Goal: Task Accomplishment & Management: Manage account settings

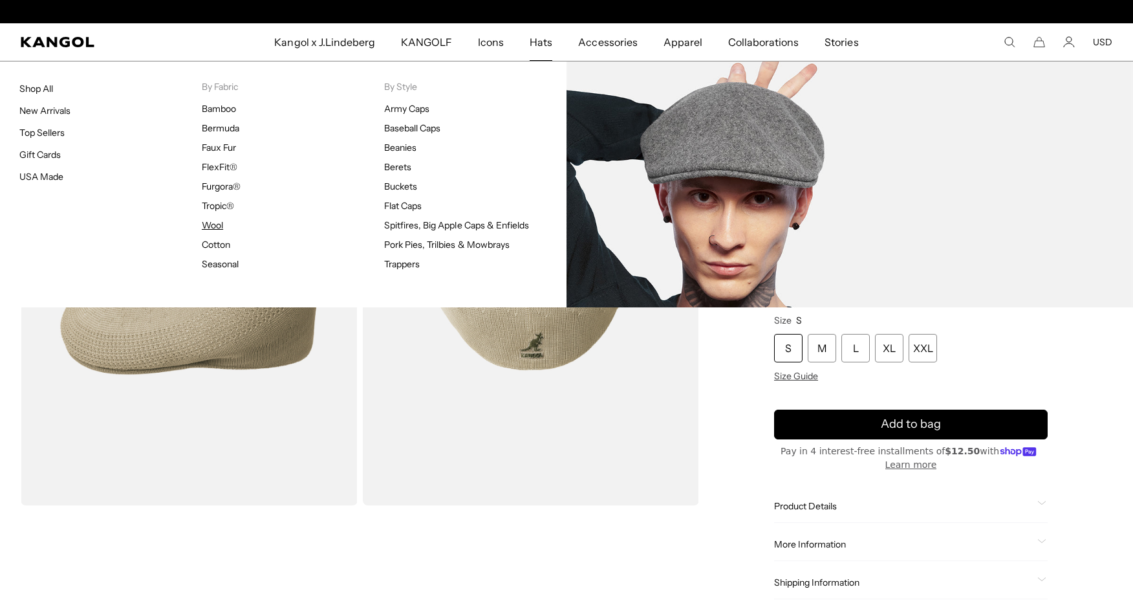
scroll to position [0, 266]
click at [214, 226] on link "Wool" at bounding box center [212, 225] width 21 height 12
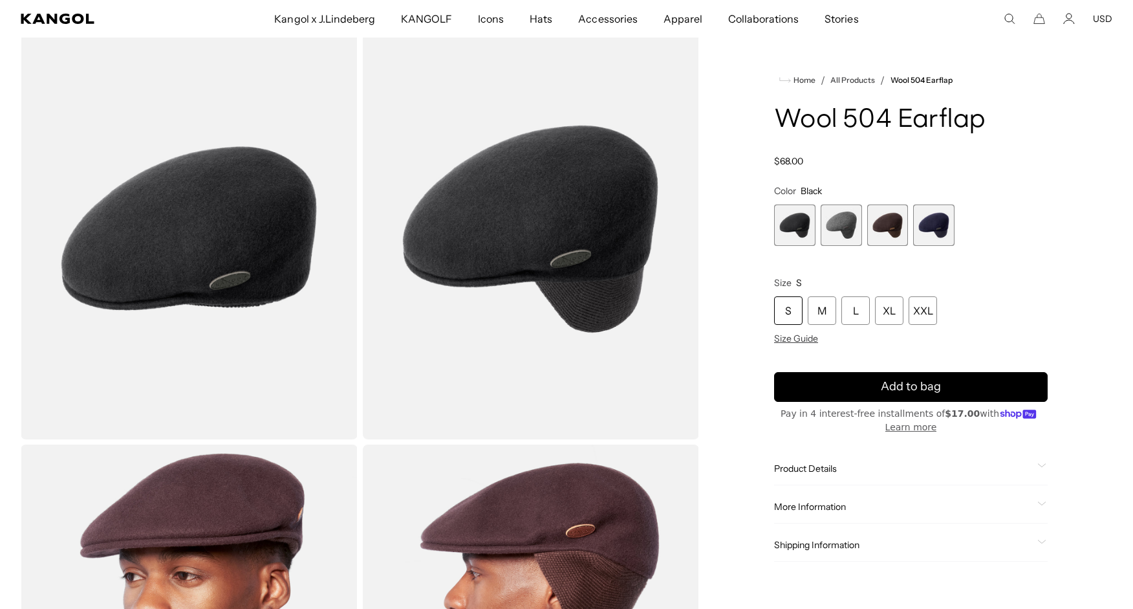
scroll to position [0, 266]
click at [790, 230] on span "1 of 4" at bounding box center [794, 224] width 41 height 41
drag, startPoint x: 836, startPoint y: 230, endPoint x: 843, endPoint y: 230, distance: 7.8
click at [843, 230] on span "2 of 4" at bounding box center [841, 224] width 41 height 41
click at [842, 230] on span "2 of 4" at bounding box center [841, 224] width 41 height 41
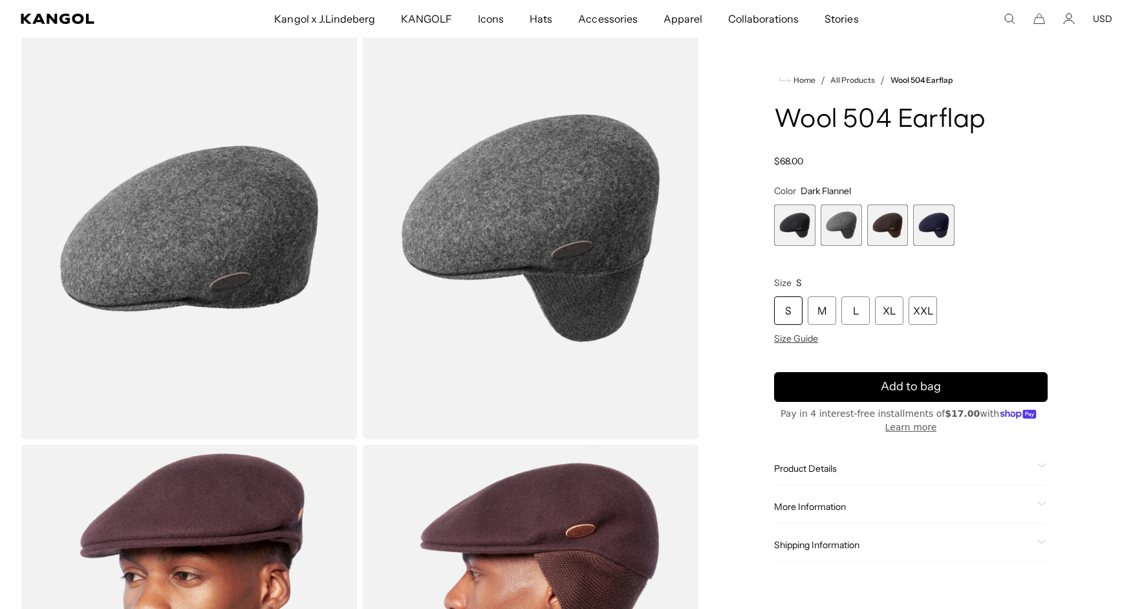
click at [896, 230] on span "3 of 4" at bounding box center [887, 224] width 41 height 41
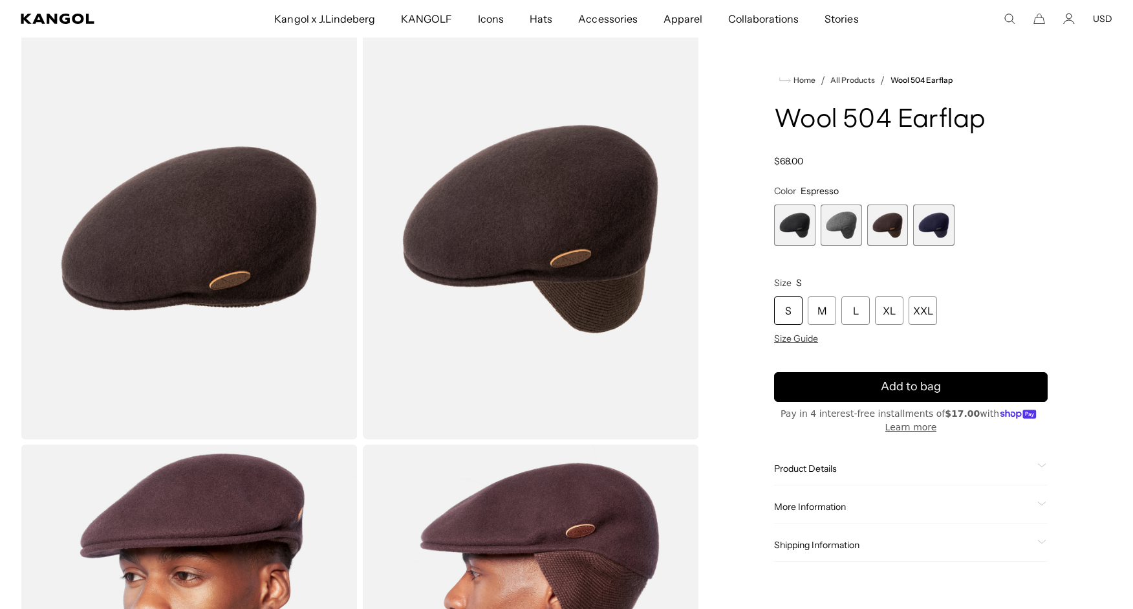
scroll to position [0, 266]
click at [952, 227] on span "4 of 4" at bounding box center [933, 224] width 41 height 41
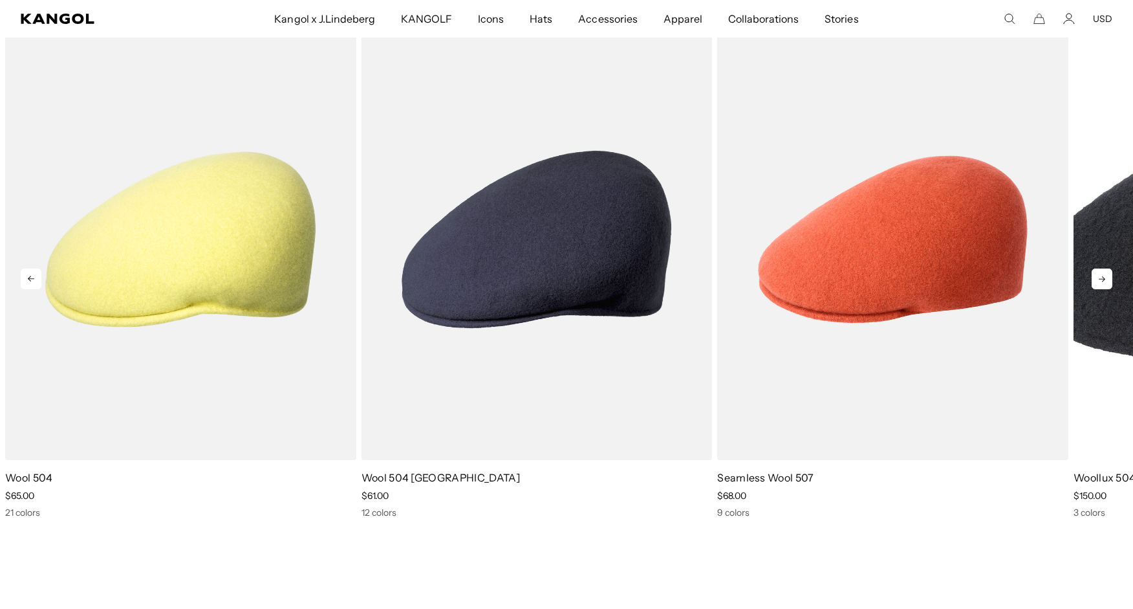
scroll to position [0, 266]
click at [1105, 273] on icon at bounding box center [1102, 278] width 21 height 21
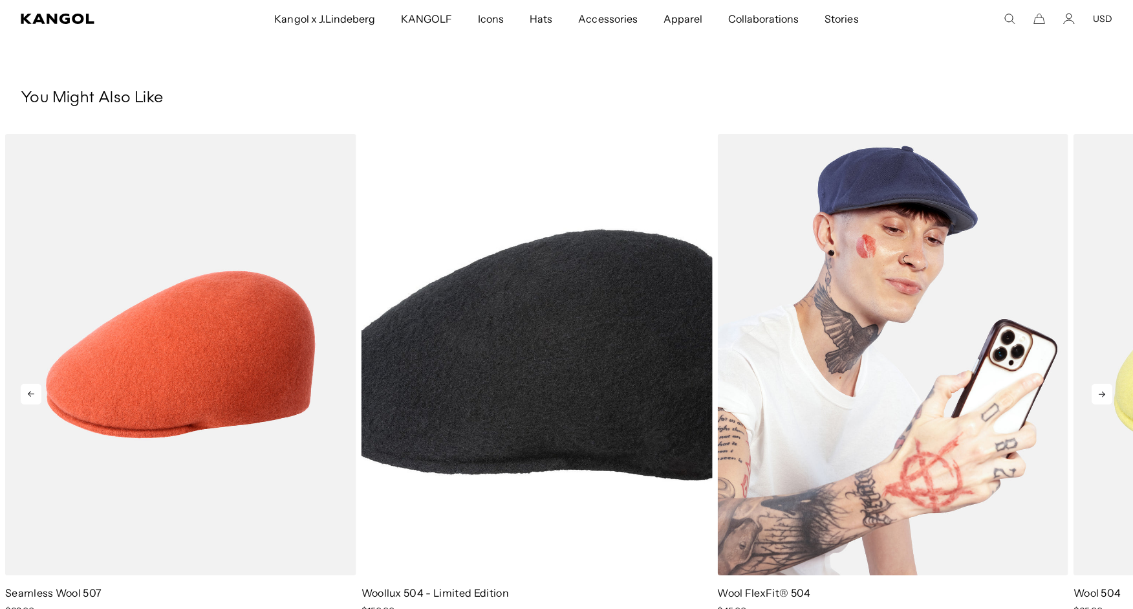
scroll to position [923, 0]
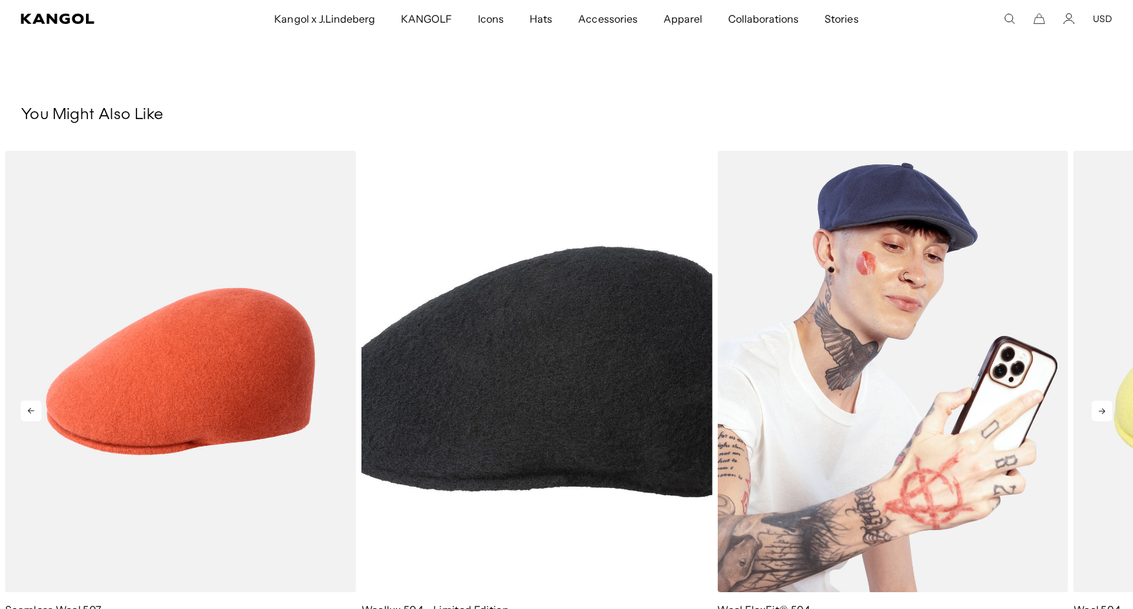
click at [867, 258] on img "5 of 5" at bounding box center [892, 371] width 351 height 440
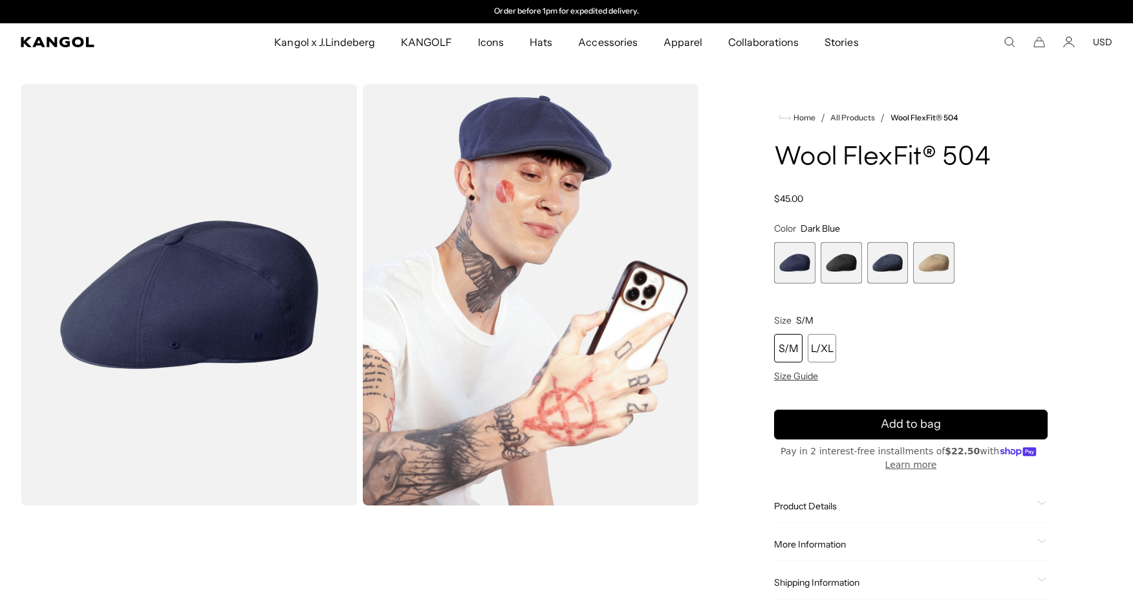
click at [208, 272] on img "Gallery Viewer" at bounding box center [189, 294] width 337 height 421
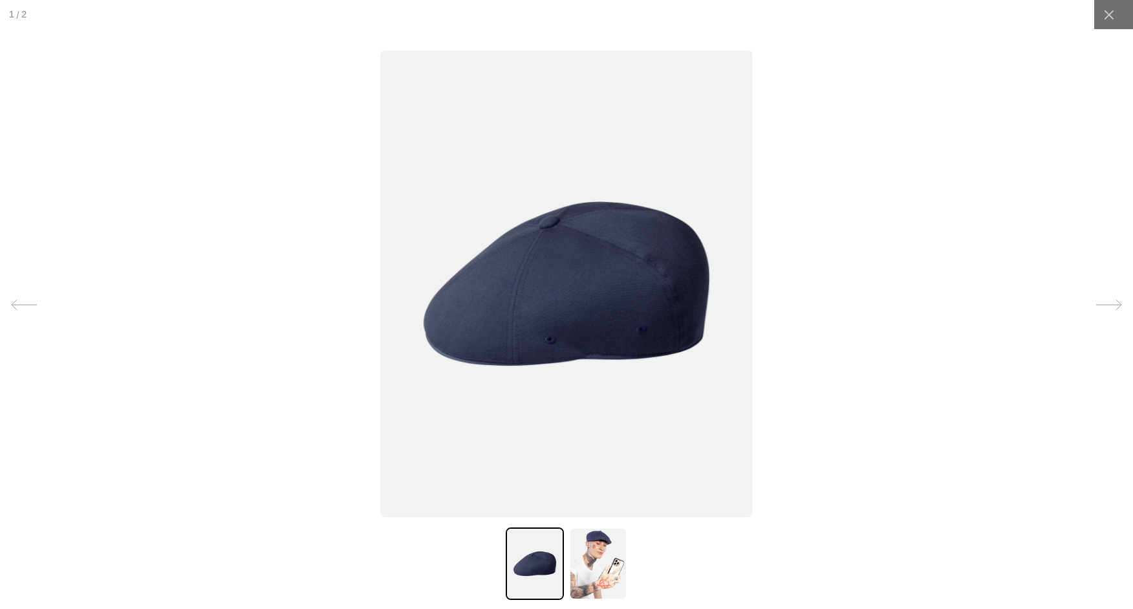
click at [616, 279] on img at bounding box center [566, 283] width 372 height 466
click at [594, 574] on img at bounding box center [598, 563] width 58 height 72
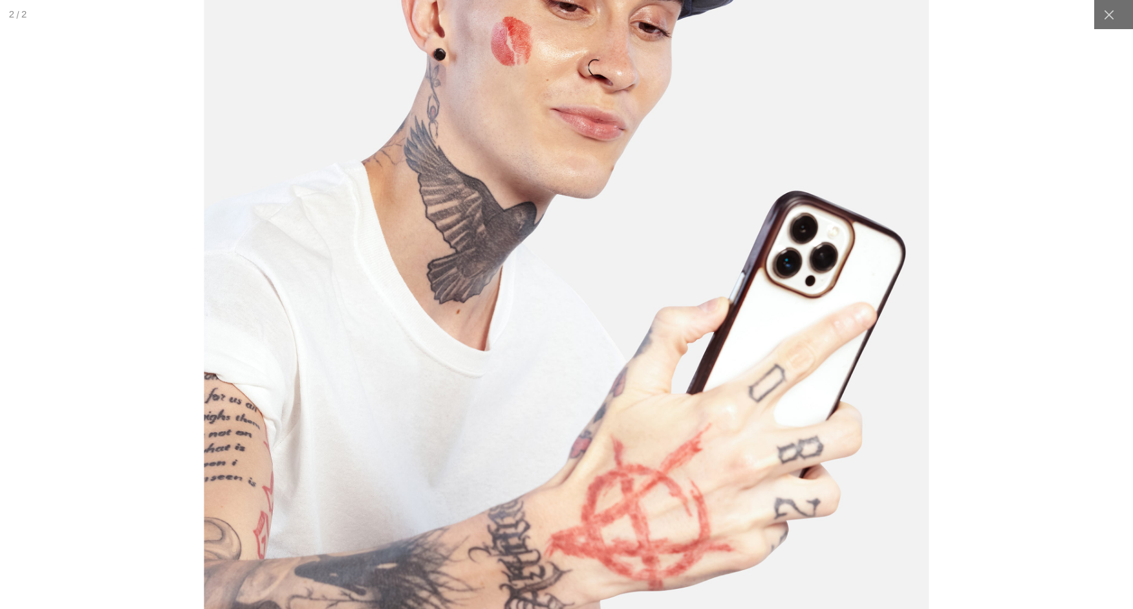
scroll to position [0, 266]
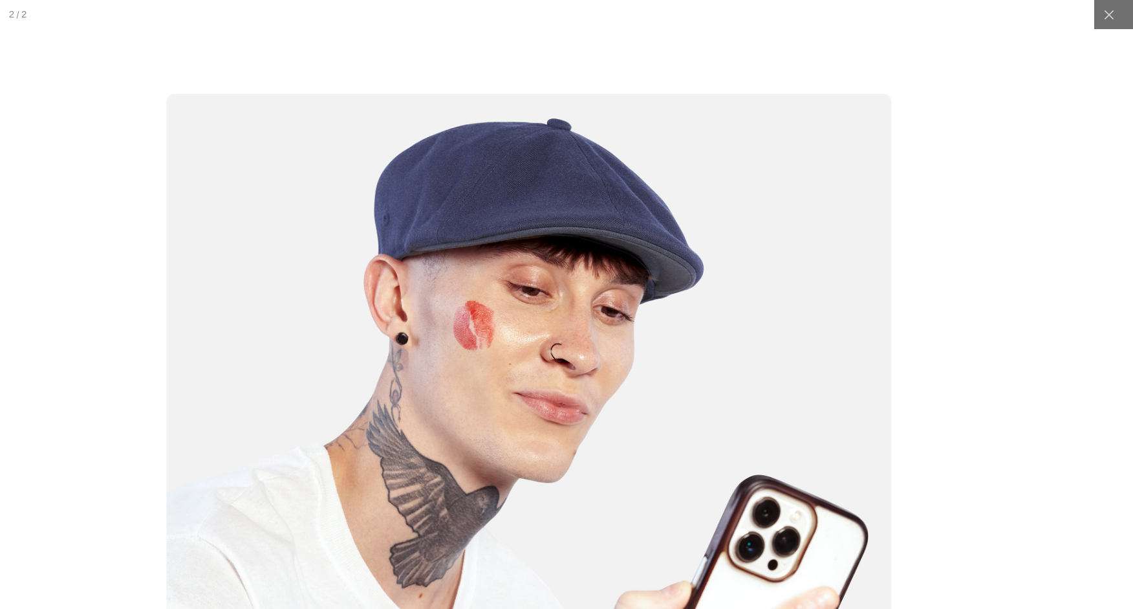
click at [632, 397] on img at bounding box center [529, 548] width 725 height 909
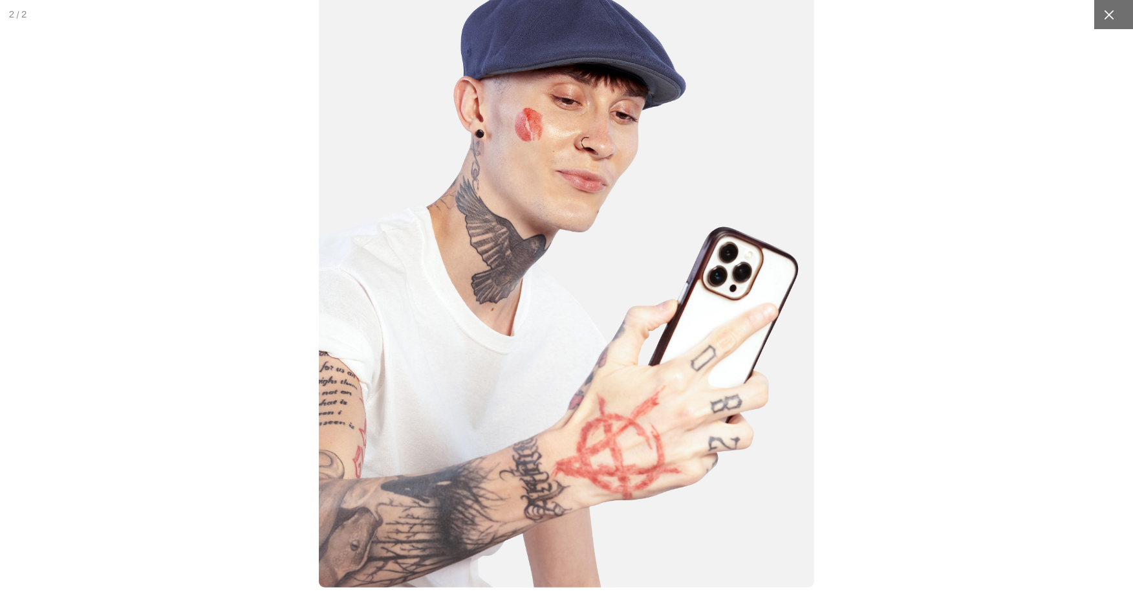
scroll to position [0, 0]
click at [1108, 20] on icon at bounding box center [1109, 14] width 13 height 13
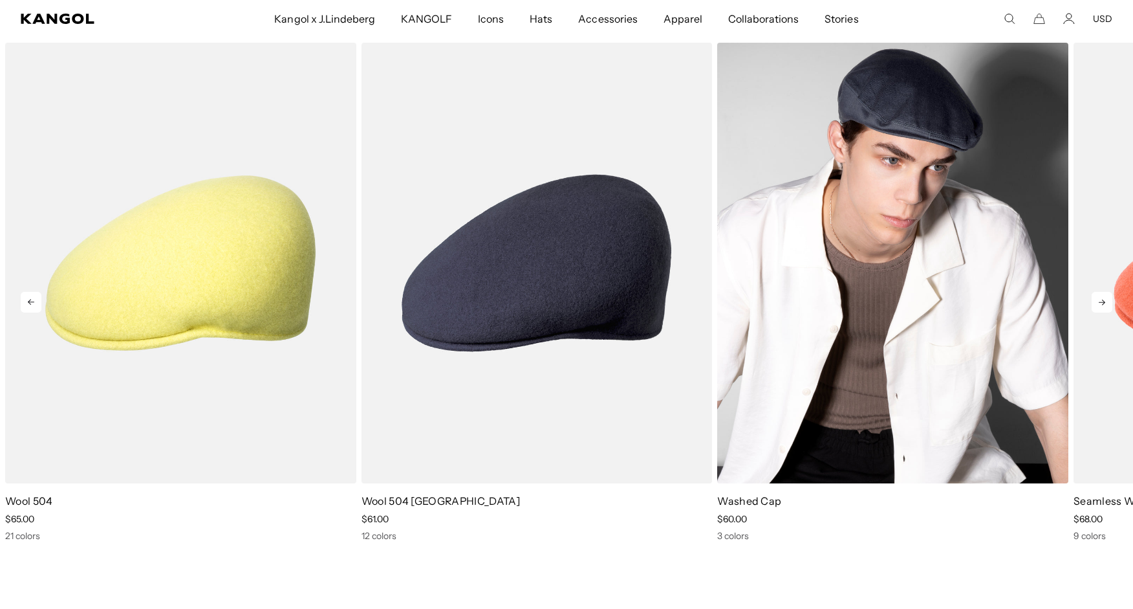
scroll to position [660, 0]
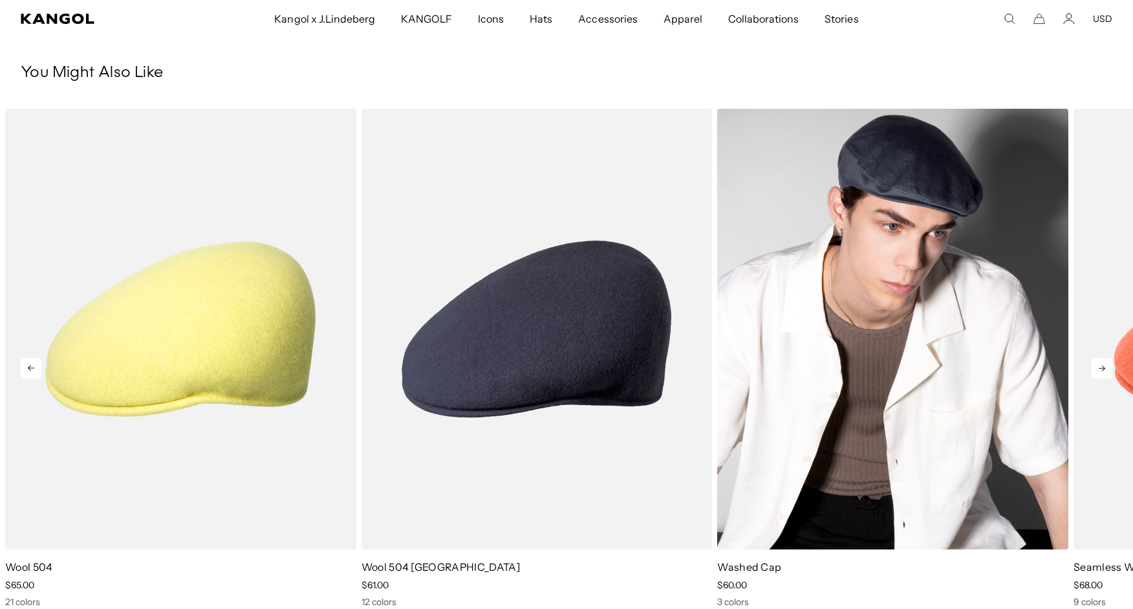
click at [923, 246] on img "3 of 5" at bounding box center [892, 329] width 351 height 440
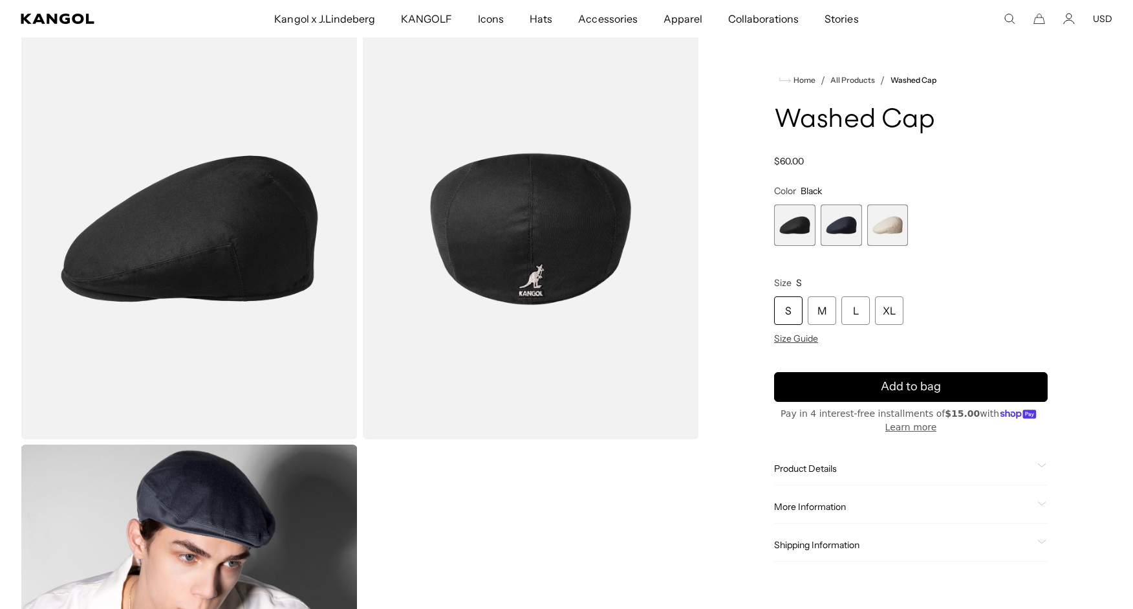
click at [163, 242] on img "Gallery Viewer" at bounding box center [189, 228] width 337 height 421
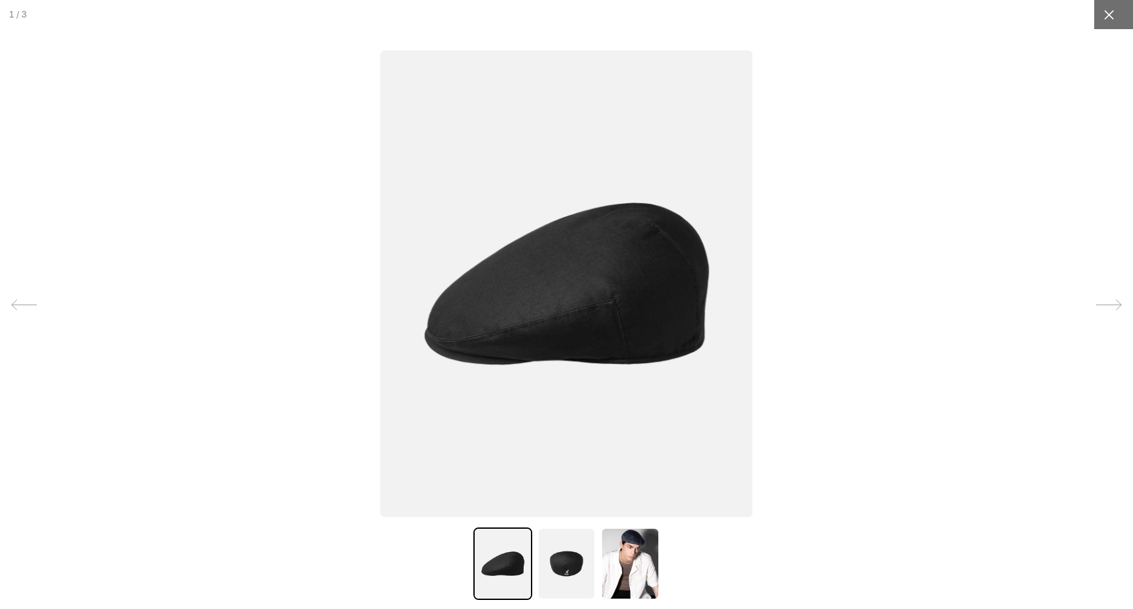
click at [1116, 15] on div at bounding box center [1108, 14] width 29 height 29
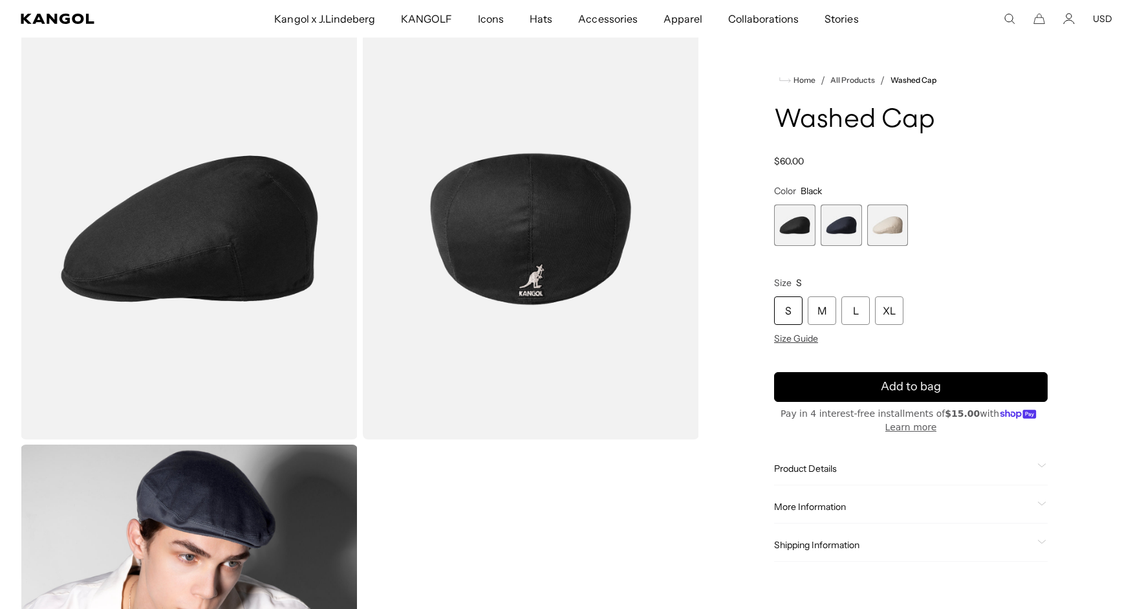
scroll to position [0, 266]
click at [893, 229] on span "3 of 3" at bounding box center [887, 224] width 41 height 41
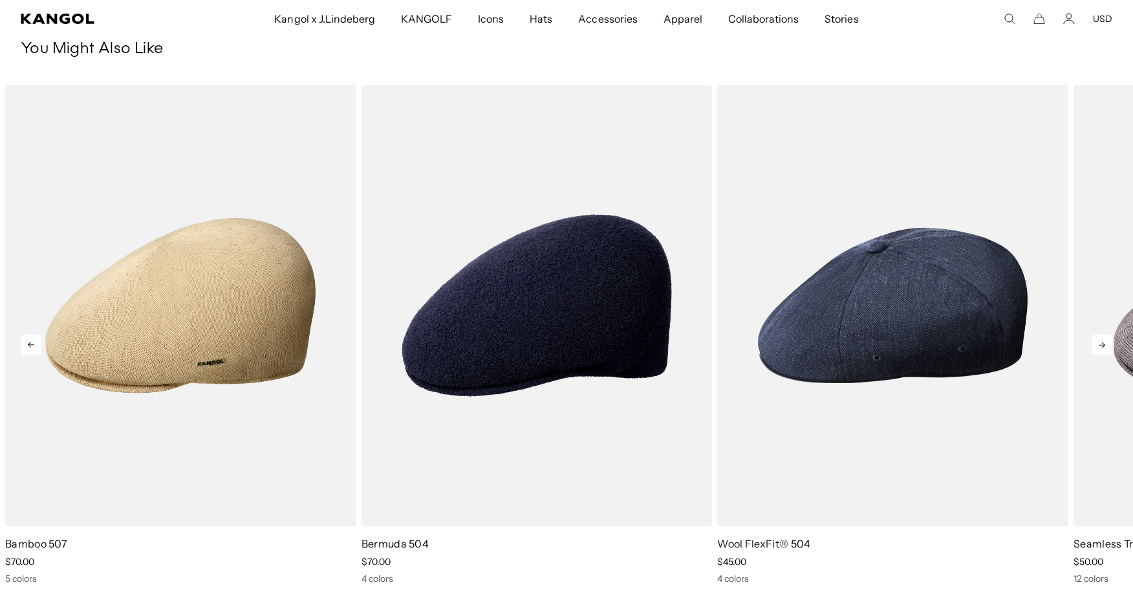
scroll to position [0, 266]
click at [1099, 346] on icon at bounding box center [1102, 344] width 21 height 21
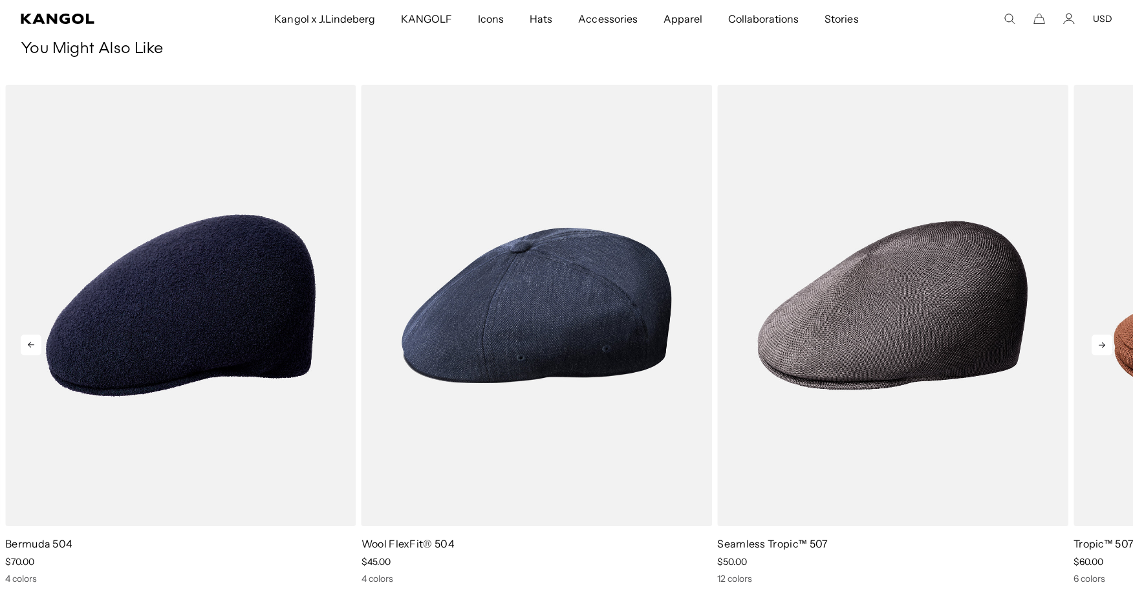
click at [1099, 346] on icon at bounding box center [1102, 344] width 21 height 21
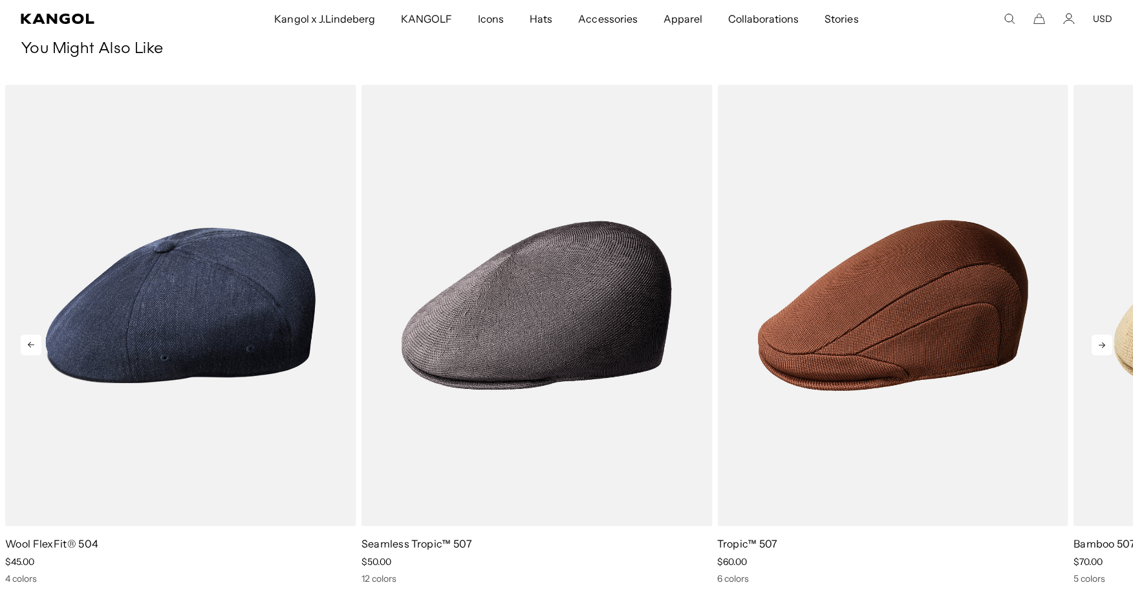
scroll to position [0, 0]
click at [1099, 346] on icon at bounding box center [1102, 344] width 21 height 21
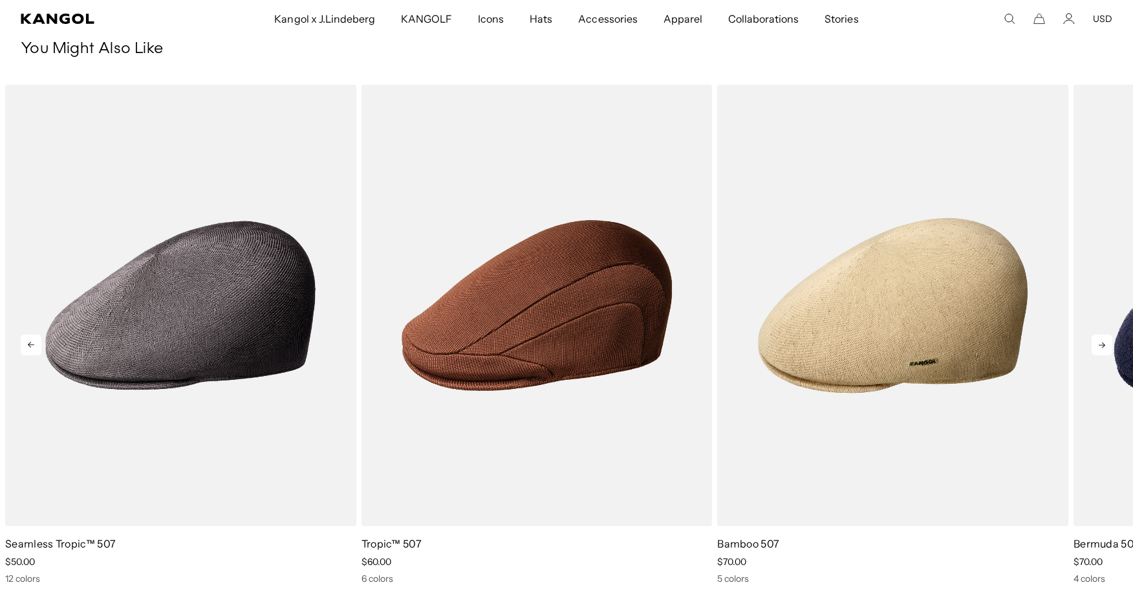
scroll to position [0, 266]
click at [1099, 346] on icon at bounding box center [1102, 344] width 21 height 21
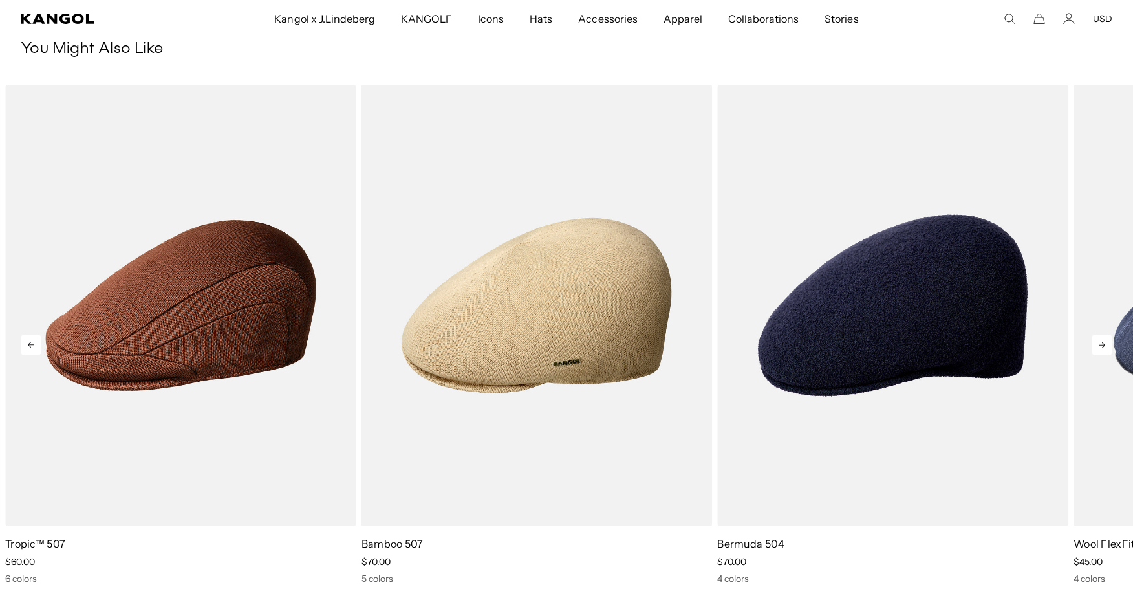
click at [1099, 346] on icon at bounding box center [1102, 344] width 21 height 21
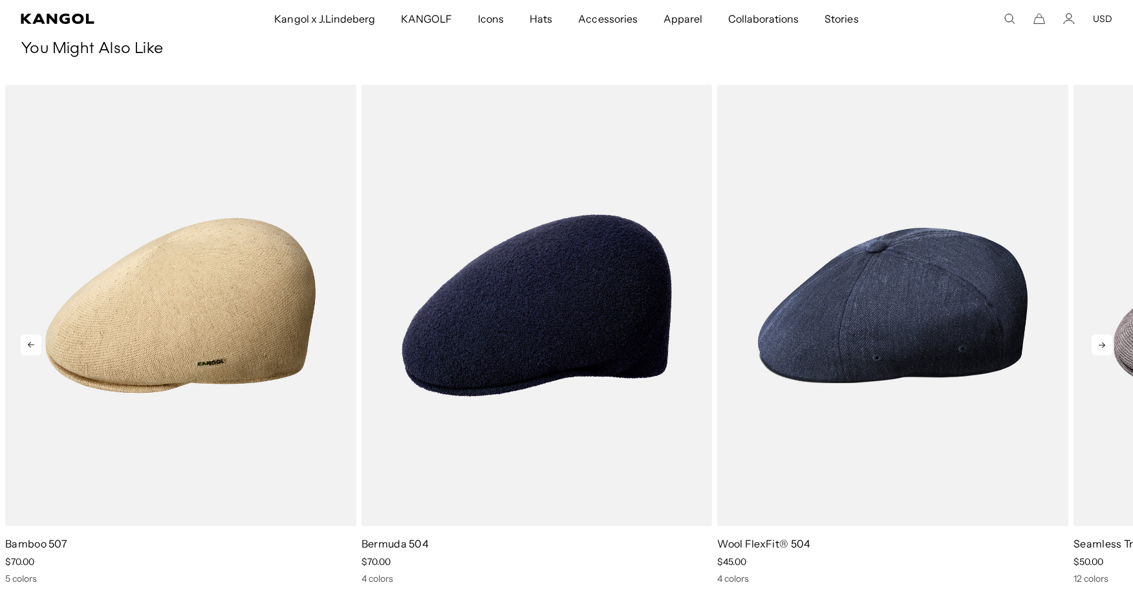
click at [1099, 346] on icon at bounding box center [1102, 344] width 21 height 21
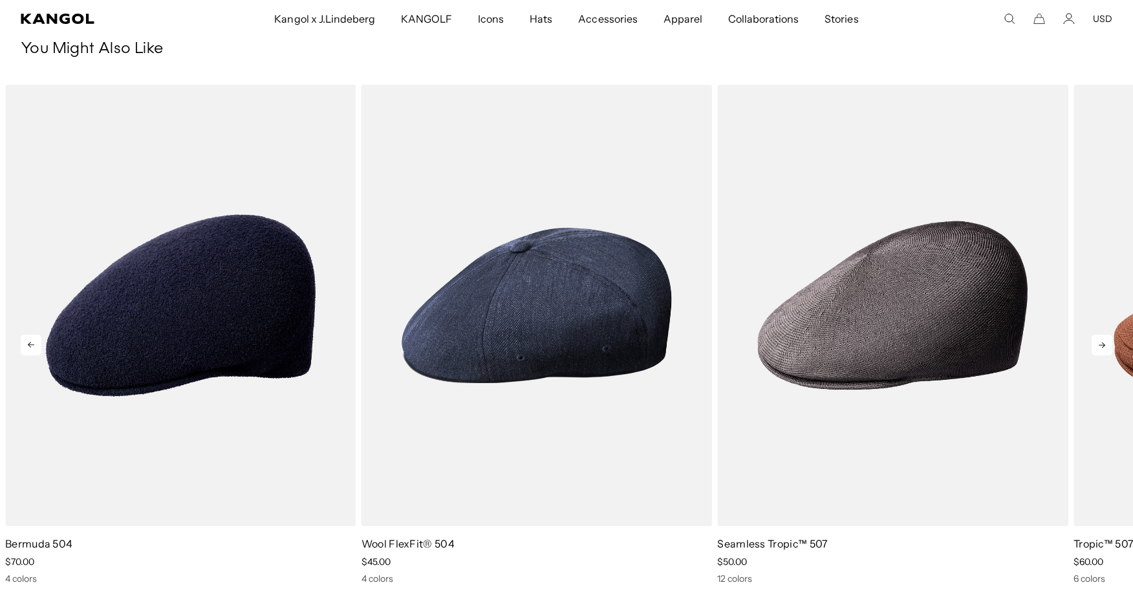
click at [1100, 342] on icon at bounding box center [1102, 344] width 21 height 21
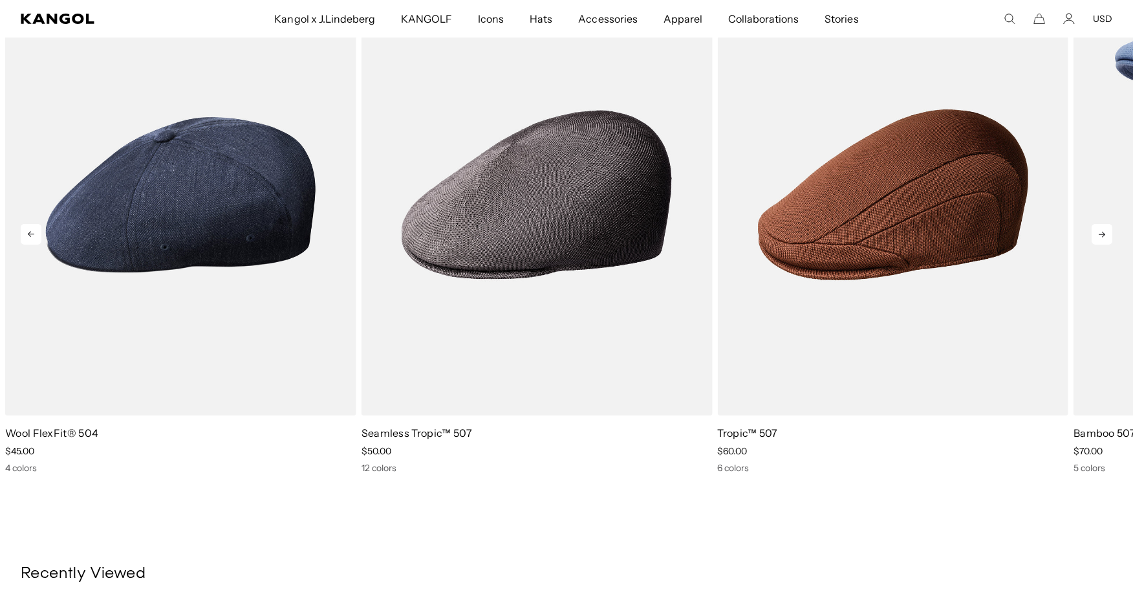
scroll to position [1187, 0]
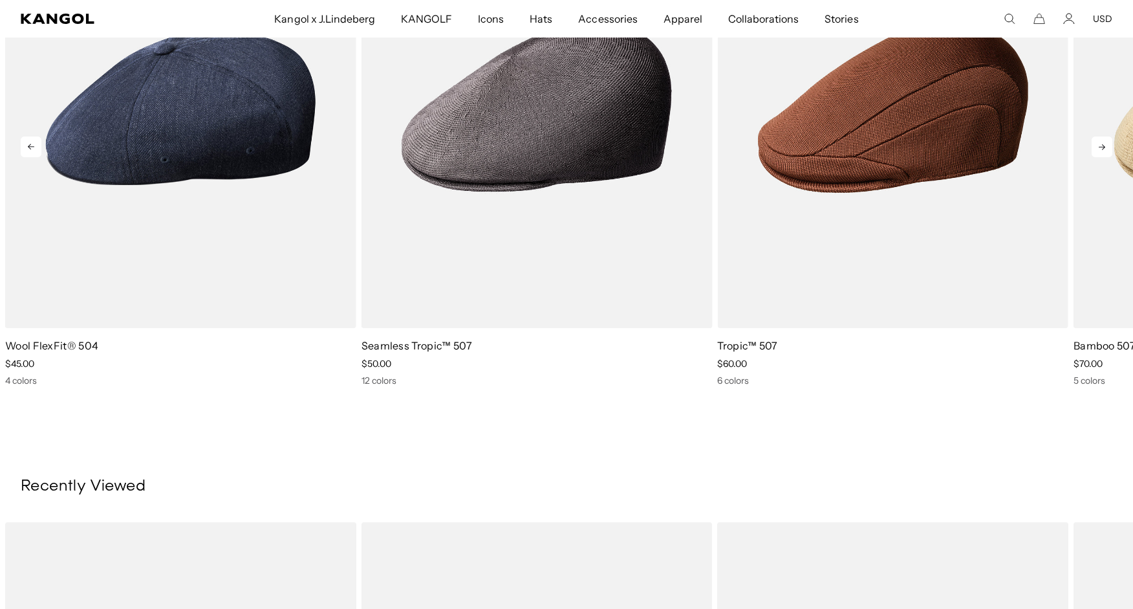
click at [1106, 147] on icon at bounding box center [1102, 146] width 21 height 21
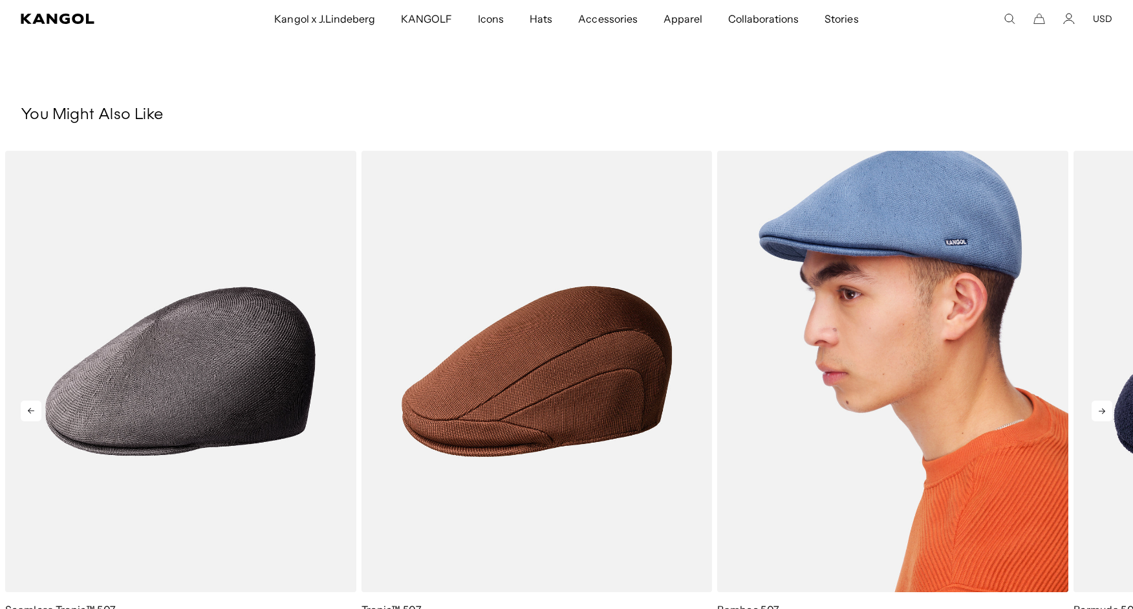
scroll to position [0, 266]
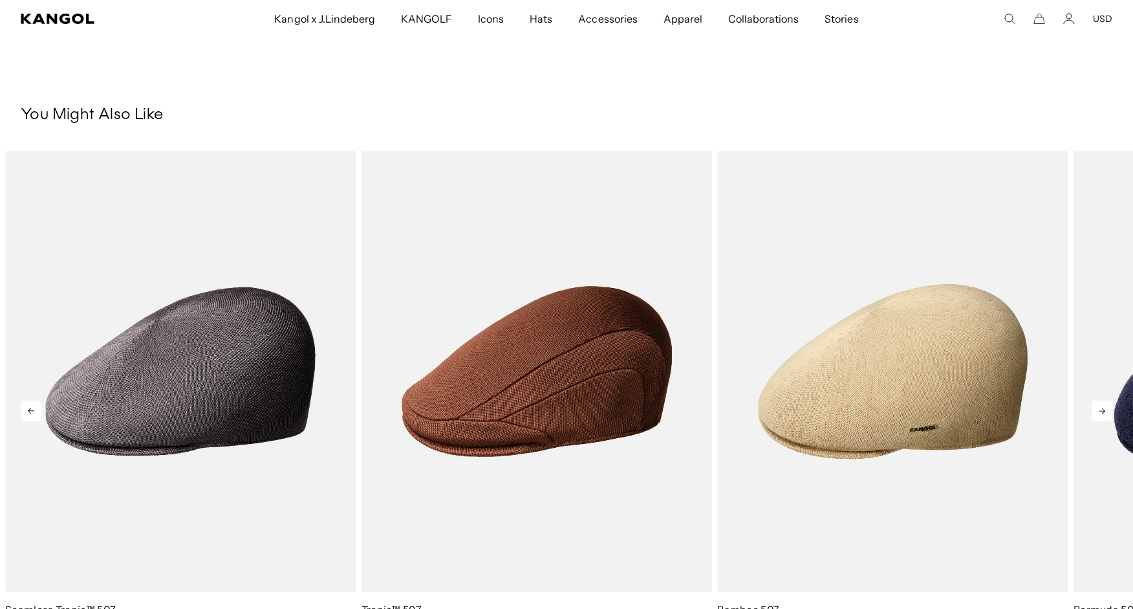
click at [1102, 410] on icon at bounding box center [1102, 410] width 21 height 21
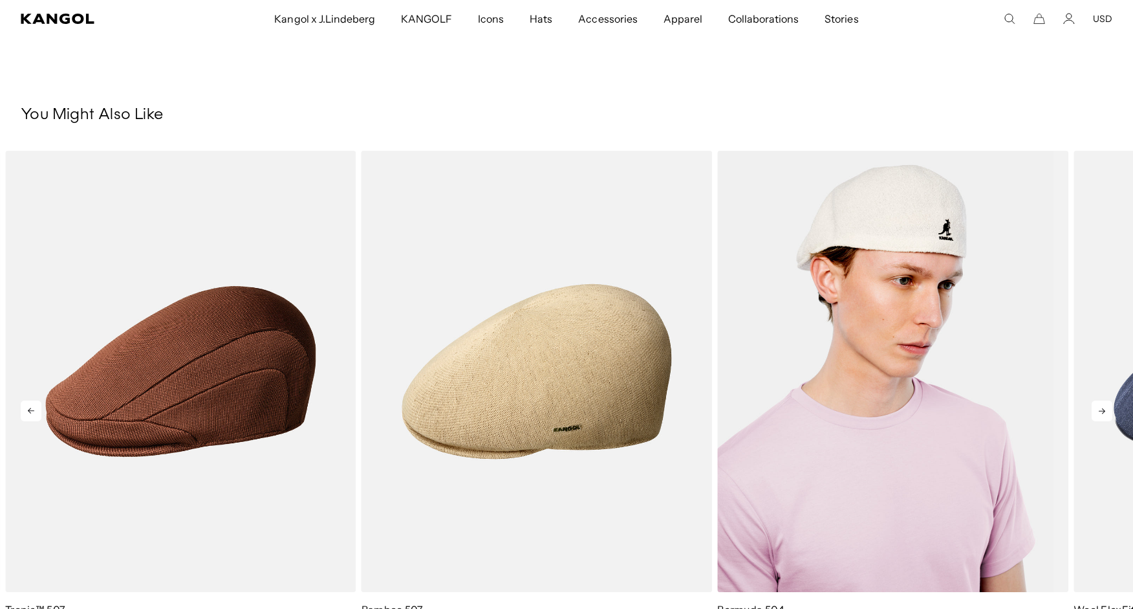
scroll to position [0, 0]
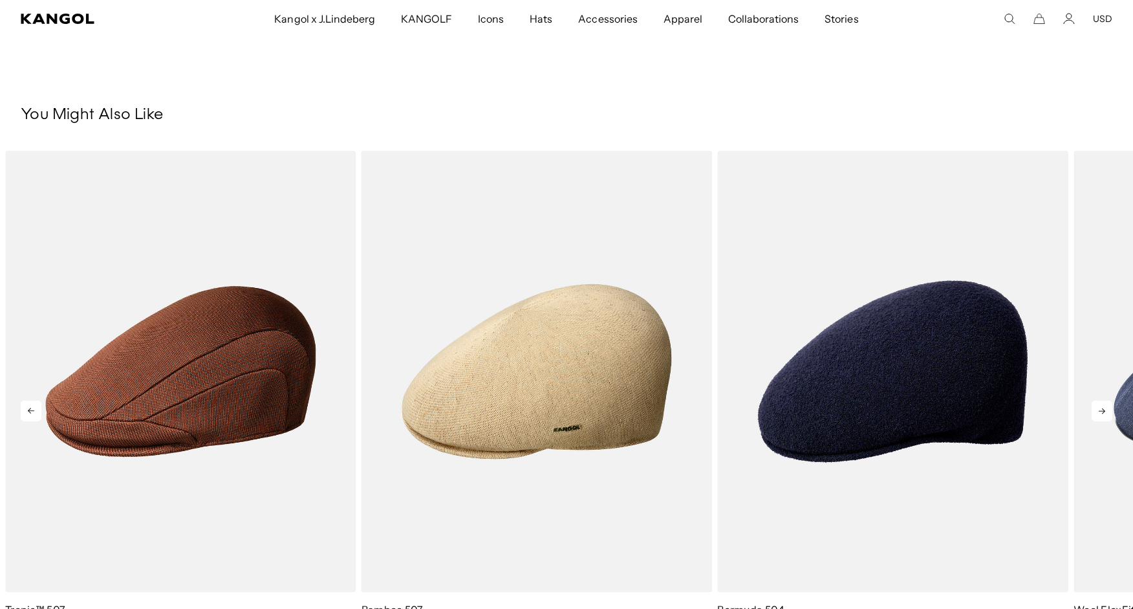
click at [1098, 405] on icon at bounding box center [1102, 410] width 21 height 21
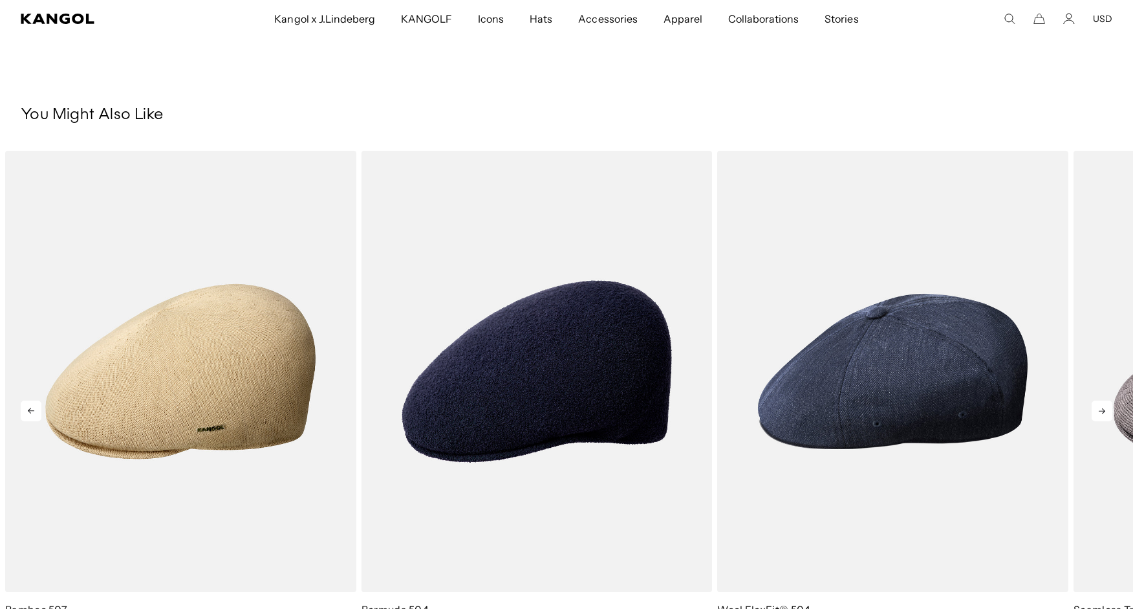
scroll to position [0, 266]
click at [1110, 411] on icon at bounding box center [1102, 410] width 21 height 21
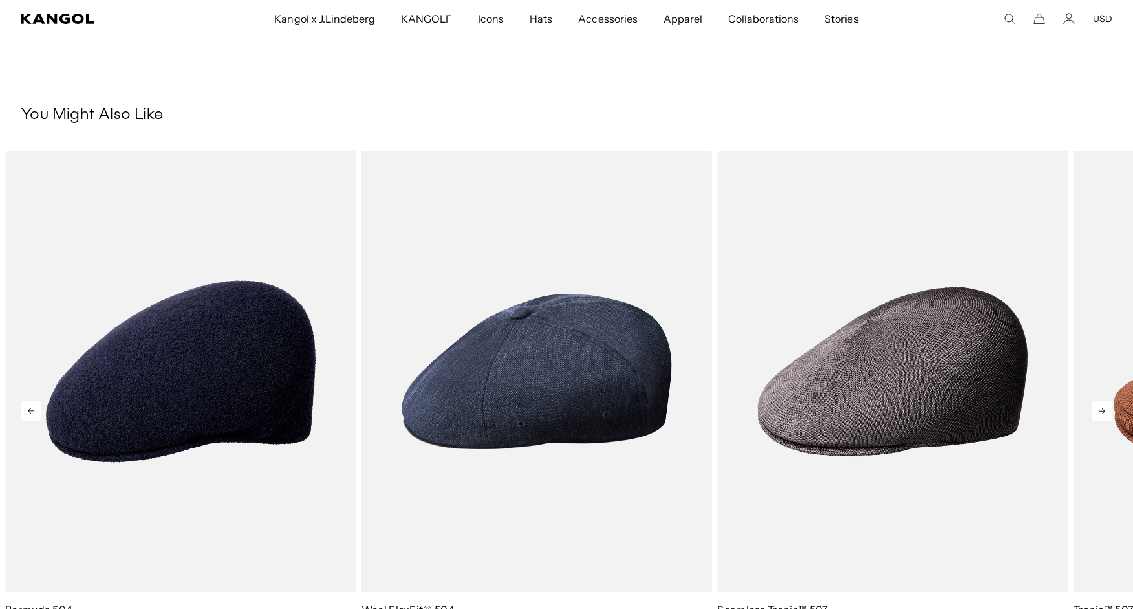
click at [1097, 413] on icon at bounding box center [1102, 410] width 21 height 21
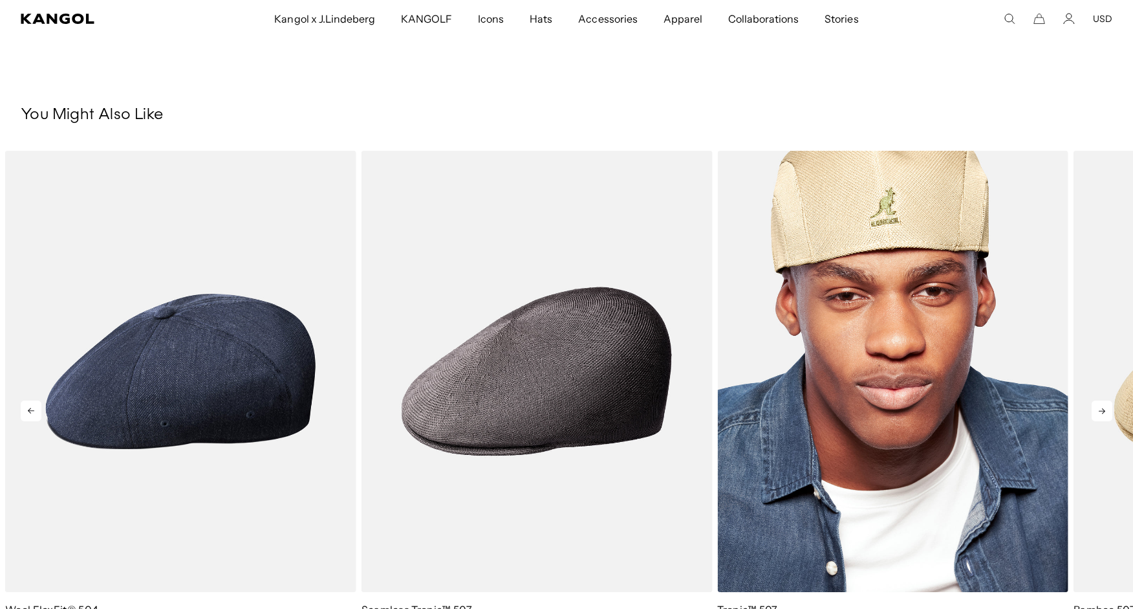
scroll to position [0, 0]
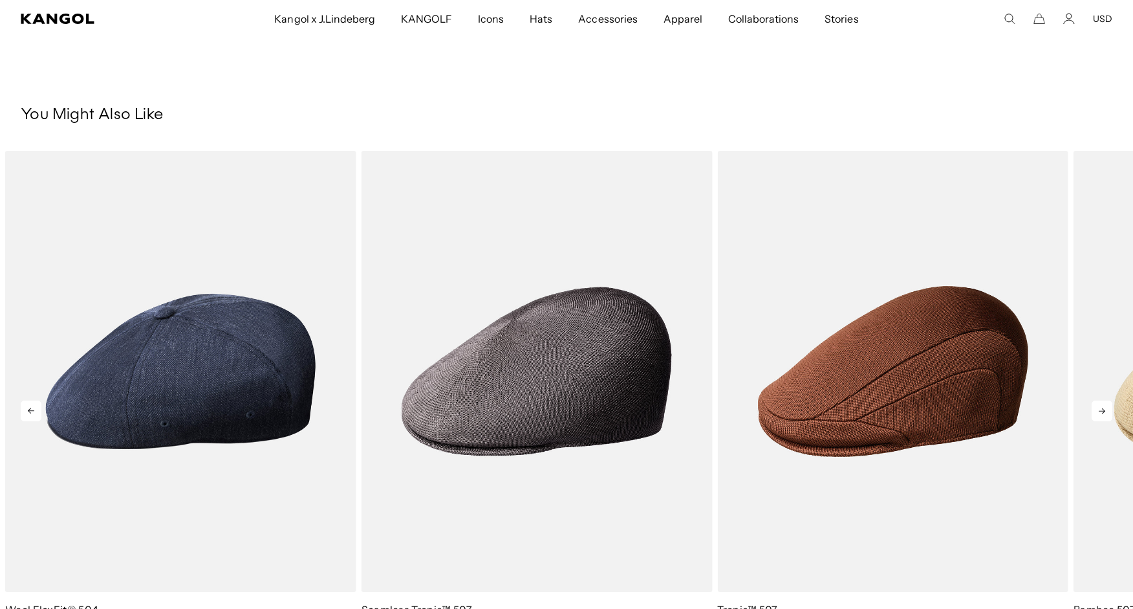
click at [1104, 407] on icon at bounding box center [1102, 410] width 21 height 21
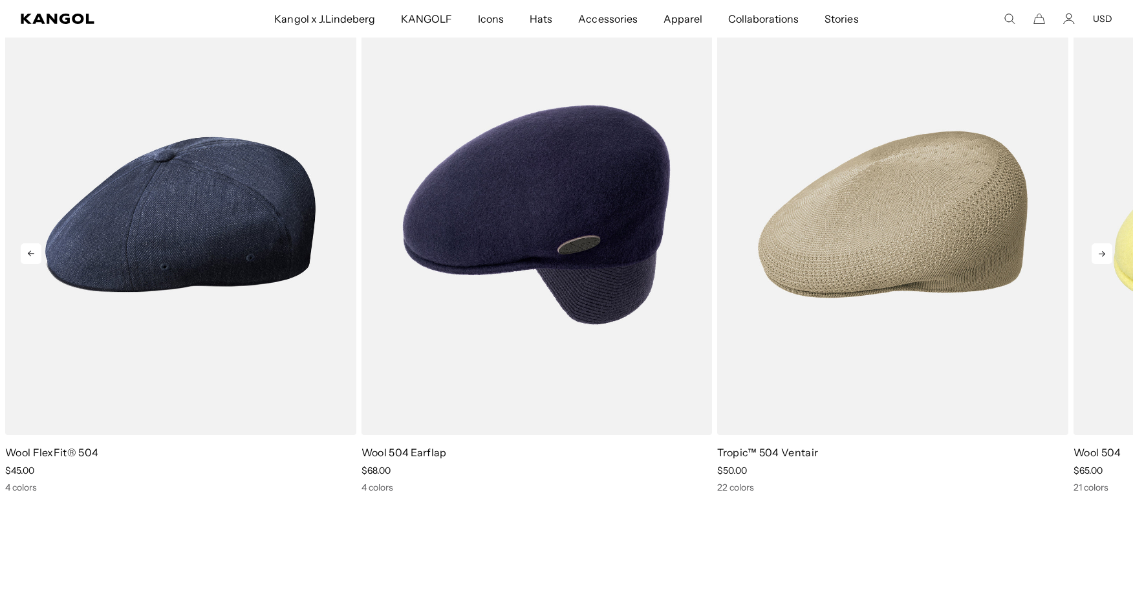
click at [1105, 255] on icon at bounding box center [1102, 253] width 21 height 21
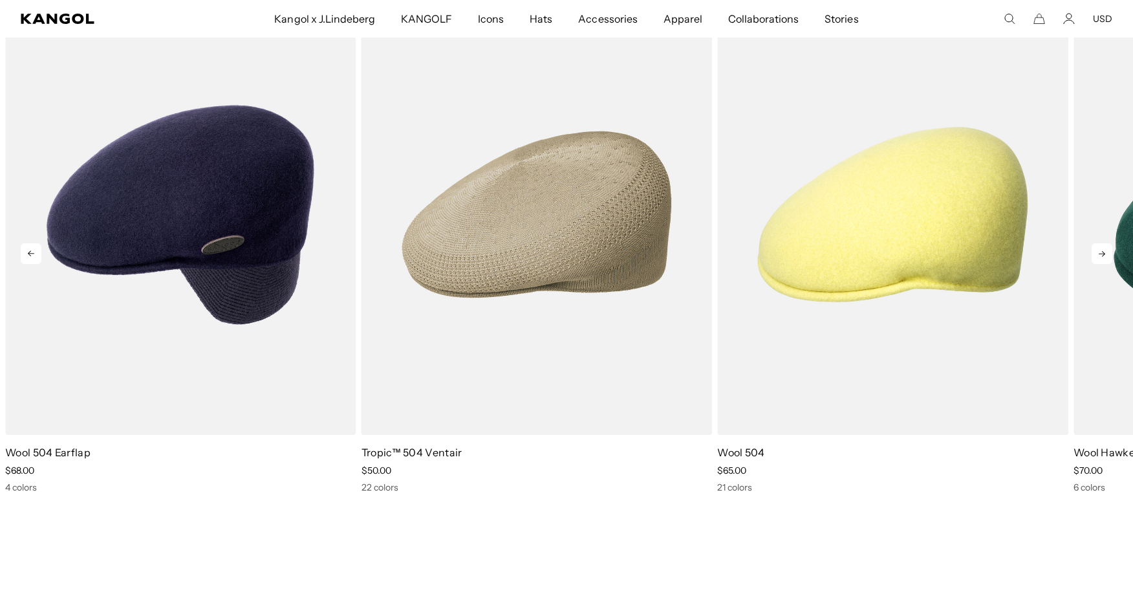
scroll to position [0, 266]
click at [1101, 252] on icon at bounding box center [1102, 253] width 21 height 21
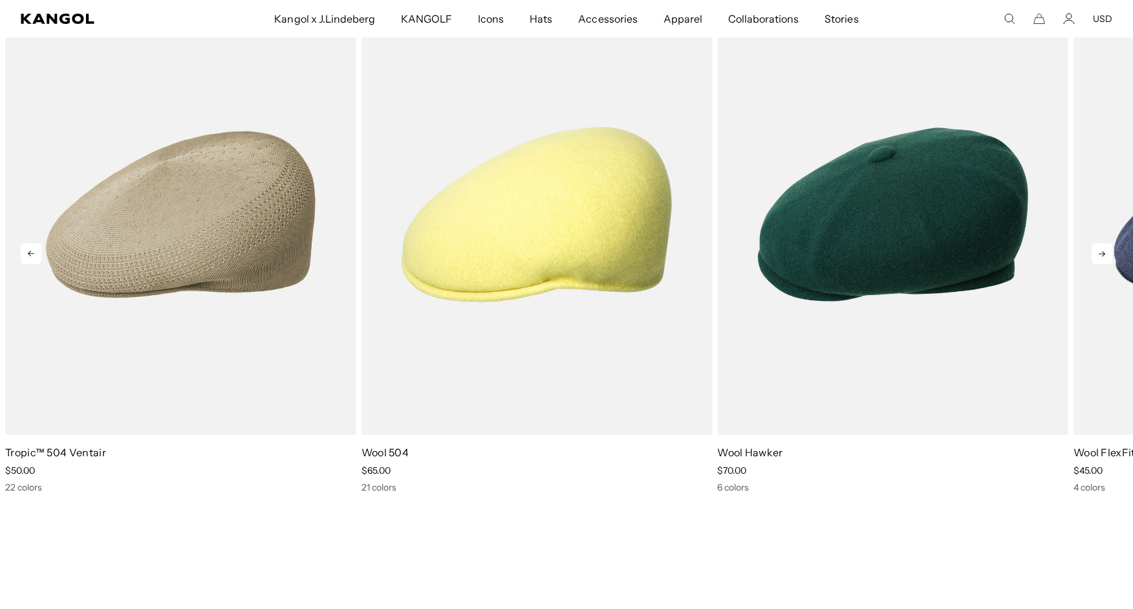
click at [1099, 251] on icon at bounding box center [1102, 253] width 21 height 21
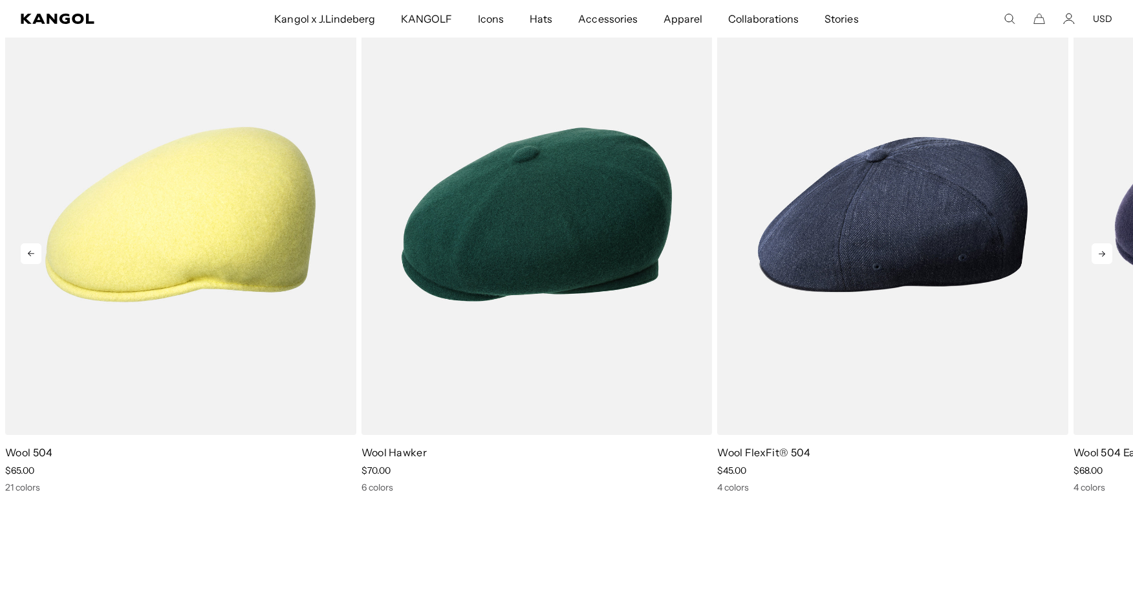
scroll to position [0, 0]
click at [1099, 251] on icon at bounding box center [1102, 253] width 21 height 21
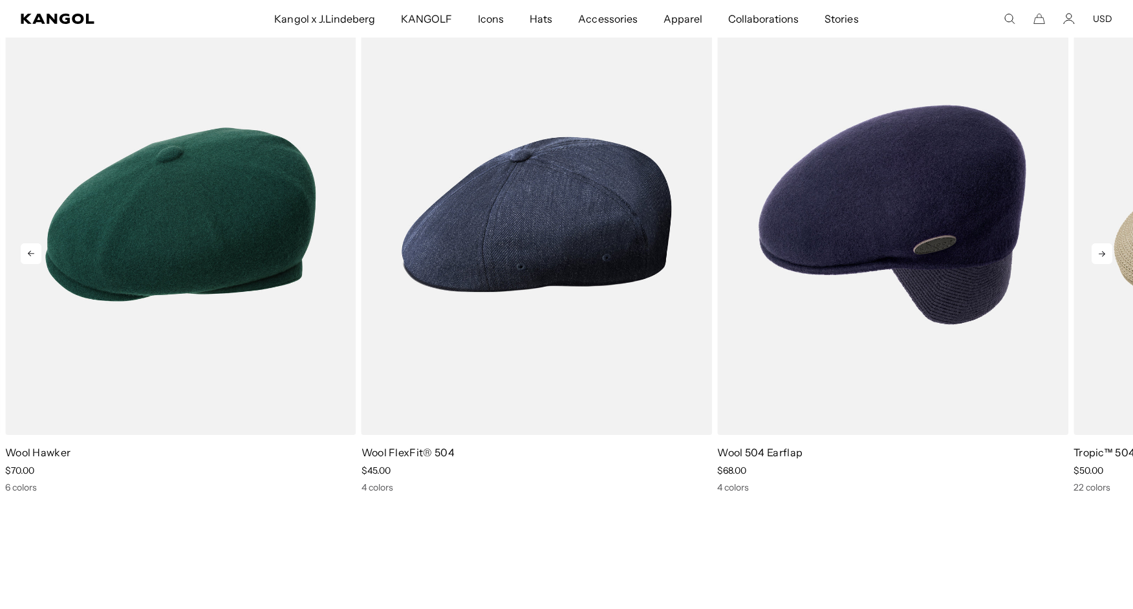
scroll to position [0, 266]
click at [1099, 251] on icon at bounding box center [1102, 253] width 21 height 21
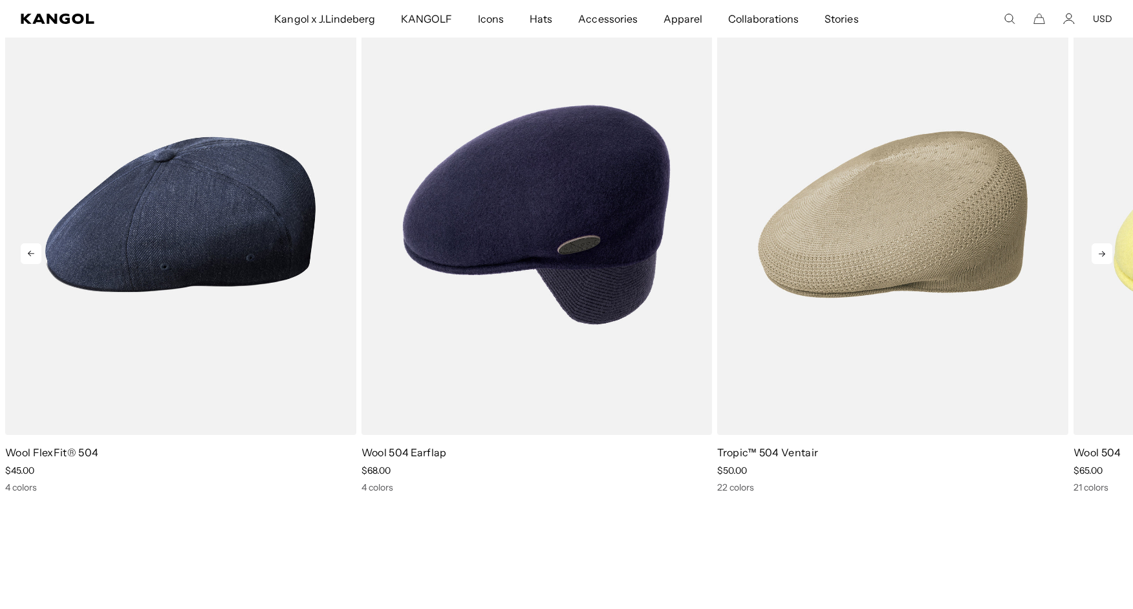
click at [1099, 251] on icon at bounding box center [1102, 253] width 21 height 21
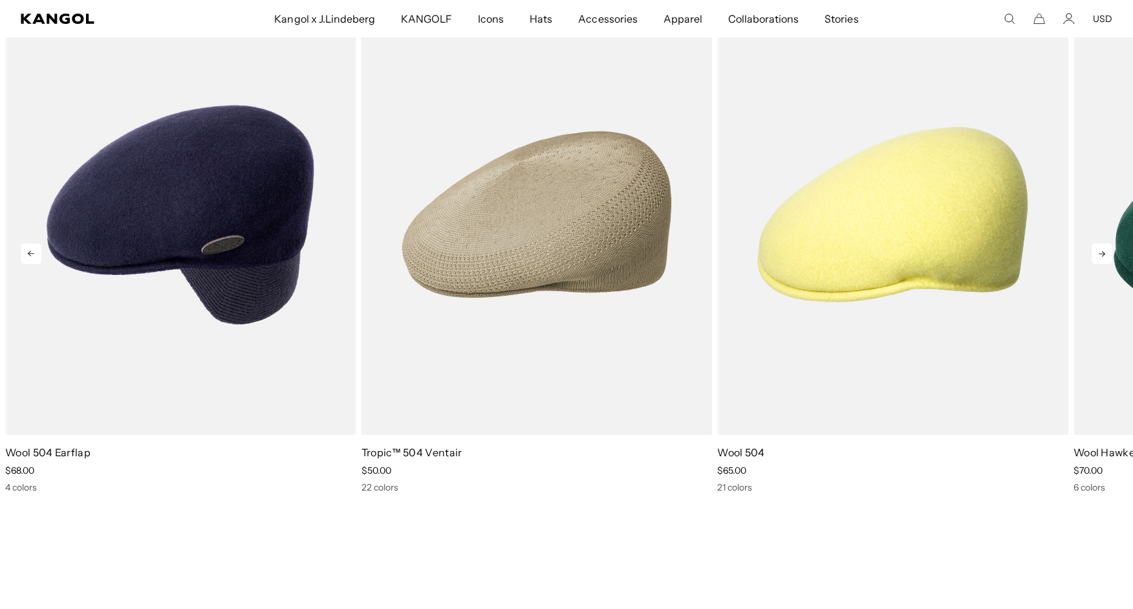
click at [1099, 251] on icon at bounding box center [1102, 253] width 21 height 21
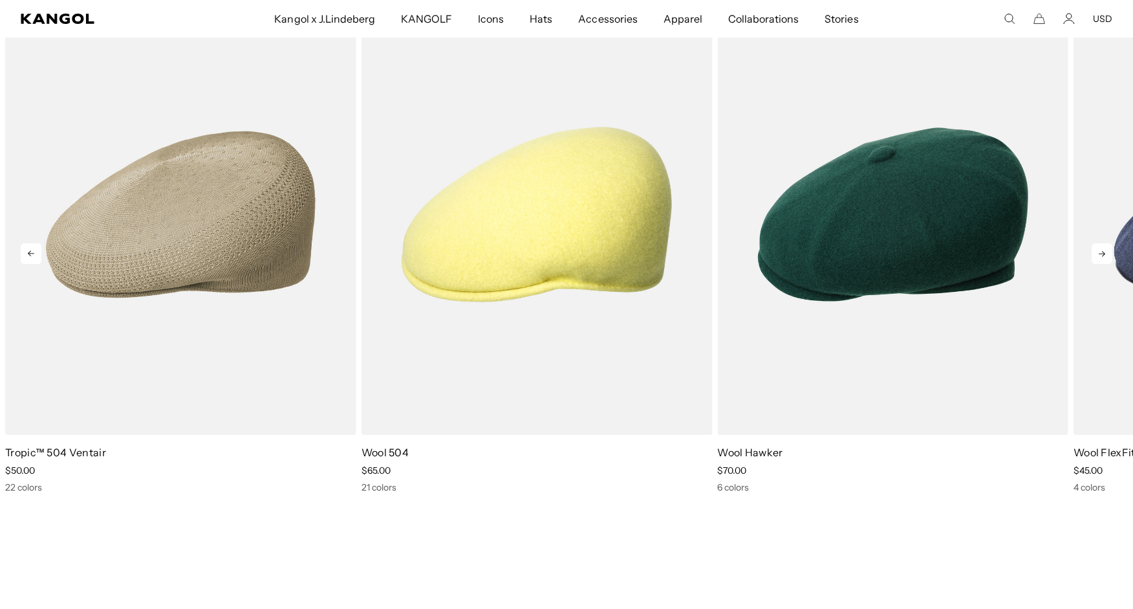
click at [1107, 252] on icon at bounding box center [1102, 253] width 21 height 21
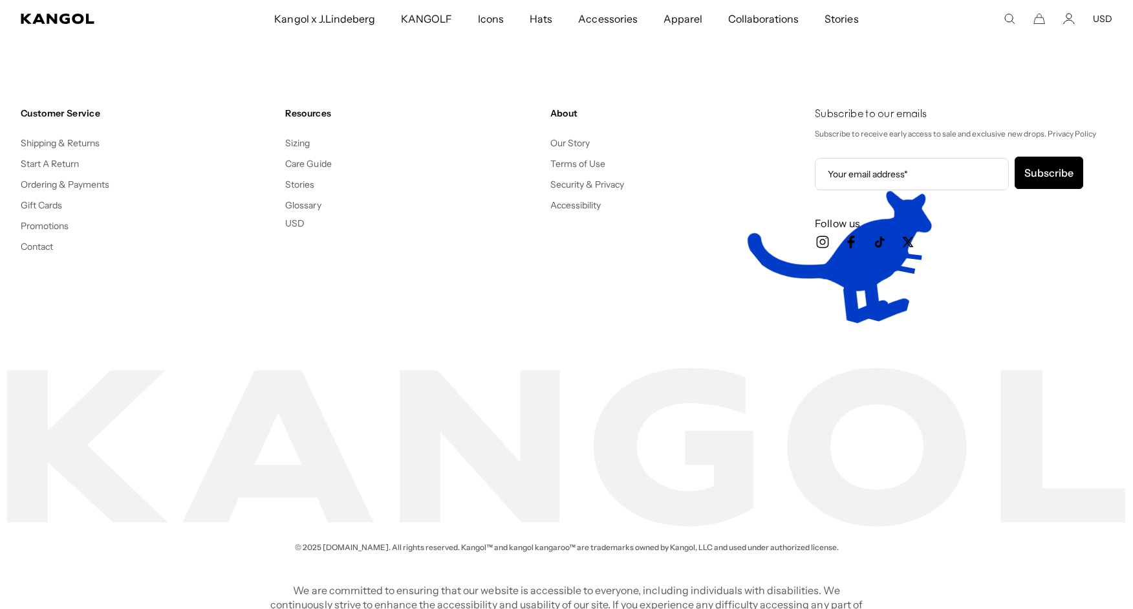
scroll to position [1715, 0]
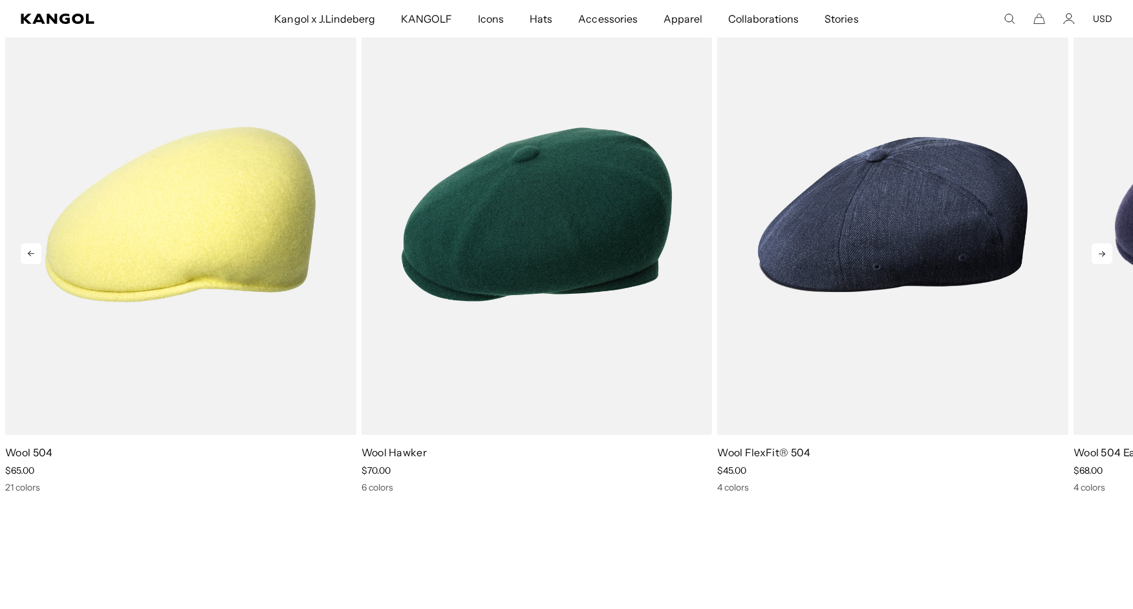
click at [1107, 254] on icon at bounding box center [1102, 253] width 21 height 21
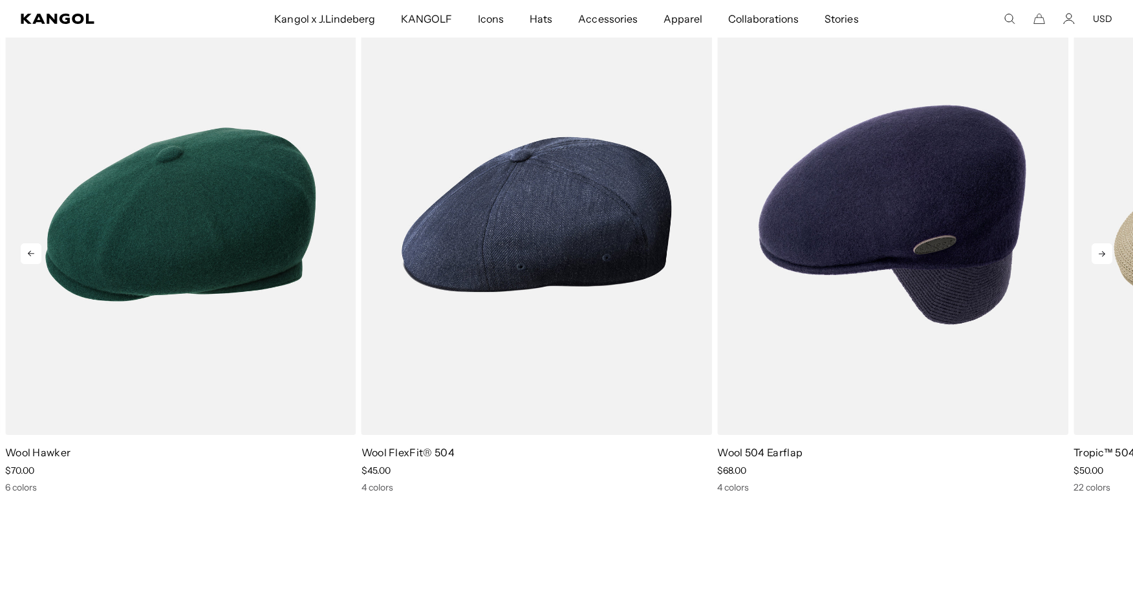
scroll to position [0, 0]
click at [1106, 253] on icon at bounding box center [1102, 253] width 21 height 21
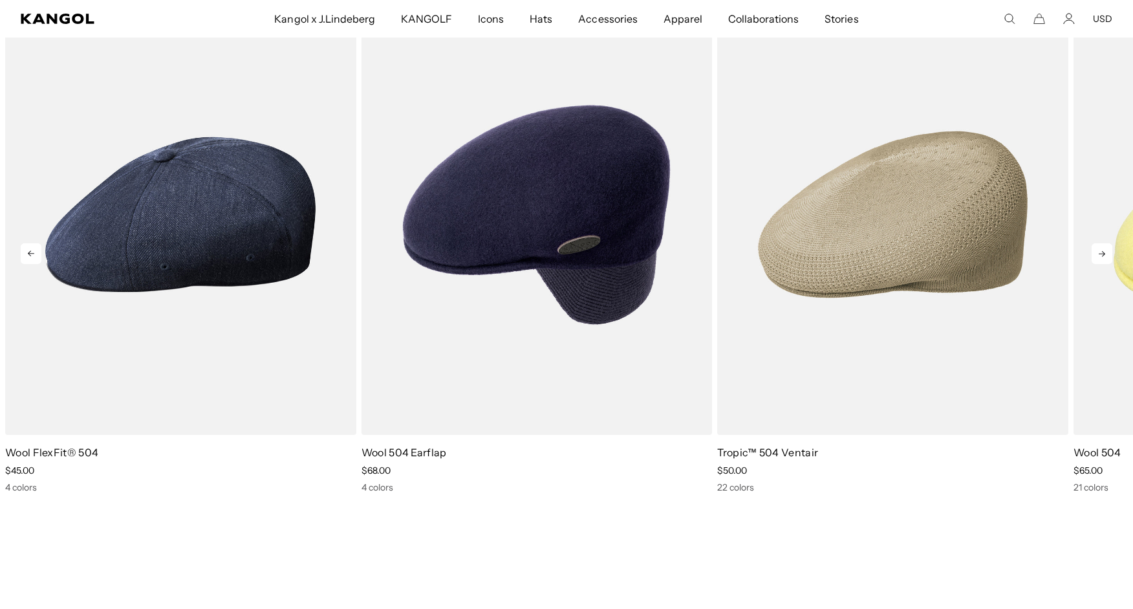
click at [1106, 253] on icon at bounding box center [1102, 253] width 21 height 21
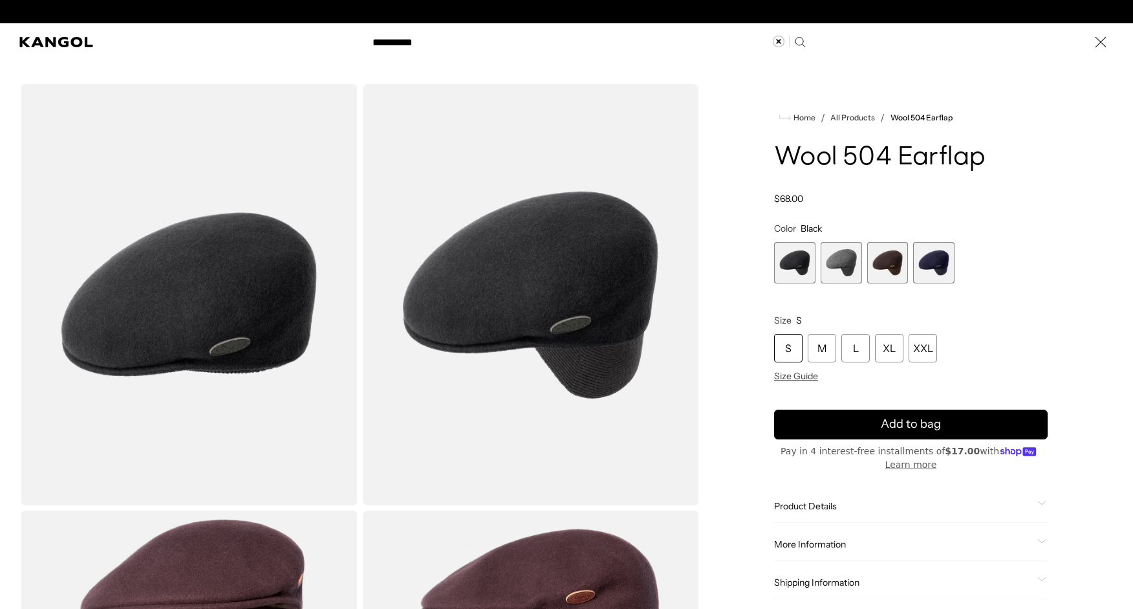
scroll to position [0, 266]
type input "**********"
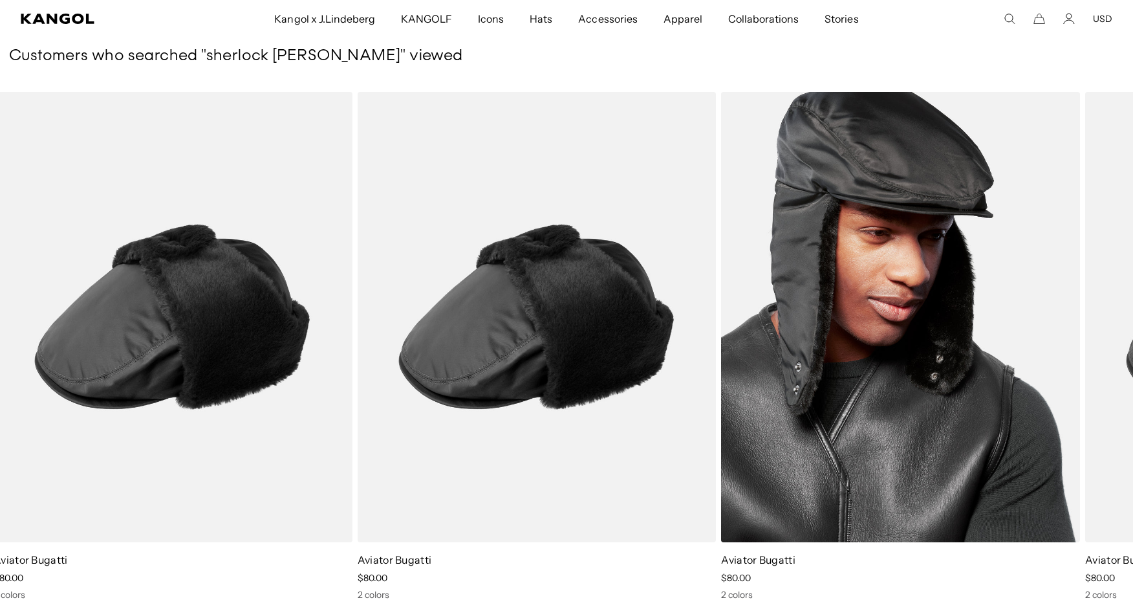
scroll to position [0, 266]
drag, startPoint x: 1107, startPoint y: 303, endPoint x: 1051, endPoint y: 301, distance: 55.7
click at [1120, 122] on html "Skip to content My Bag ( 0 ) Your cart is empty. Explore new hats Loading... Su…" at bounding box center [566, 506] width 1133 height 1540
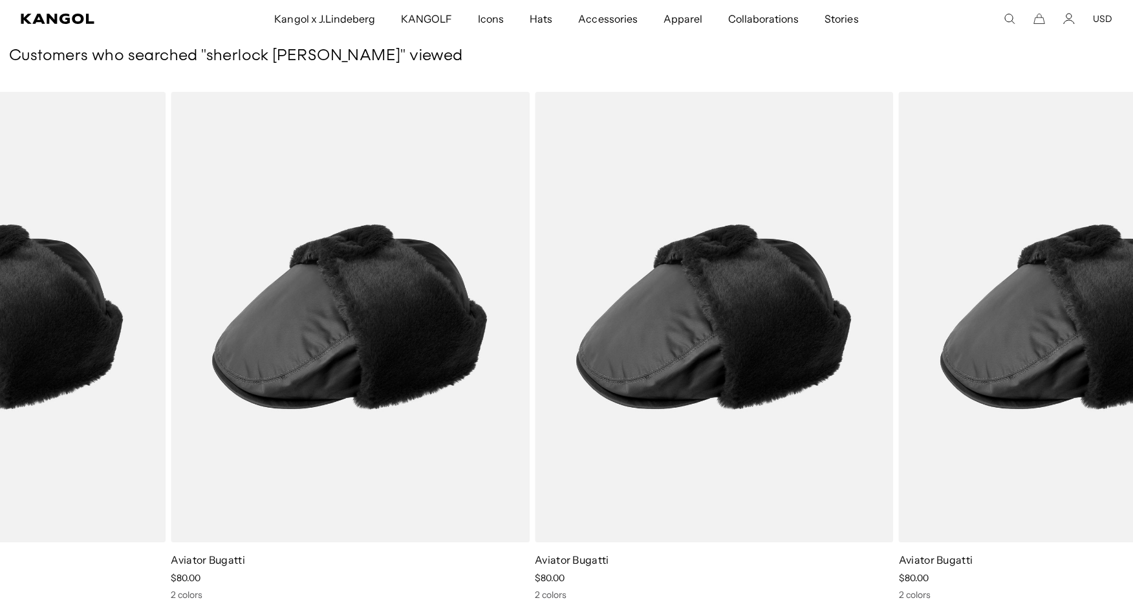
scroll to position [0, 0]
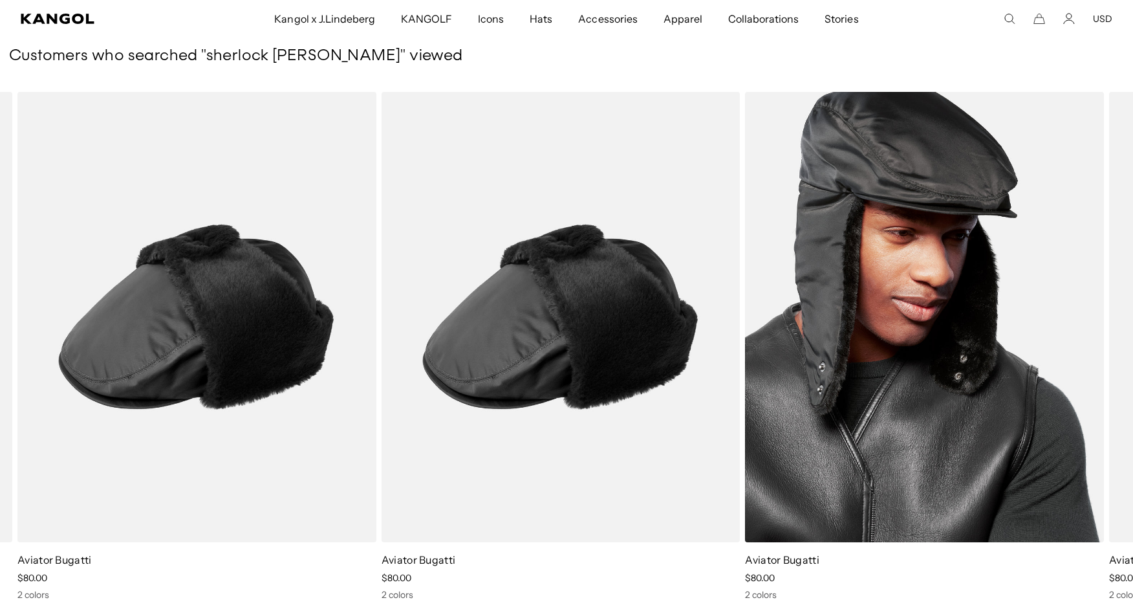
drag, startPoint x: 1051, startPoint y: 301, endPoint x: 786, endPoint y: 319, distance: 265.1
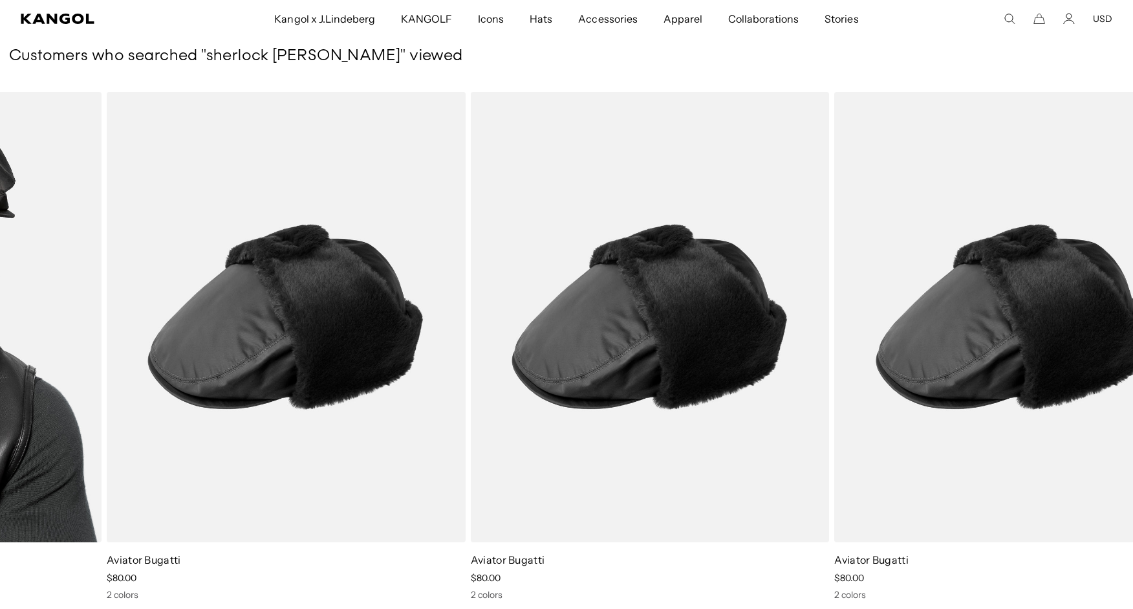
drag, startPoint x: 979, startPoint y: 311, endPoint x: 0, endPoint y: 275, distance: 979.8
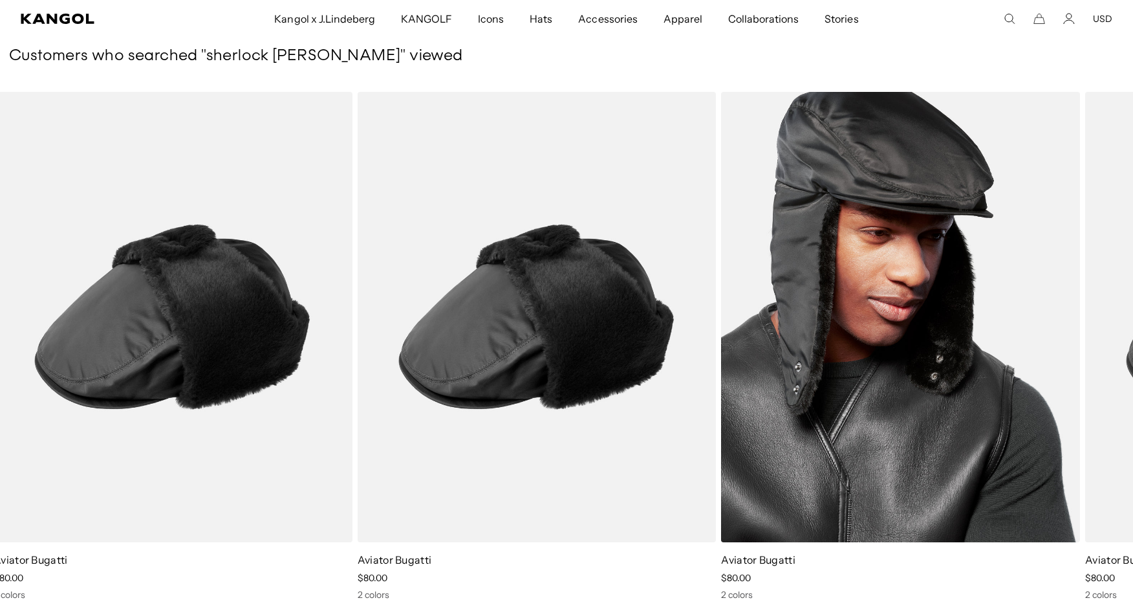
scroll to position [0, 266]
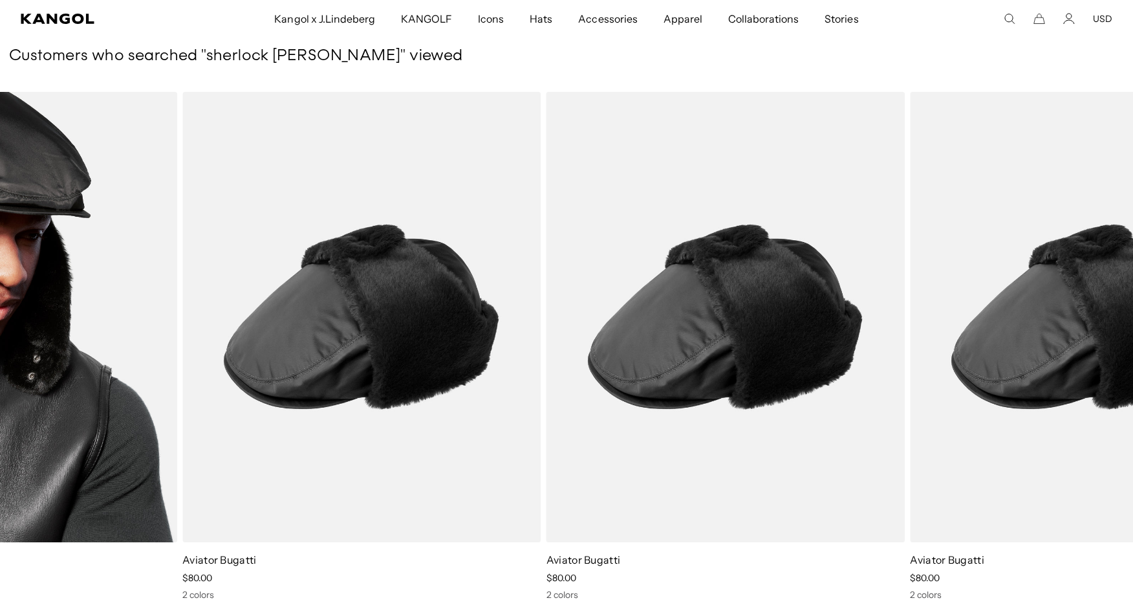
drag, startPoint x: 977, startPoint y: 310, endPoint x: 422, endPoint y: 283, distance: 554.9
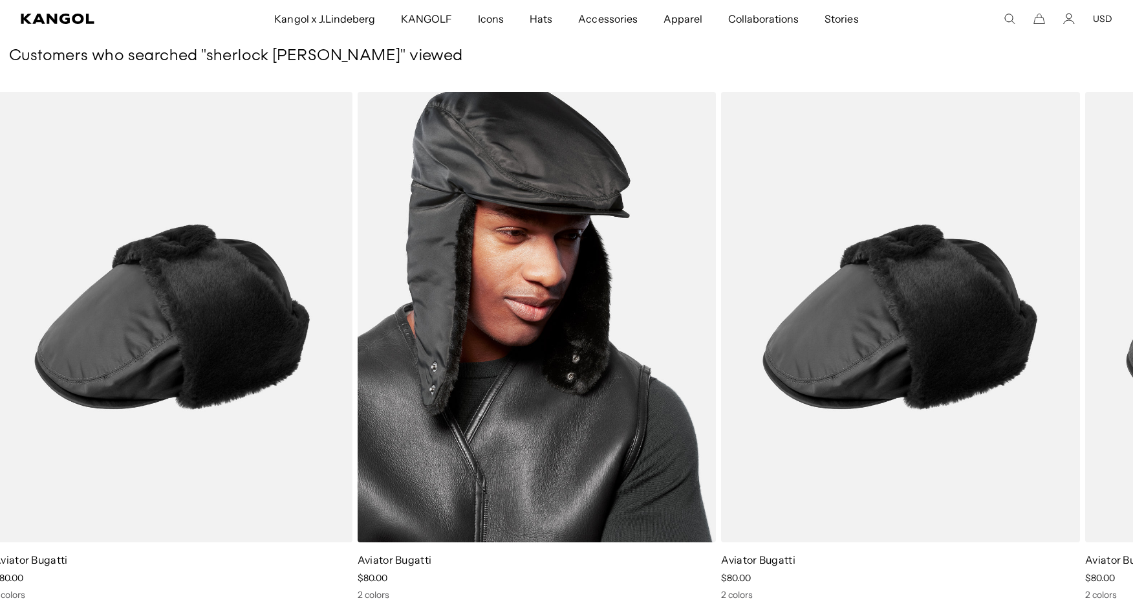
scroll to position [0, 0]
click at [490, 272] on img "1 of 1" at bounding box center [537, 317] width 359 height 450
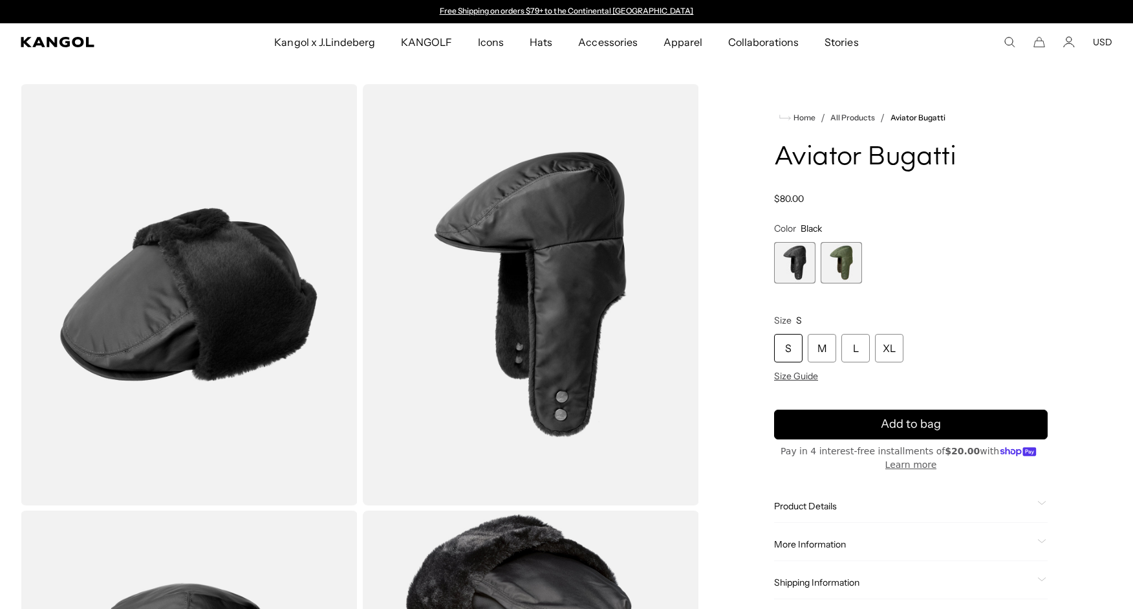
click at [844, 264] on span "2 of 2" at bounding box center [841, 262] width 41 height 41
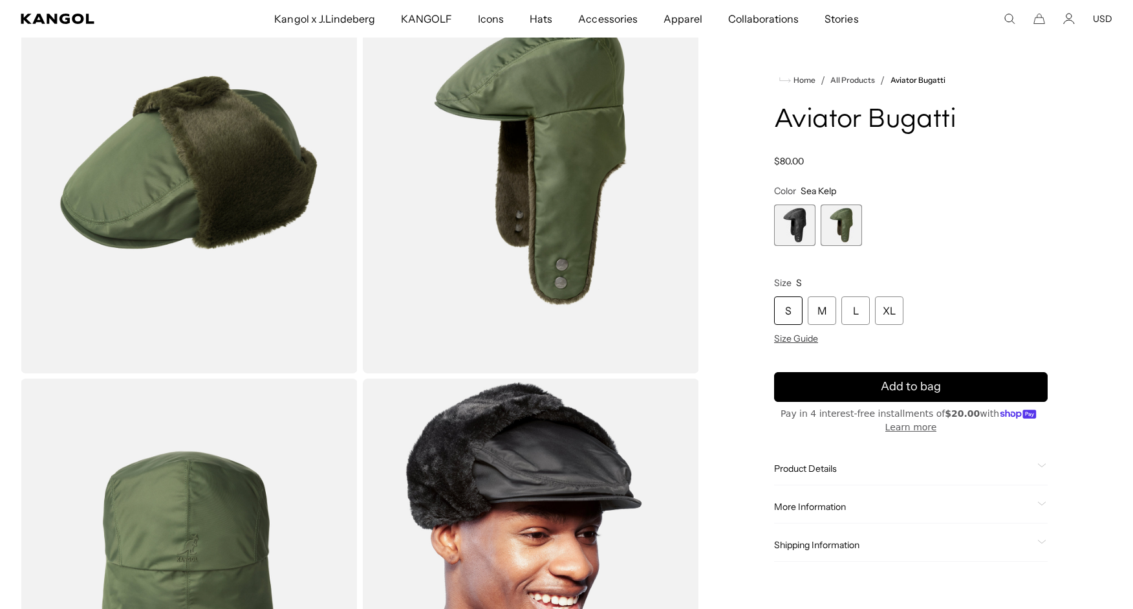
scroll to position [0, 266]
click at [792, 221] on span "1 of 2" at bounding box center [794, 224] width 41 height 41
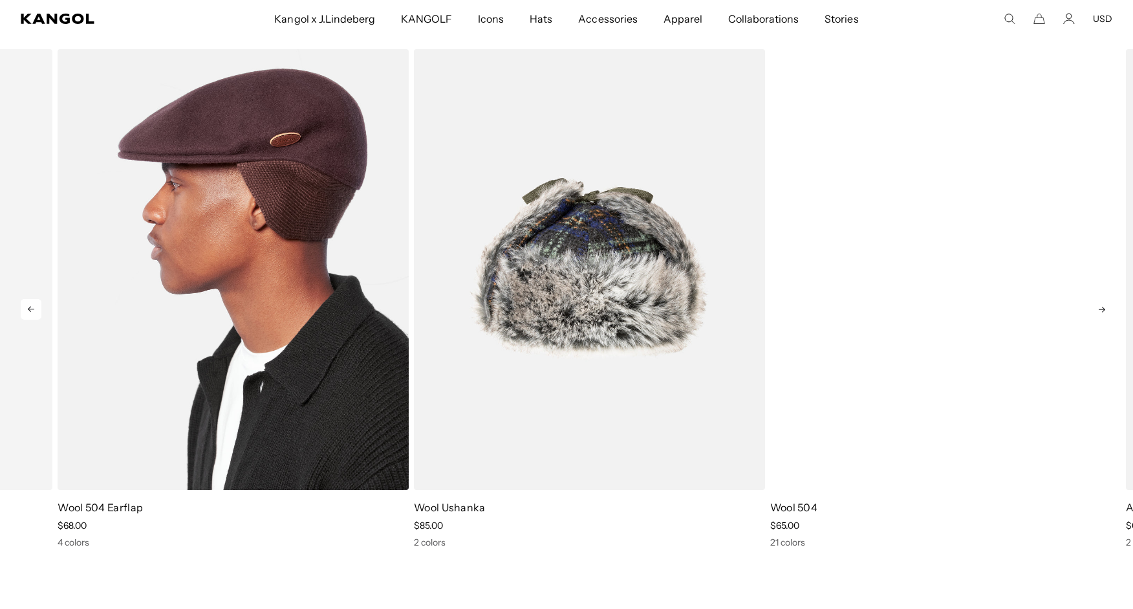
drag, startPoint x: 1042, startPoint y: 230, endPoint x: 376, endPoint y: 246, distance: 665.6
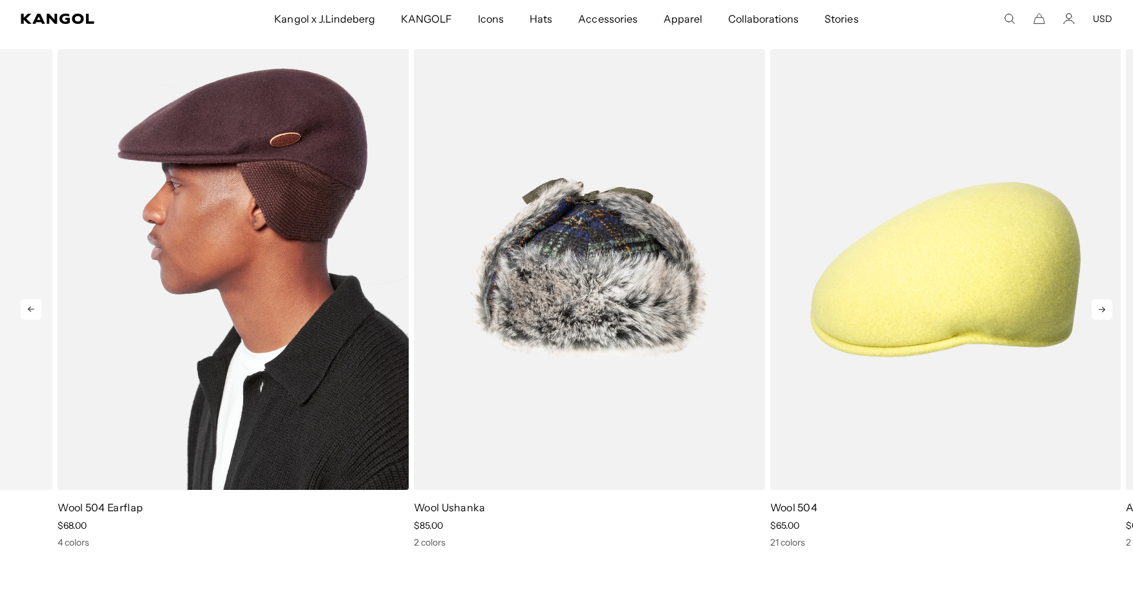
click at [376, 246] on img "3 of 5" at bounding box center [233, 269] width 351 height 440
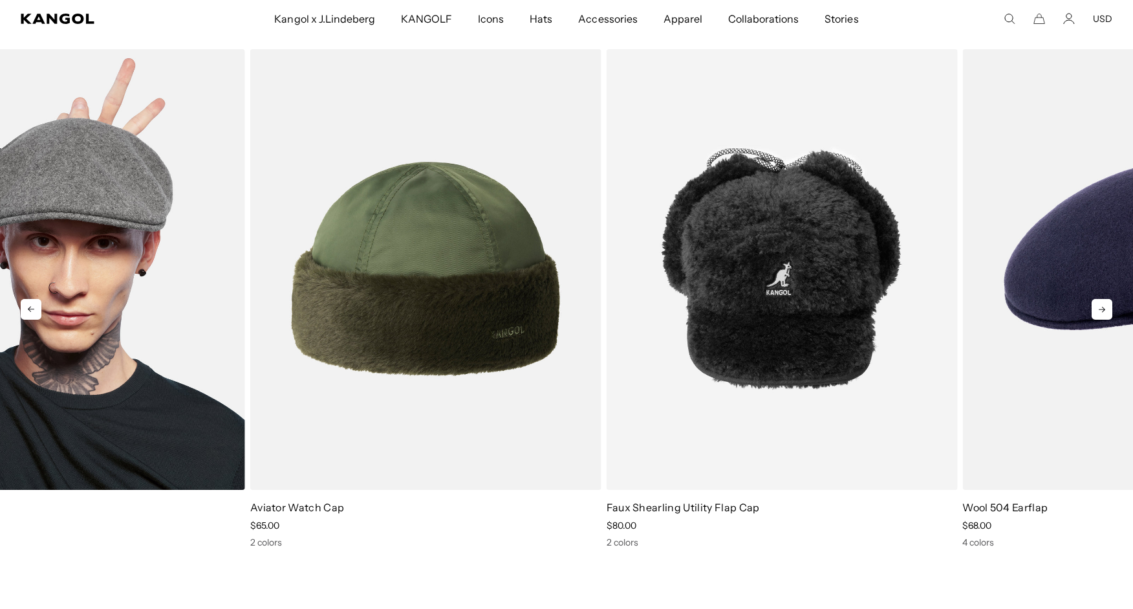
drag, startPoint x: 986, startPoint y: 277, endPoint x: 145, endPoint y: 255, distance: 841.7
click at [145, 255] on img "5 of 5" at bounding box center [69, 269] width 351 height 440
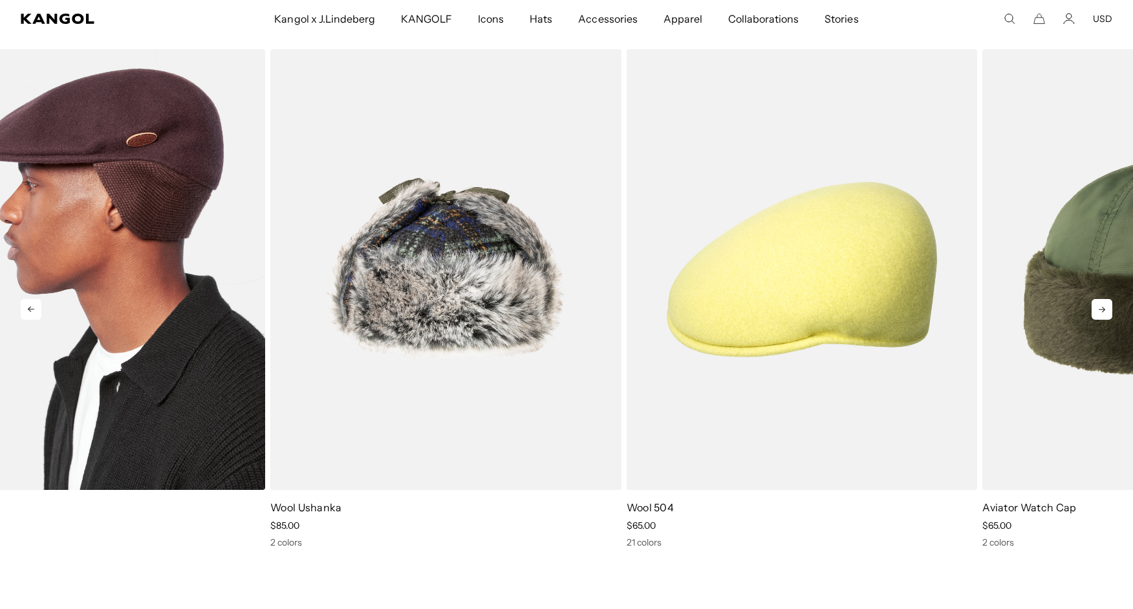
drag, startPoint x: 1054, startPoint y: 249, endPoint x: 248, endPoint y: 237, distance: 806.5
click at [248, 237] on img "3 of 5" at bounding box center [89, 269] width 351 height 440
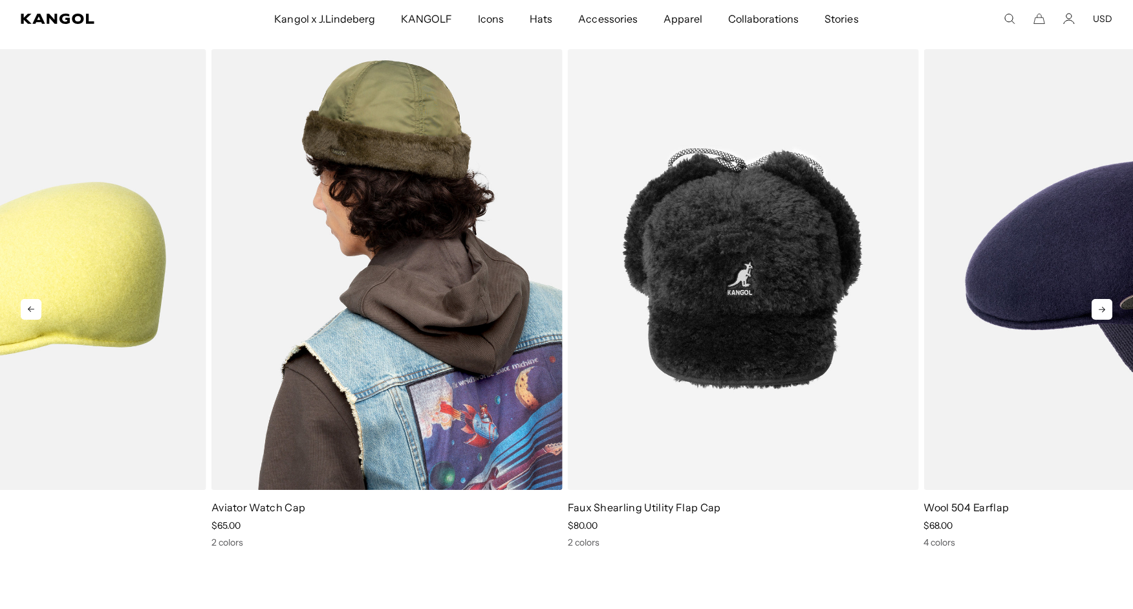
drag, startPoint x: 1091, startPoint y: 228, endPoint x: 229, endPoint y: 230, distance: 862.1
click at [229, 230] on img "1 of 5" at bounding box center [386, 269] width 351 height 440
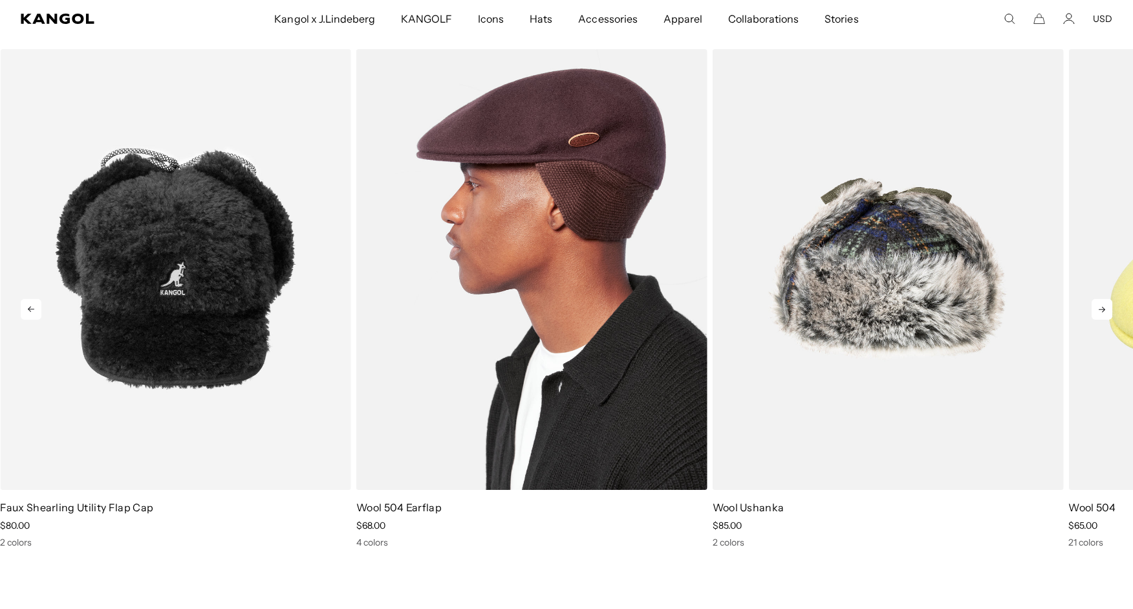
drag, startPoint x: 1074, startPoint y: 252, endPoint x: 357, endPoint y: 239, distance: 717.3
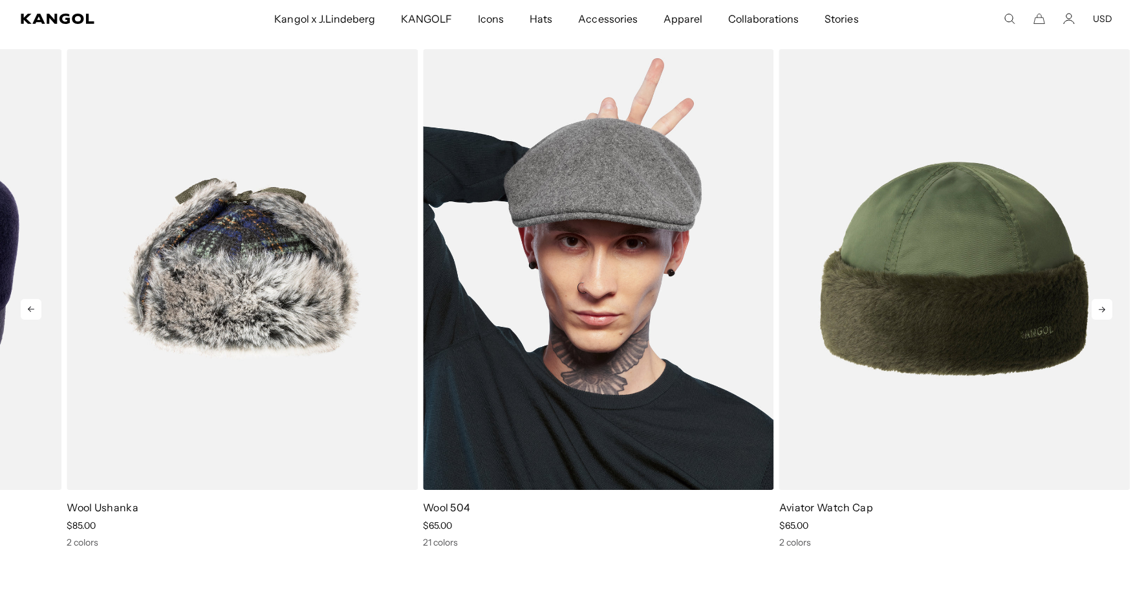
drag, startPoint x: 966, startPoint y: 272, endPoint x: 569, endPoint y: 232, distance: 399.0
click at [0, 0] on img "4 of 5" at bounding box center [0, 0] width 0 height 0
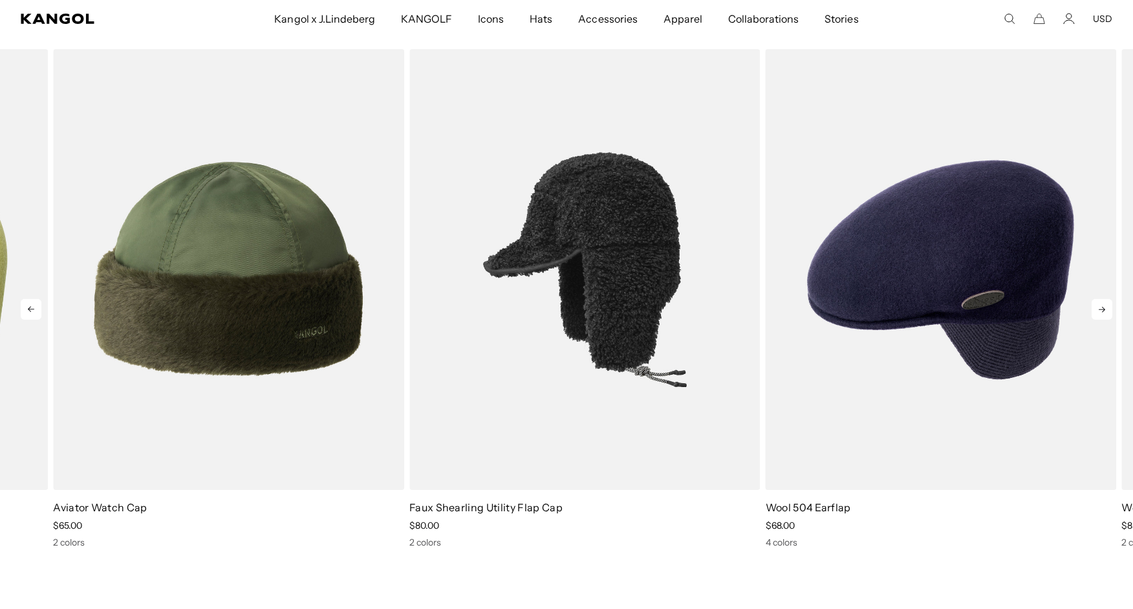
drag, startPoint x: 1102, startPoint y: 240, endPoint x: 643, endPoint y: 228, distance: 459.3
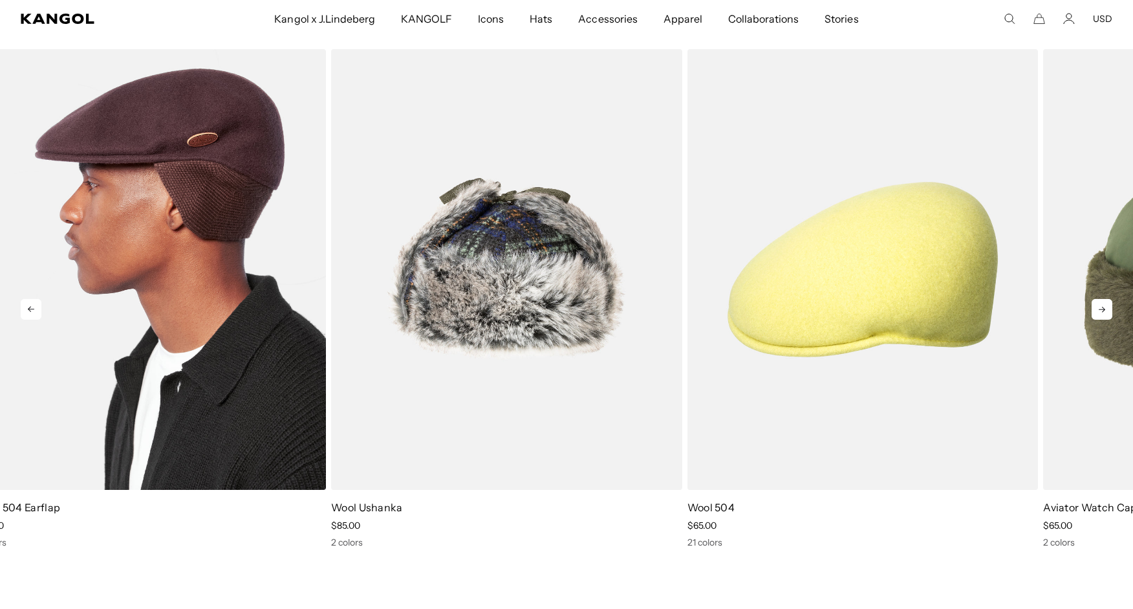
drag, startPoint x: 1033, startPoint y: 239, endPoint x: 291, endPoint y: 230, distance: 742.5
click at [291, 230] on img "3 of 5" at bounding box center [150, 269] width 351 height 440
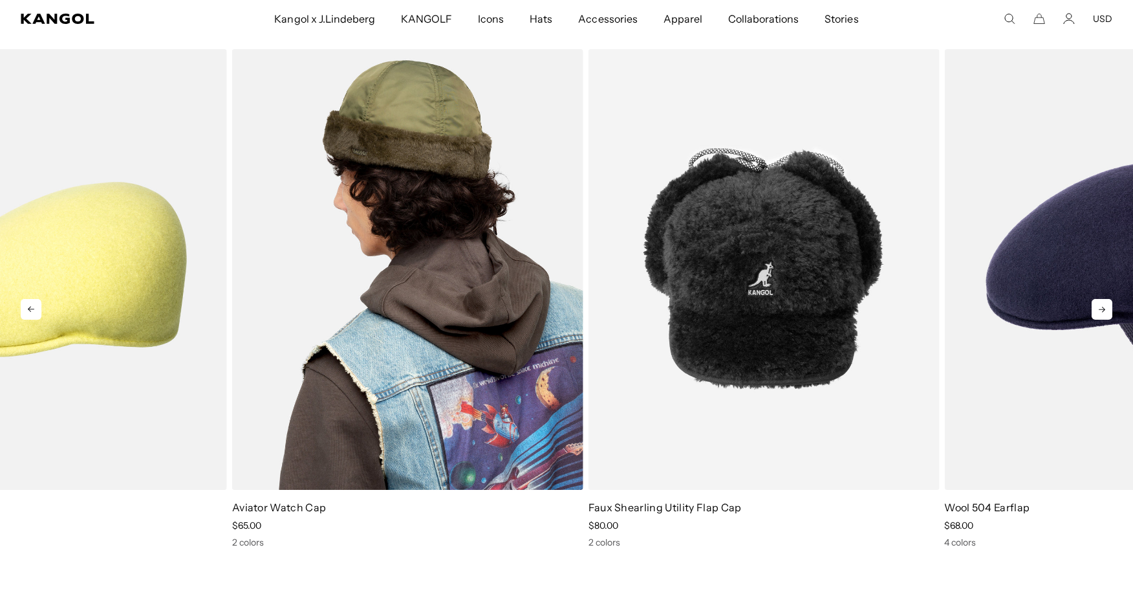
drag, startPoint x: 1086, startPoint y: 197, endPoint x: 245, endPoint y: 191, distance: 841.4
click at [245, 191] on img "1 of 5" at bounding box center [407, 269] width 351 height 440
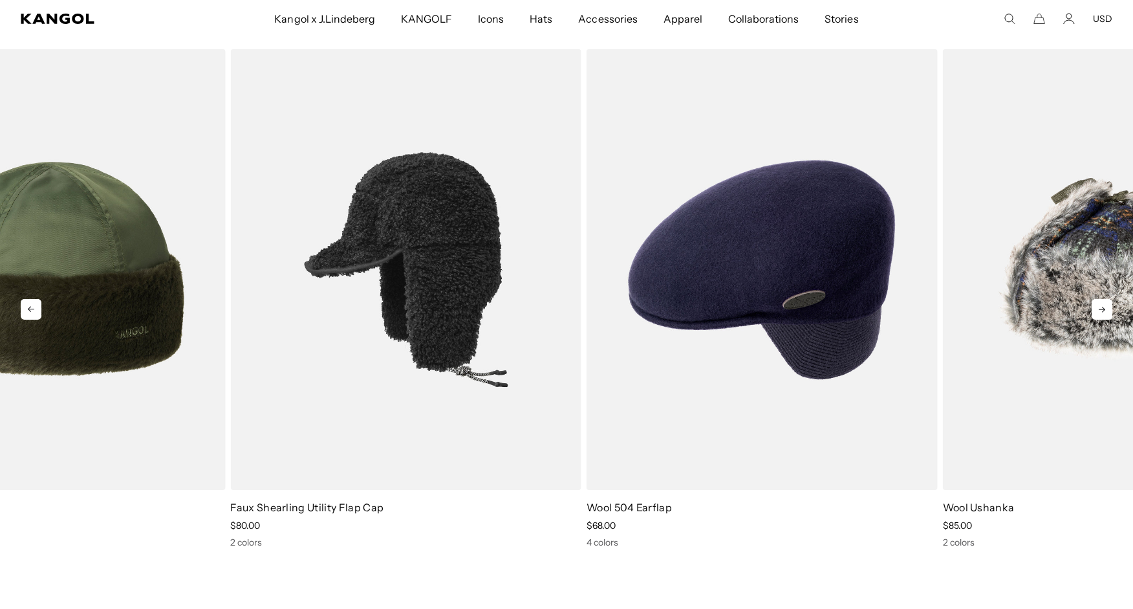
scroll to position [0, 266]
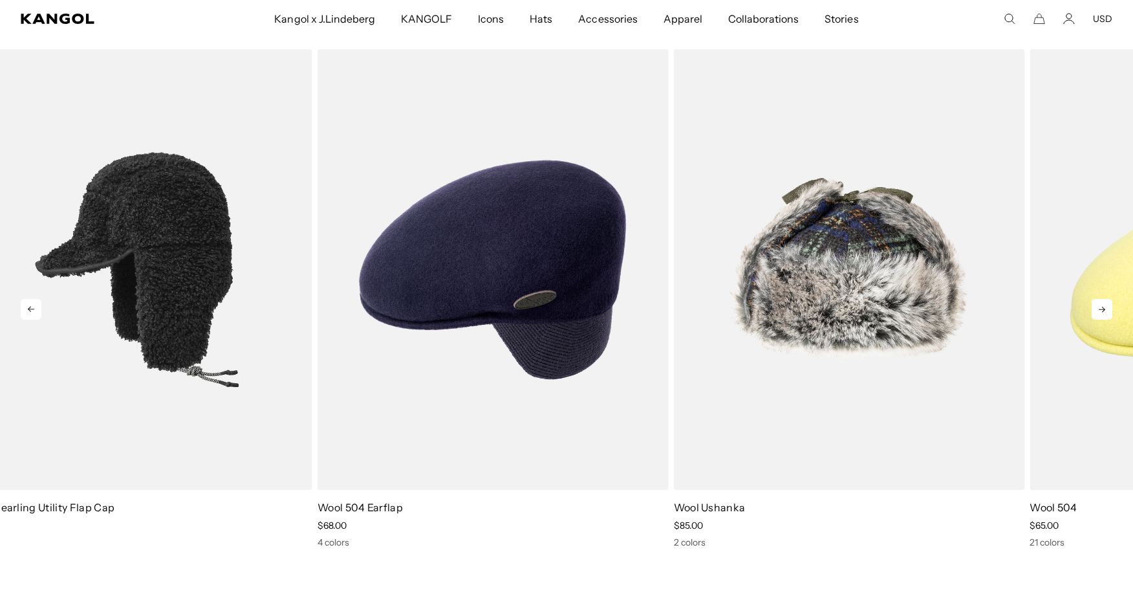
drag, startPoint x: 1033, startPoint y: 181, endPoint x: 277, endPoint y: 183, distance: 756.0
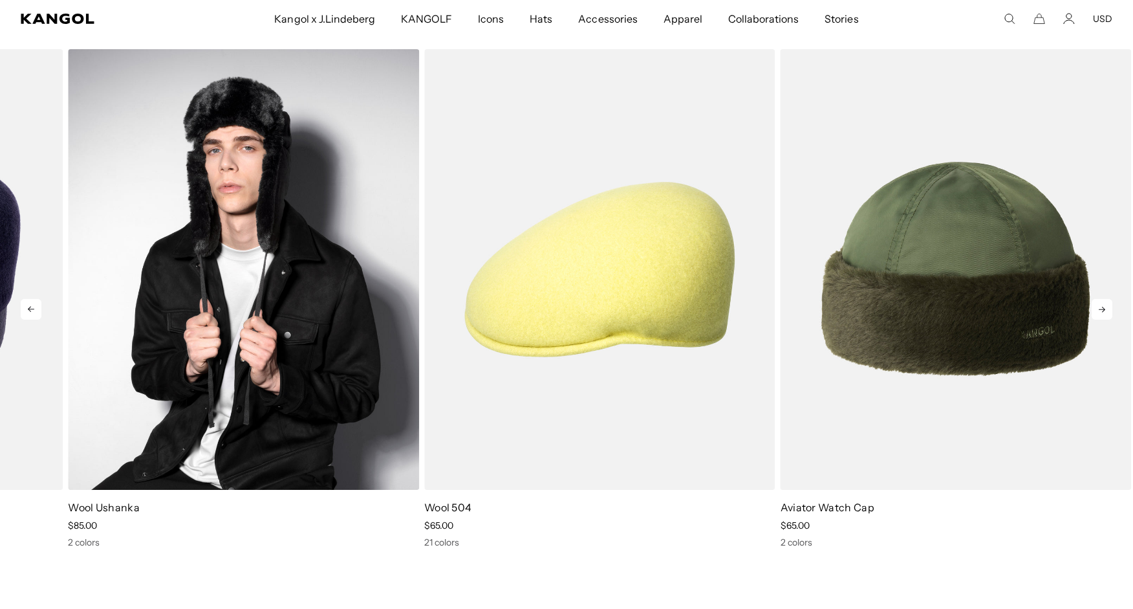
scroll to position [0, 0]
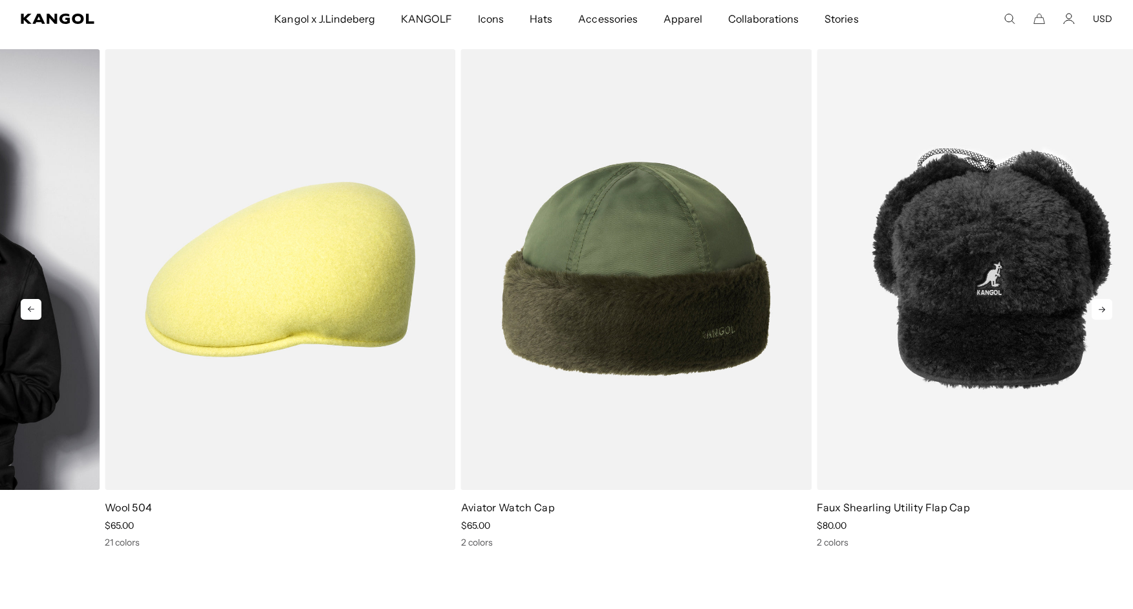
drag, startPoint x: 980, startPoint y: 185, endPoint x: 8, endPoint y: 176, distance: 971.4
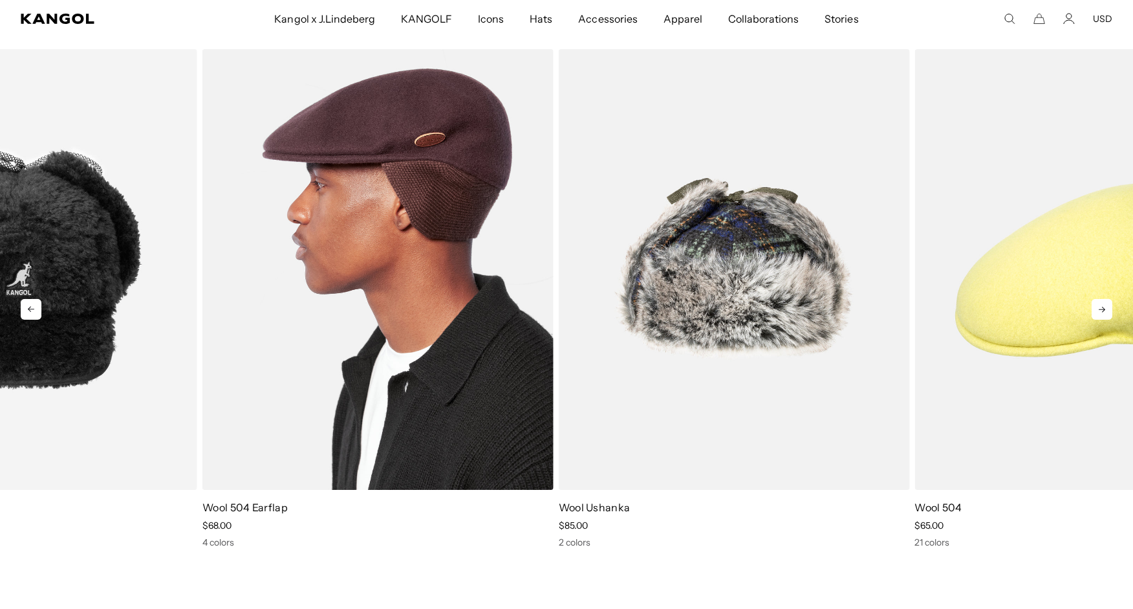
drag, startPoint x: 962, startPoint y: 167, endPoint x: 248, endPoint y: 157, distance: 714.7
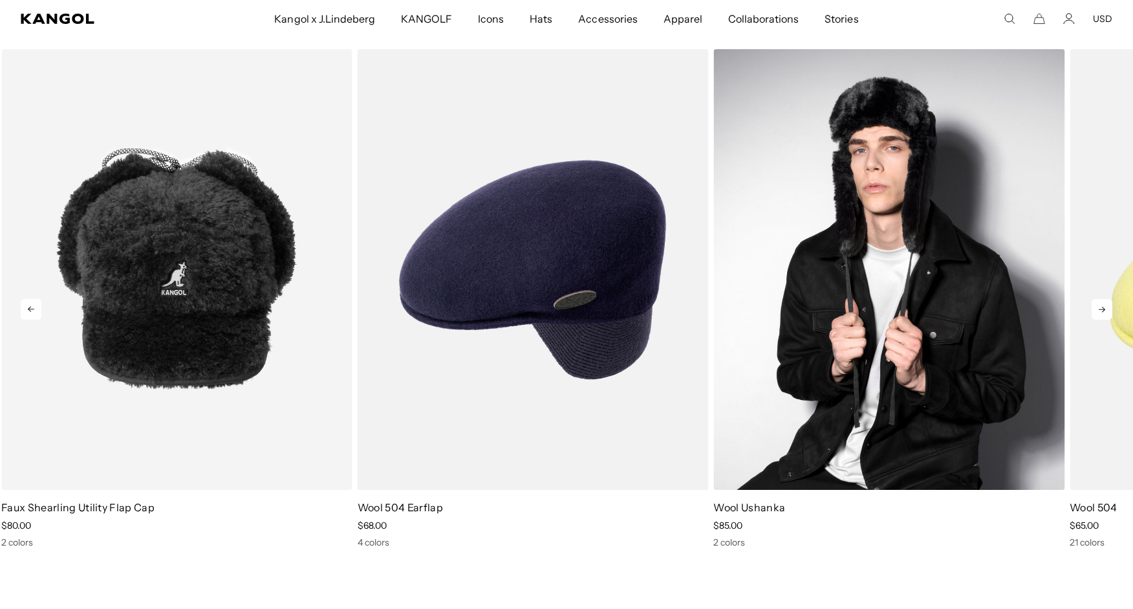
scroll to position [0, 266]
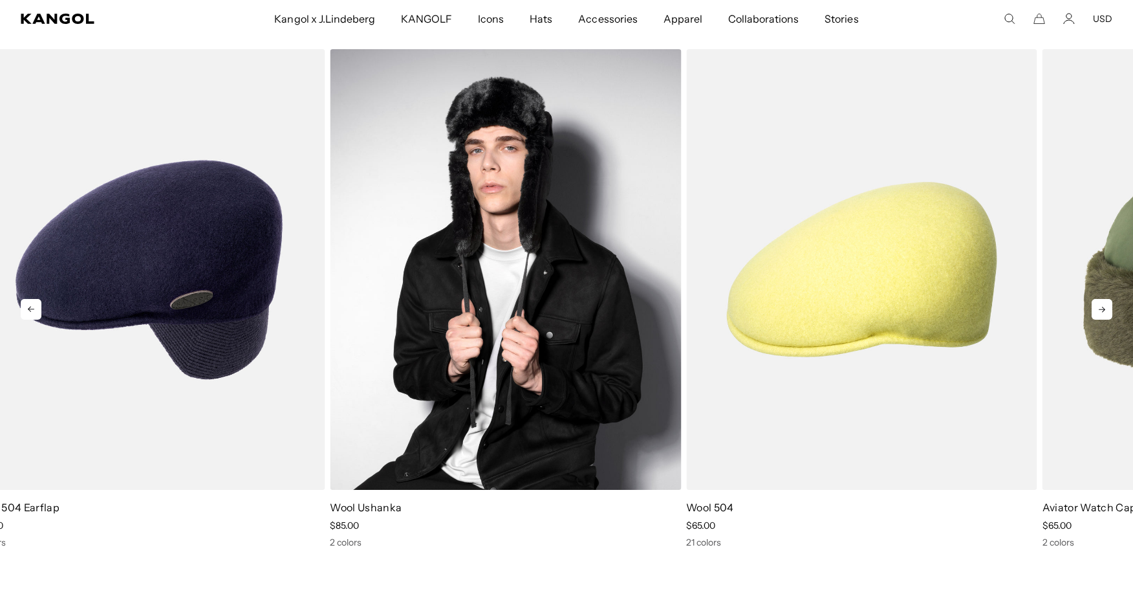
drag, startPoint x: 948, startPoint y: 158, endPoint x: 0, endPoint y: 118, distance: 948.9
click at [330, 118] on img "4 of 5" at bounding box center [505, 269] width 351 height 440
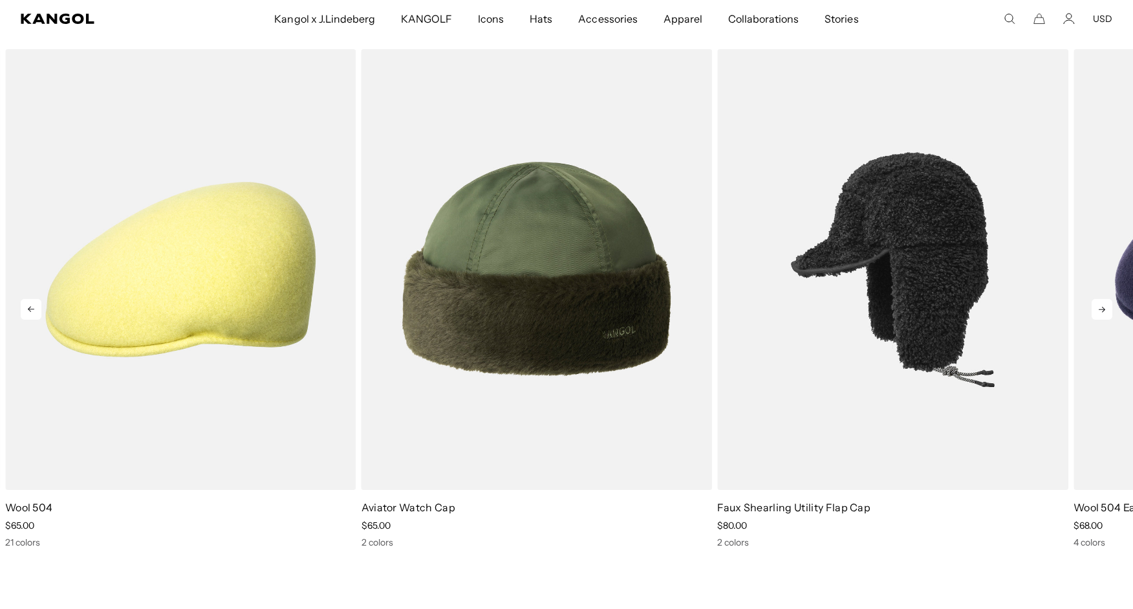
drag, startPoint x: 999, startPoint y: 324, endPoint x: 955, endPoint y: -3, distance: 330.3
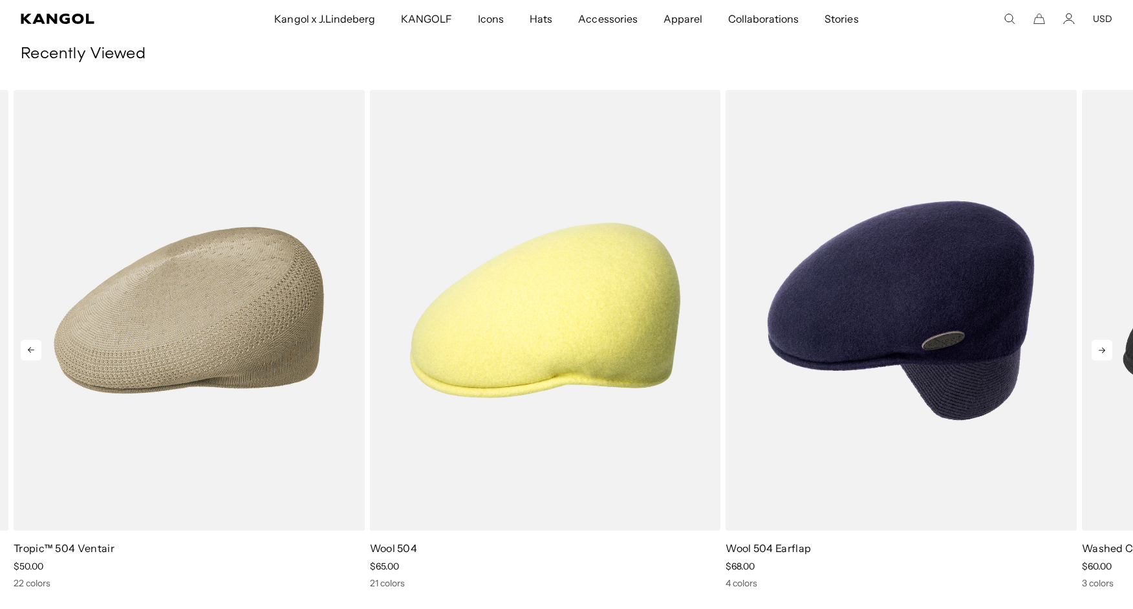
drag, startPoint x: 1002, startPoint y: 224, endPoint x: 0, endPoint y: 209, distance: 1001.8
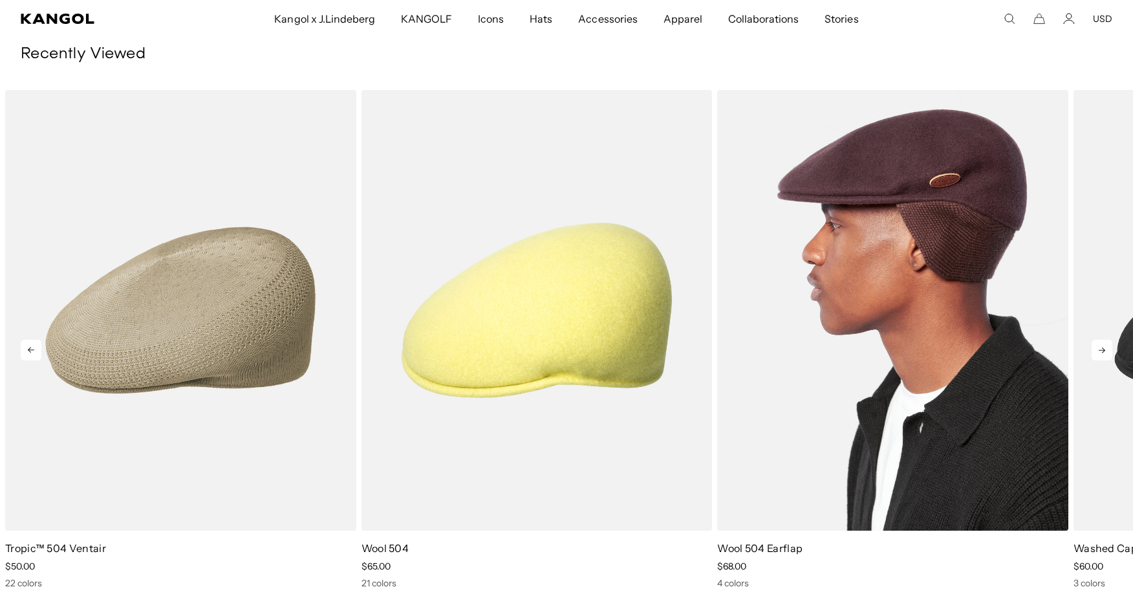
scroll to position [0, 0]
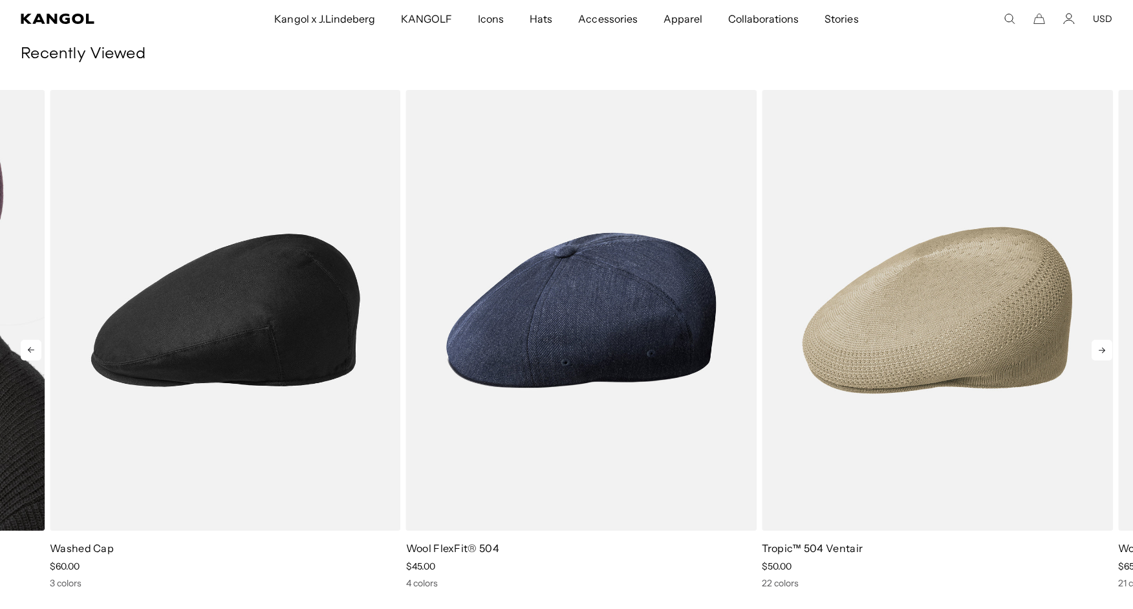
drag, startPoint x: 1022, startPoint y: 178, endPoint x: 0, endPoint y: 199, distance: 1022.0
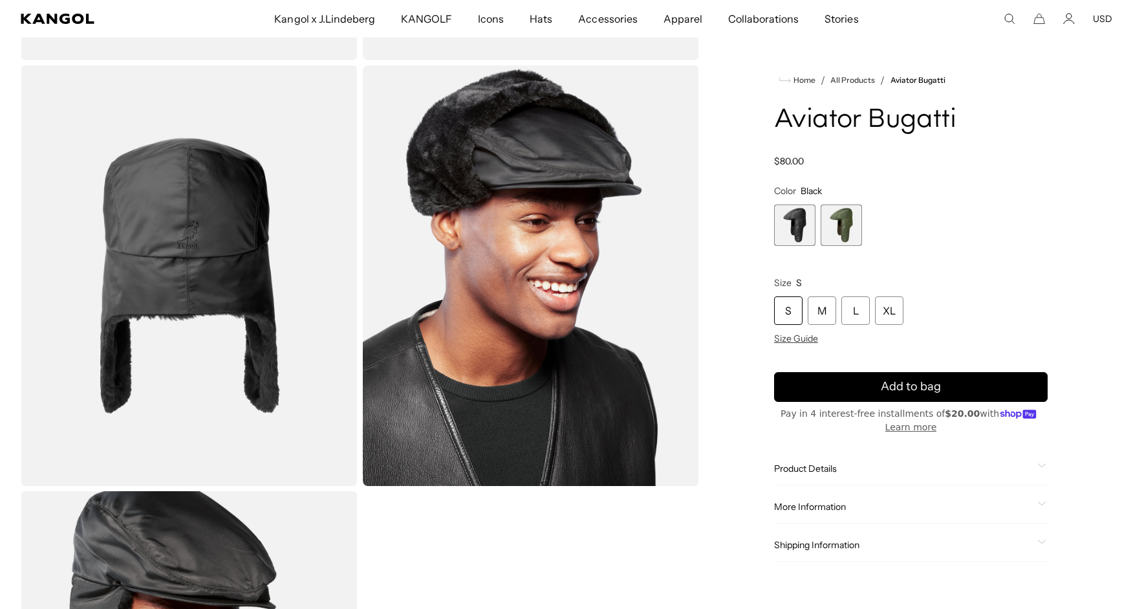
scroll to position [457, 0]
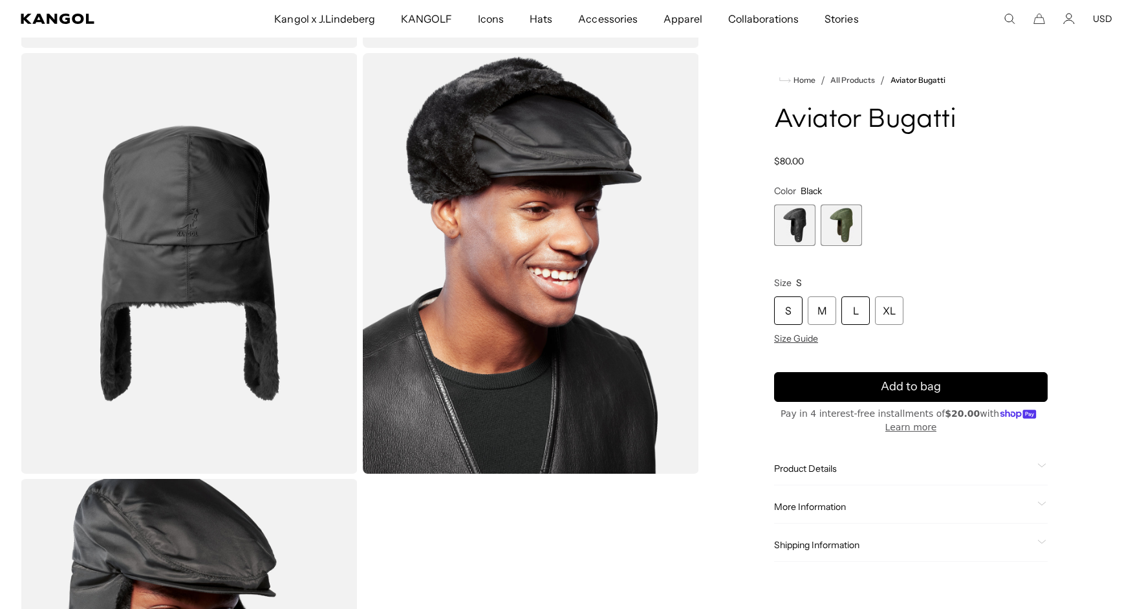
click at [856, 312] on div "L" at bounding box center [855, 310] width 28 height 28
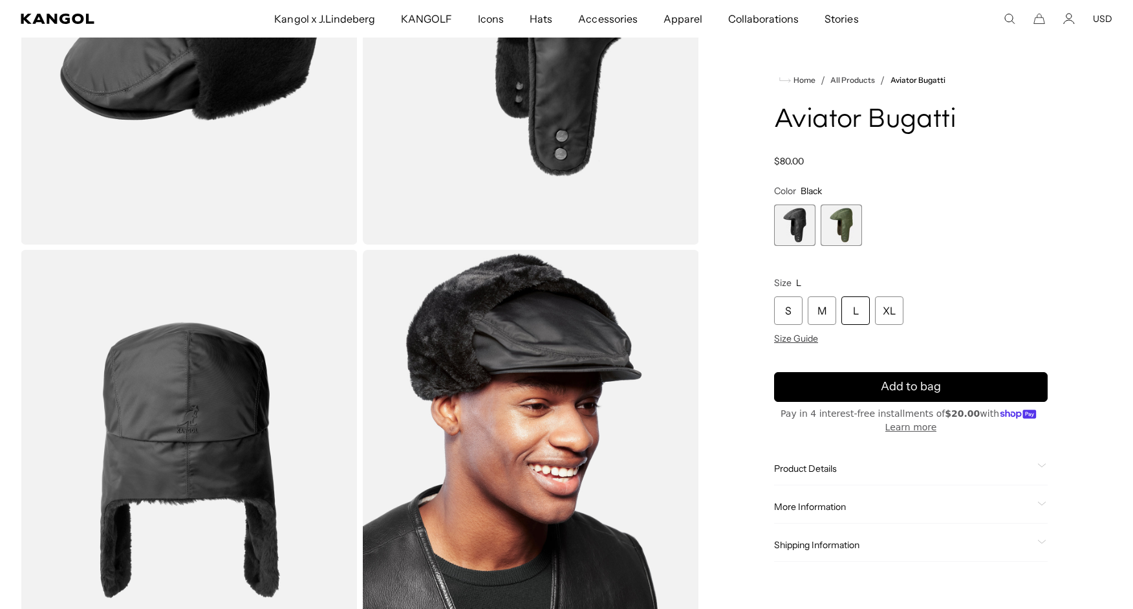
scroll to position [259, 0]
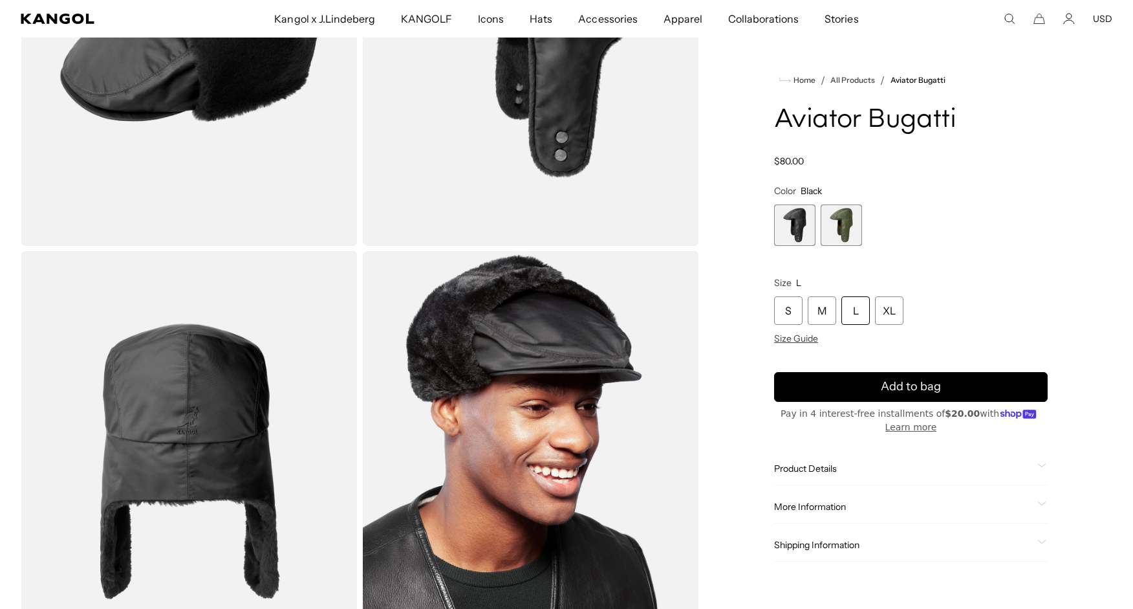
click at [477, 383] on img "Gallery Viewer" at bounding box center [531, 461] width 337 height 421
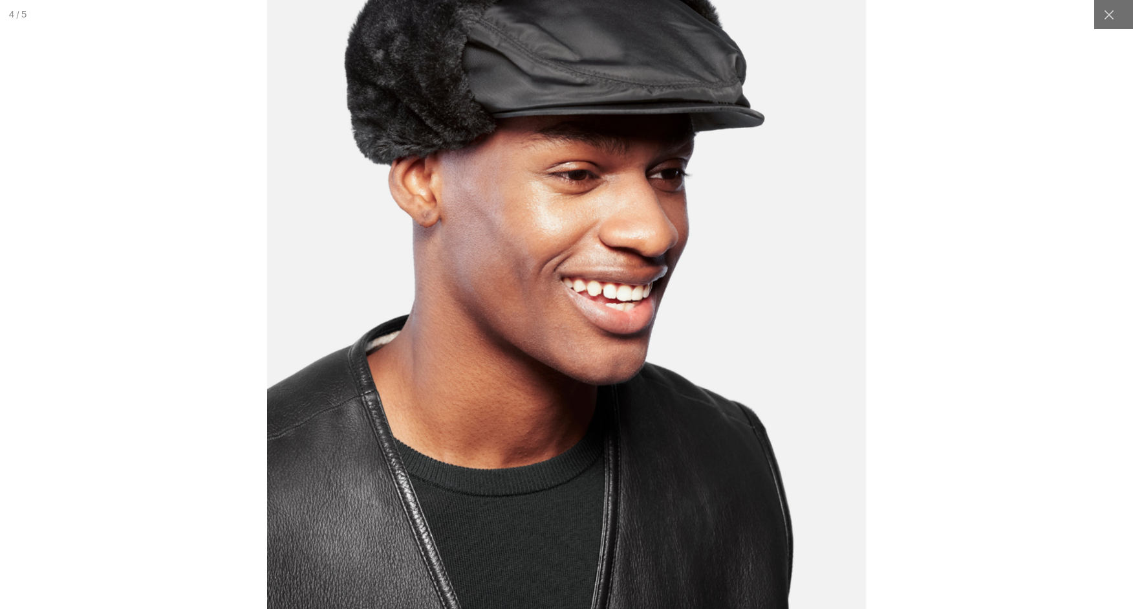
scroll to position [0, 266]
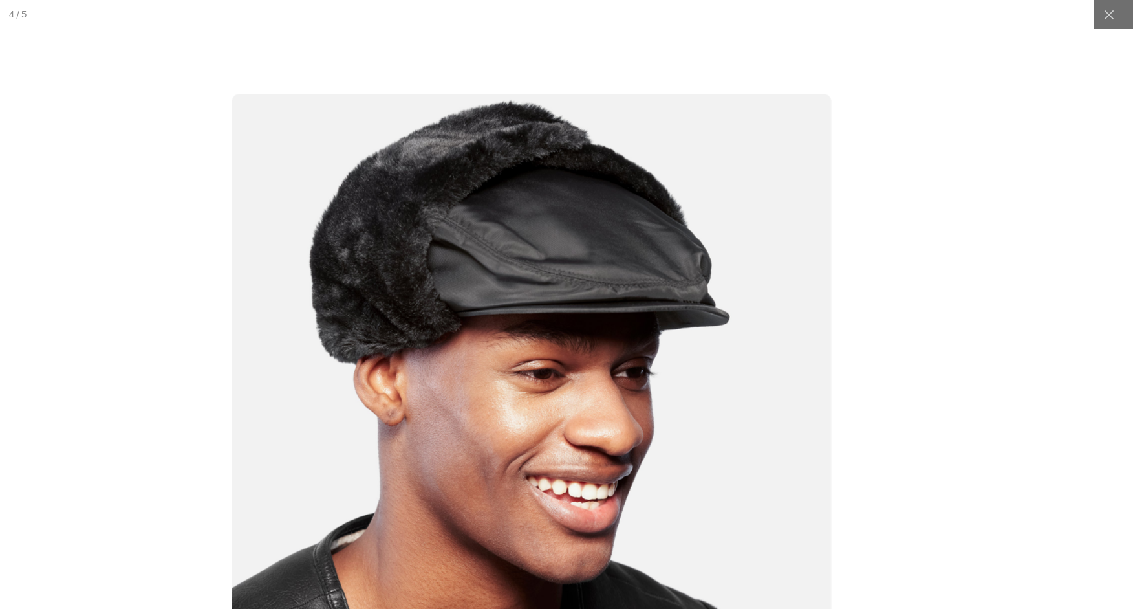
click at [682, 259] on img at bounding box center [531, 469] width 599 height 751
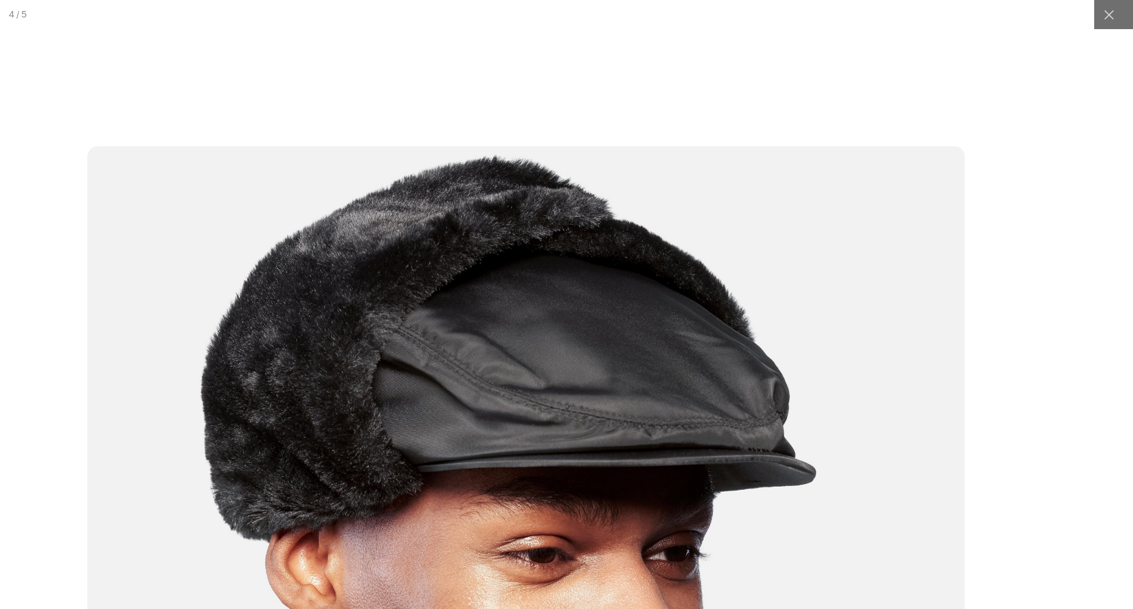
scroll to position [0, 0]
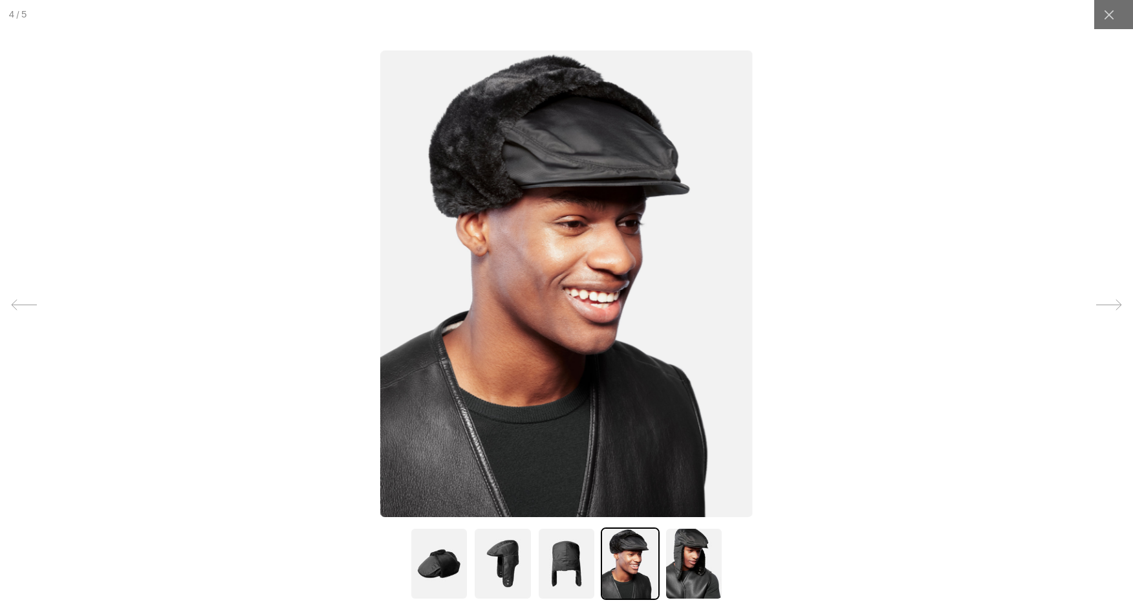
scroll to position [0, 266]
click at [450, 565] on img at bounding box center [439, 563] width 58 height 72
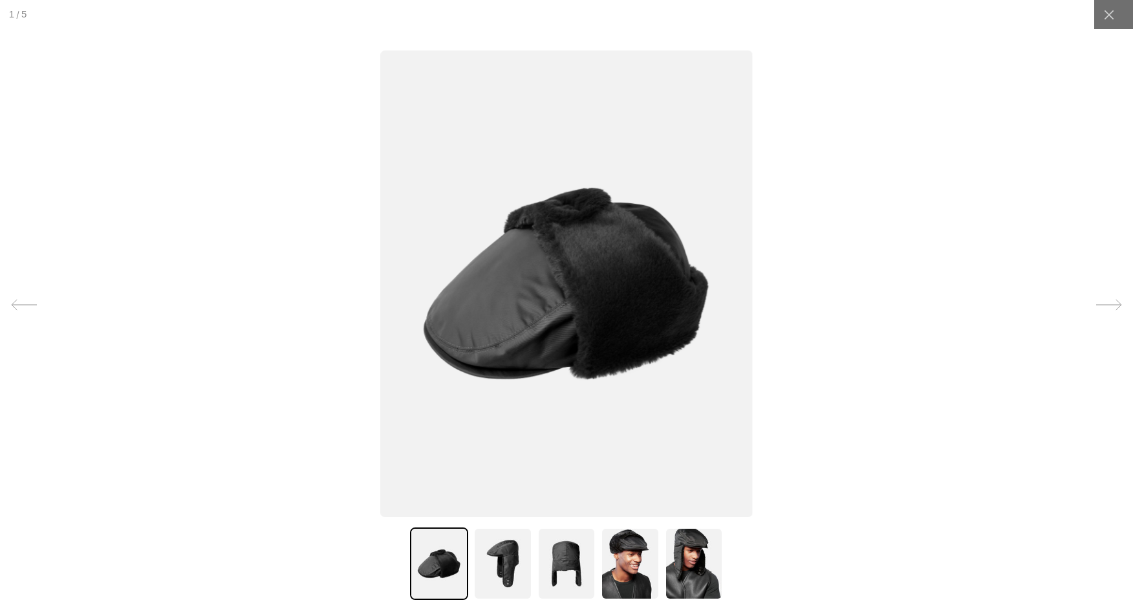
scroll to position [0, 0]
click at [491, 555] on img at bounding box center [502, 563] width 58 height 72
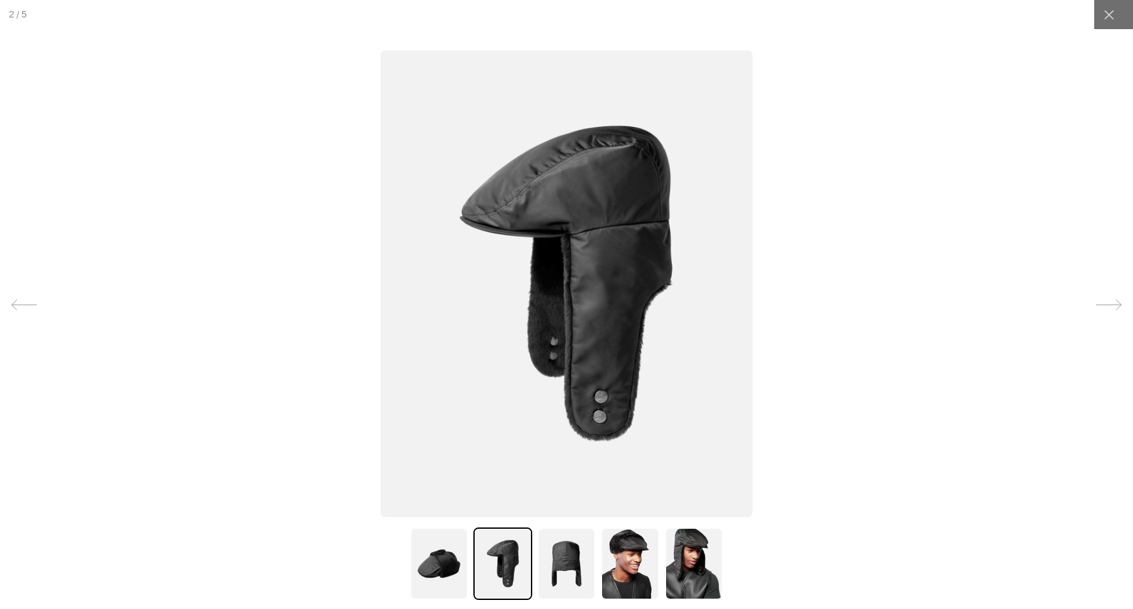
click at [570, 559] on img at bounding box center [566, 563] width 58 height 72
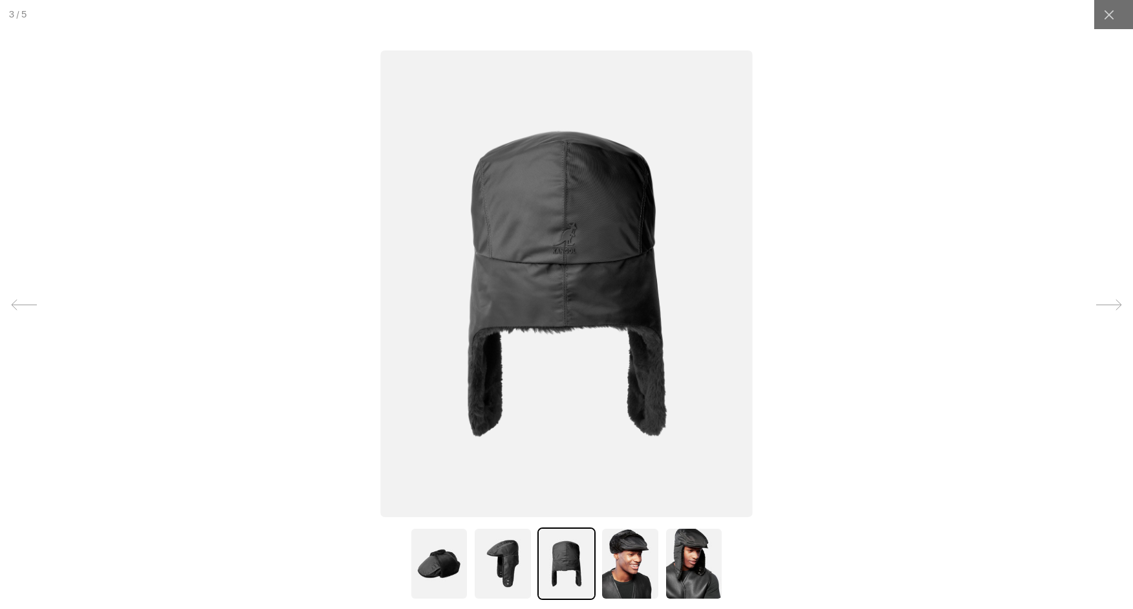
click at [614, 560] on img at bounding box center [630, 563] width 58 height 72
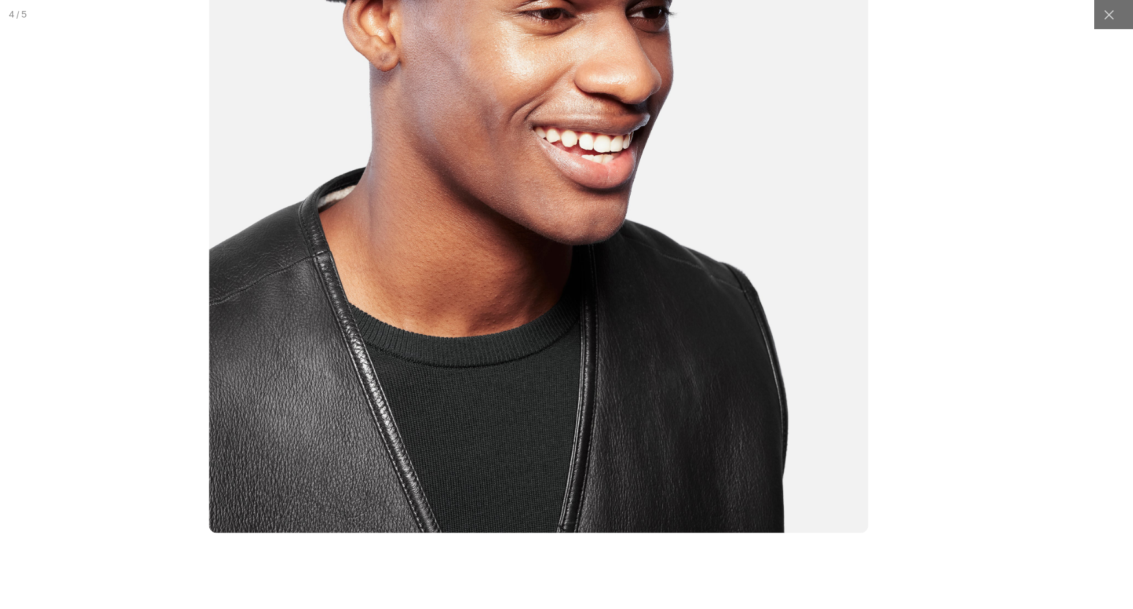
scroll to position [0, 266]
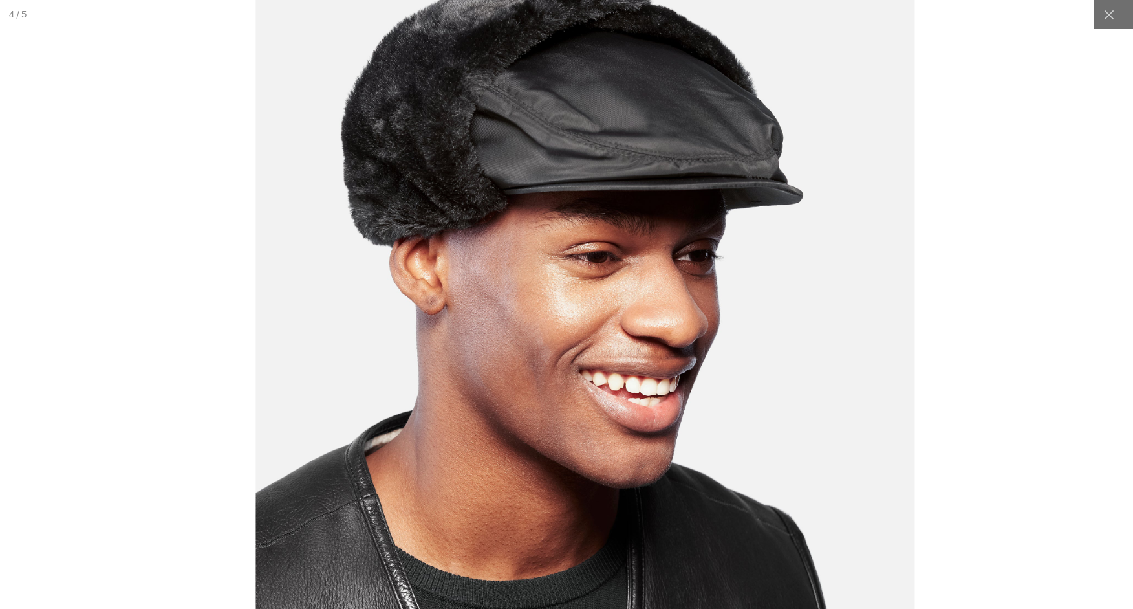
click at [907, 296] on img at bounding box center [585, 363] width 659 height 826
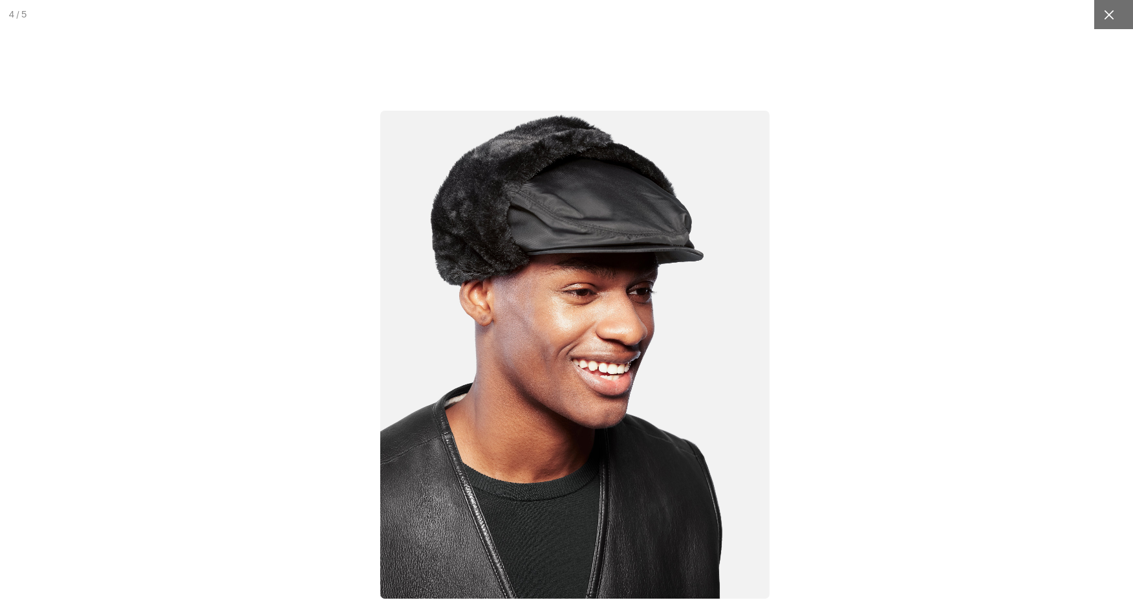
click at [1113, 12] on icon at bounding box center [1109, 14] width 13 height 13
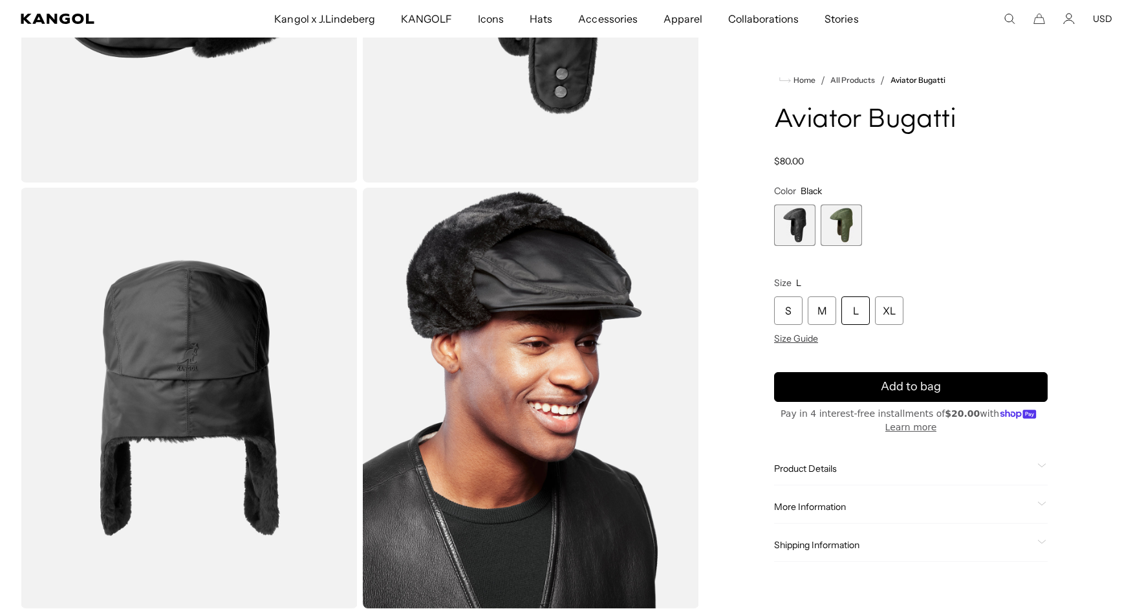
scroll to position [391, 0]
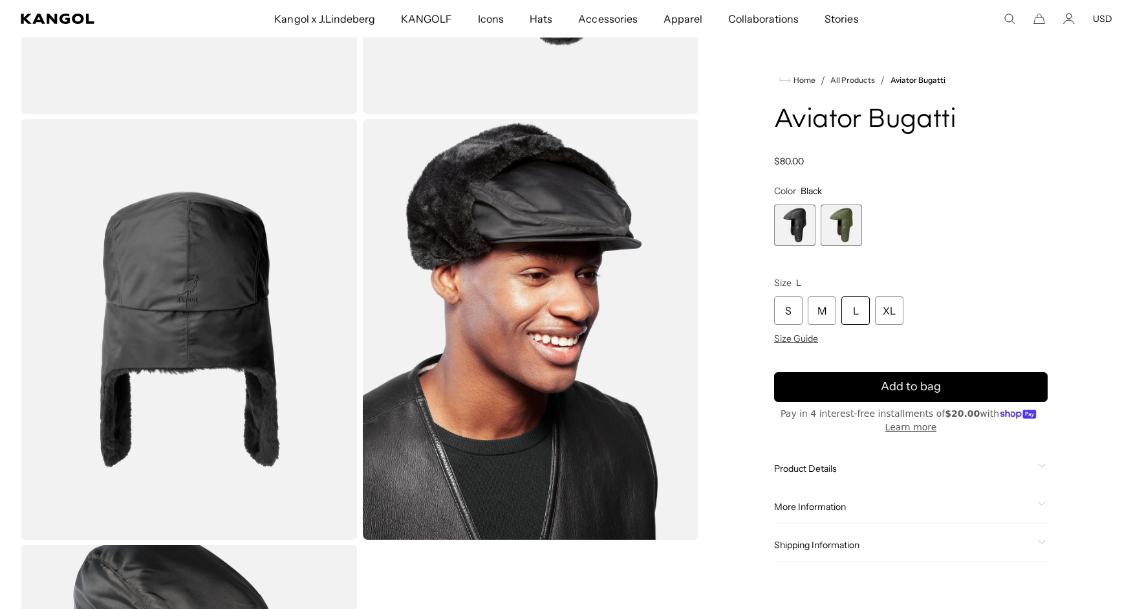
click at [860, 311] on div "L" at bounding box center [855, 310] width 28 height 28
click at [850, 314] on div "L" at bounding box center [855, 310] width 28 height 28
click at [781, 314] on div "S" at bounding box center [788, 310] width 28 height 28
click at [826, 313] on div "M" at bounding box center [822, 310] width 28 height 28
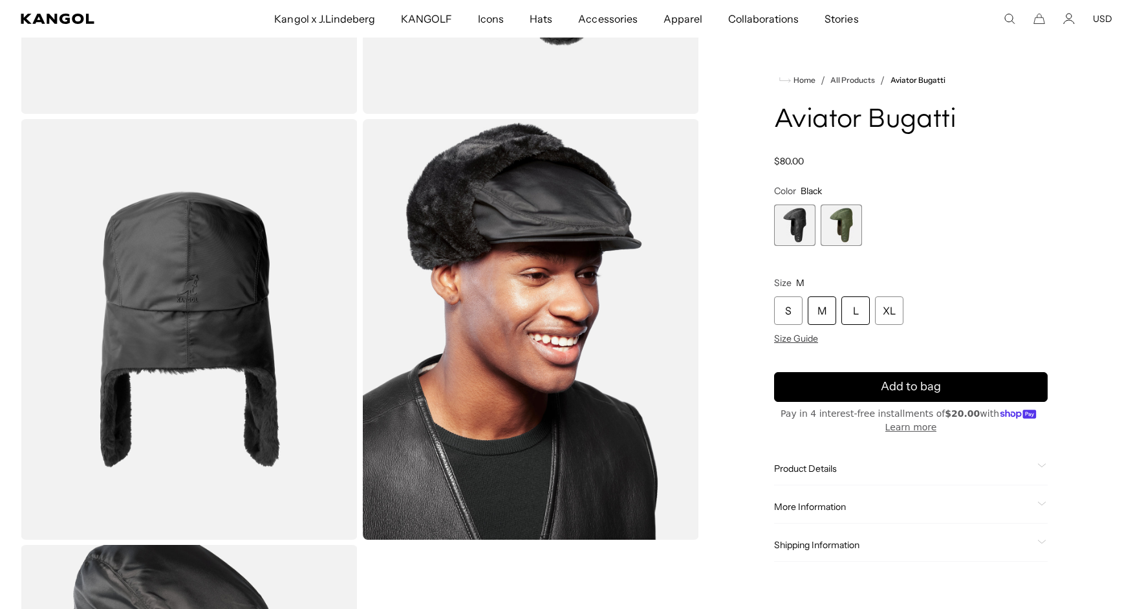
click at [859, 312] on div "L" at bounding box center [855, 310] width 28 height 28
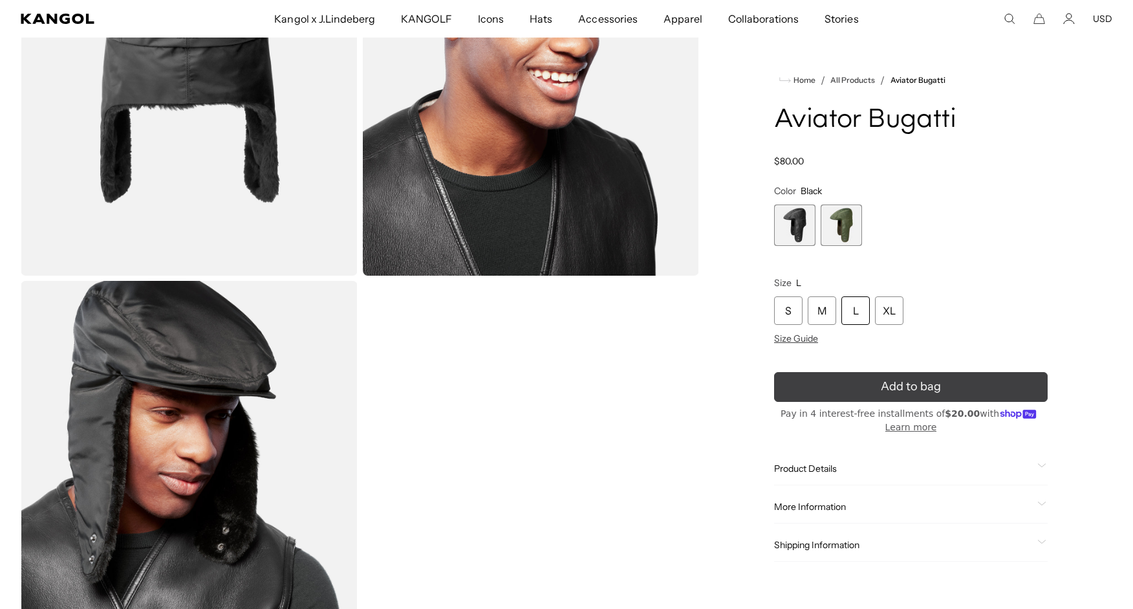
click at [909, 390] on icon "submit" at bounding box center [911, 386] width 21 height 21
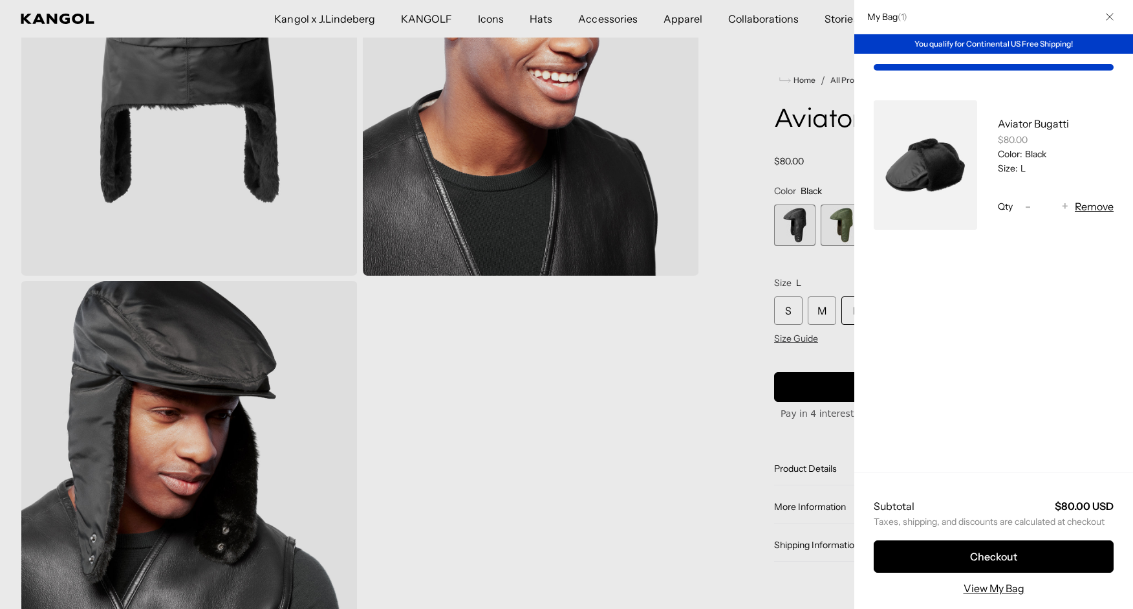
scroll to position [0, 266]
click at [452, 334] on div at bounding box center [566, 304] width 1133 height 609
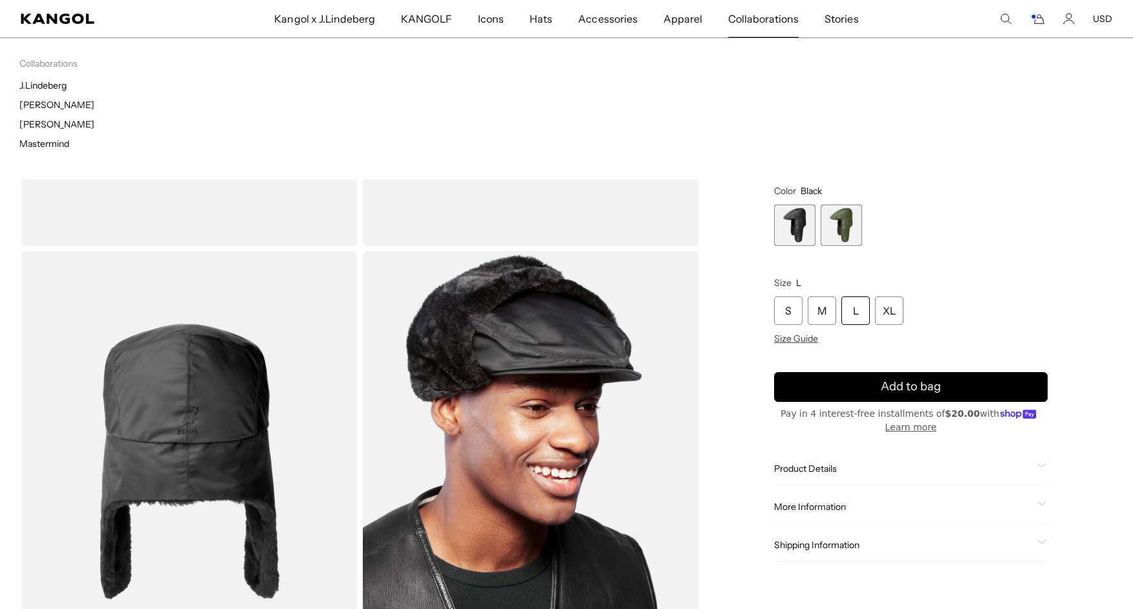
scroll to position [0, 0]
click span "Collaborations"
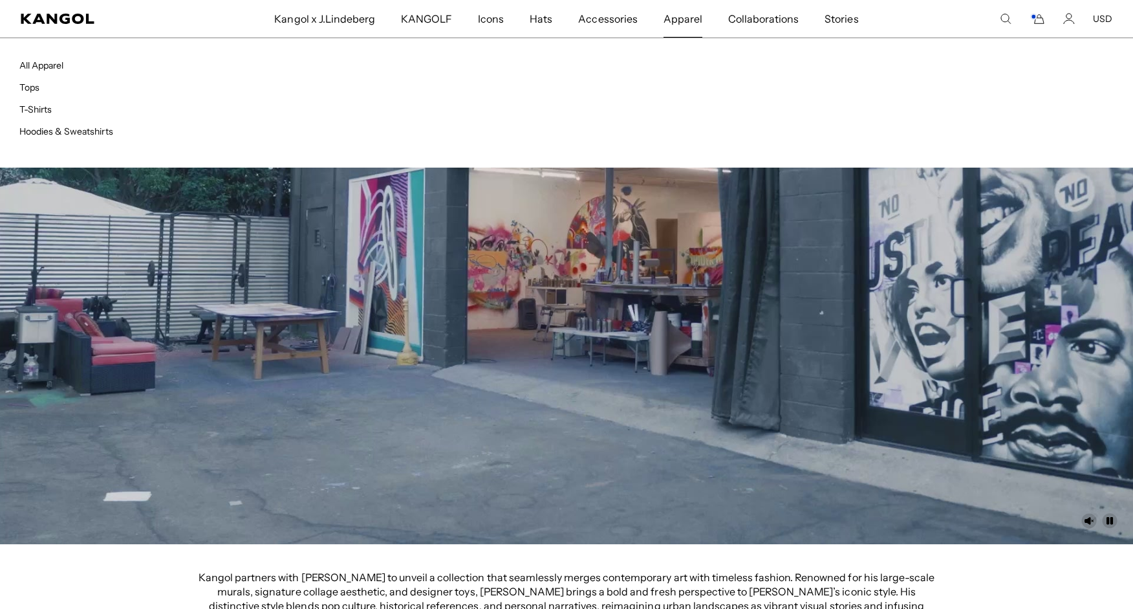
click at [691, 22] on span "Apparel" at bounding box center [683, 19] width 39 height 38
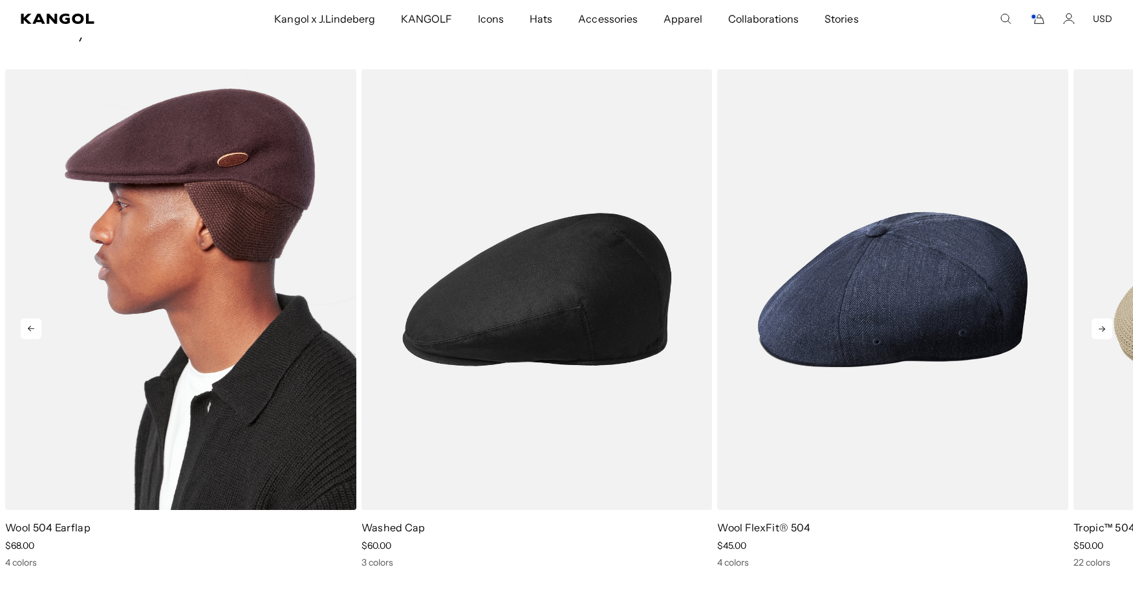
scroll to position [0, 266]
click at [230, 268] on img "1 of 5" at bounding box center [180, 289] width 351 height 440
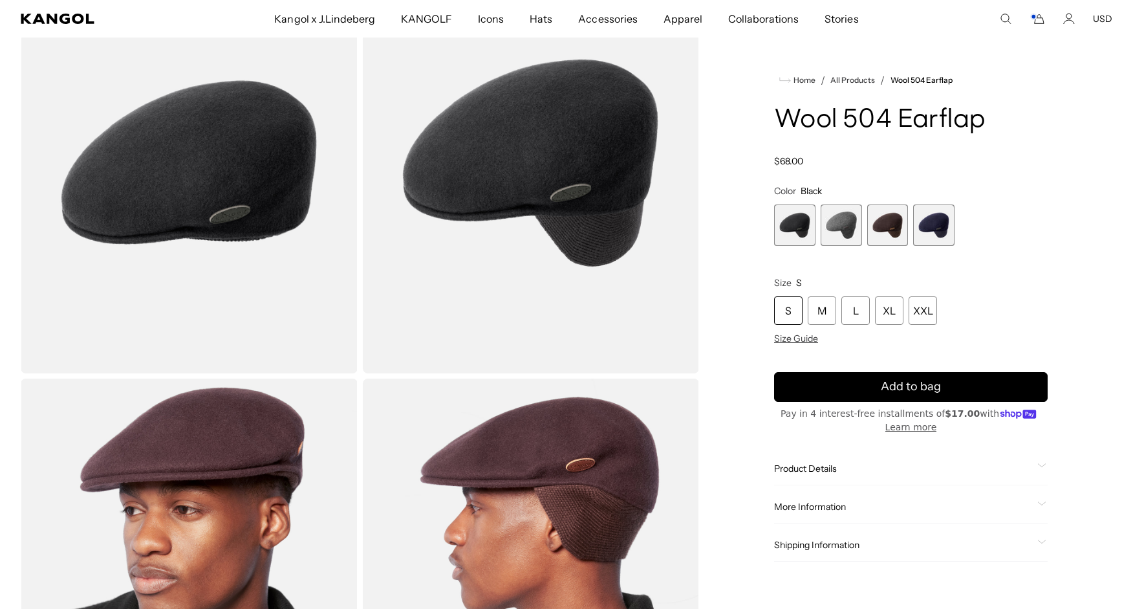
scroll to position [0, 266]
click at [939, 227] on span "4 of 4" at bounding box center [933, 224] width 41 height 41
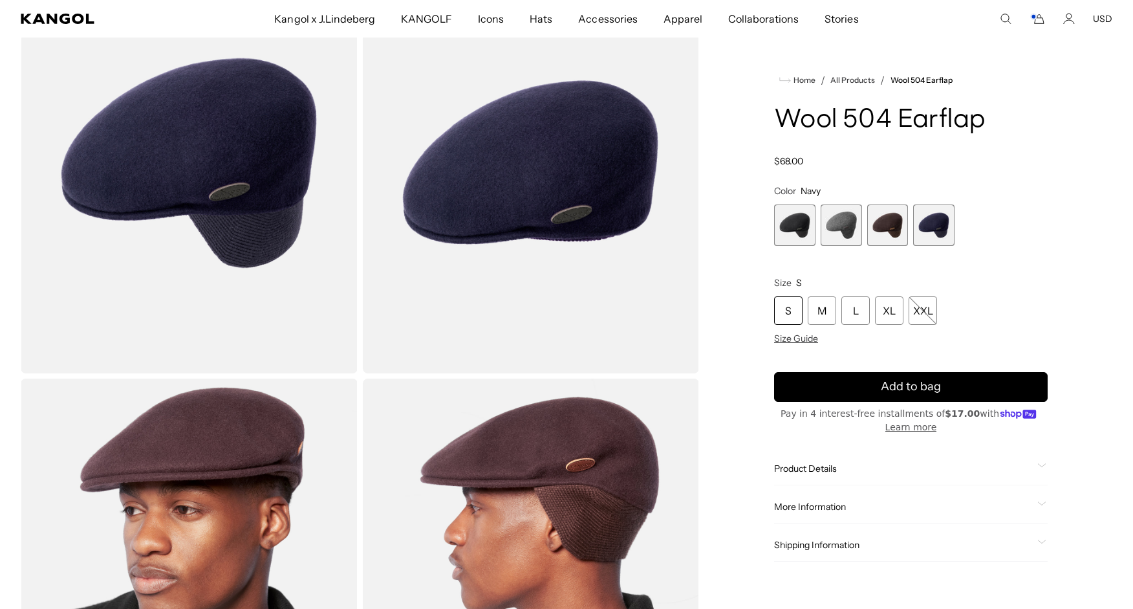
click at [885, 228] on span "3 of 4" at bounding box center [887, 224] width 41 height 41
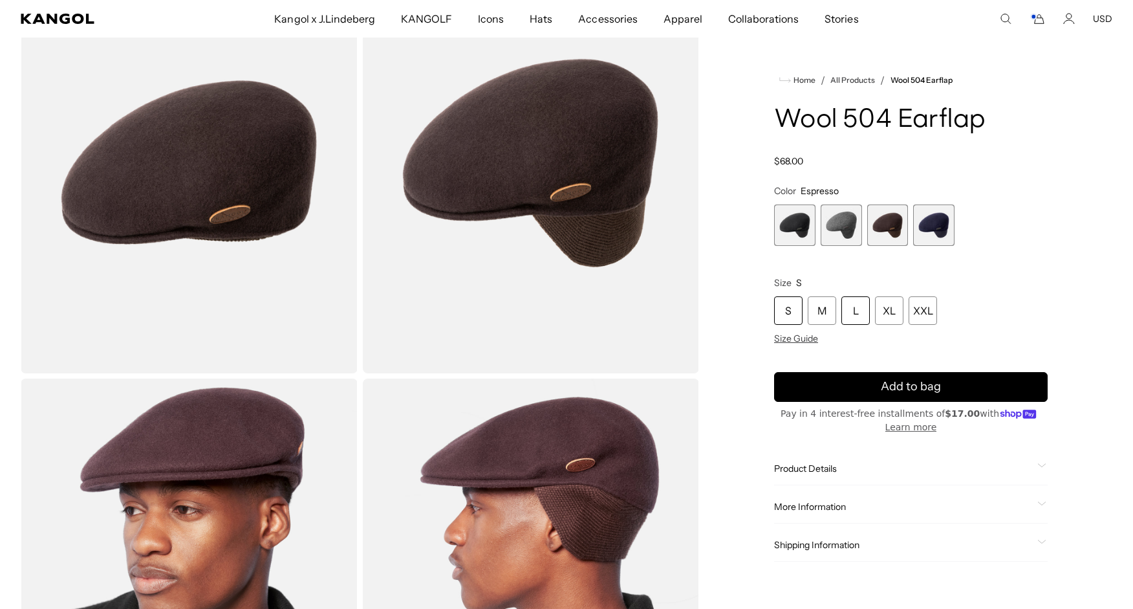
scroll to position [0, 266]
click at [854, 312] on div "L" at bounding box center [855, 310] width 28 height 28
click at [857, 309] on div "L" at bounding box center [855, 310] width 28 height 28
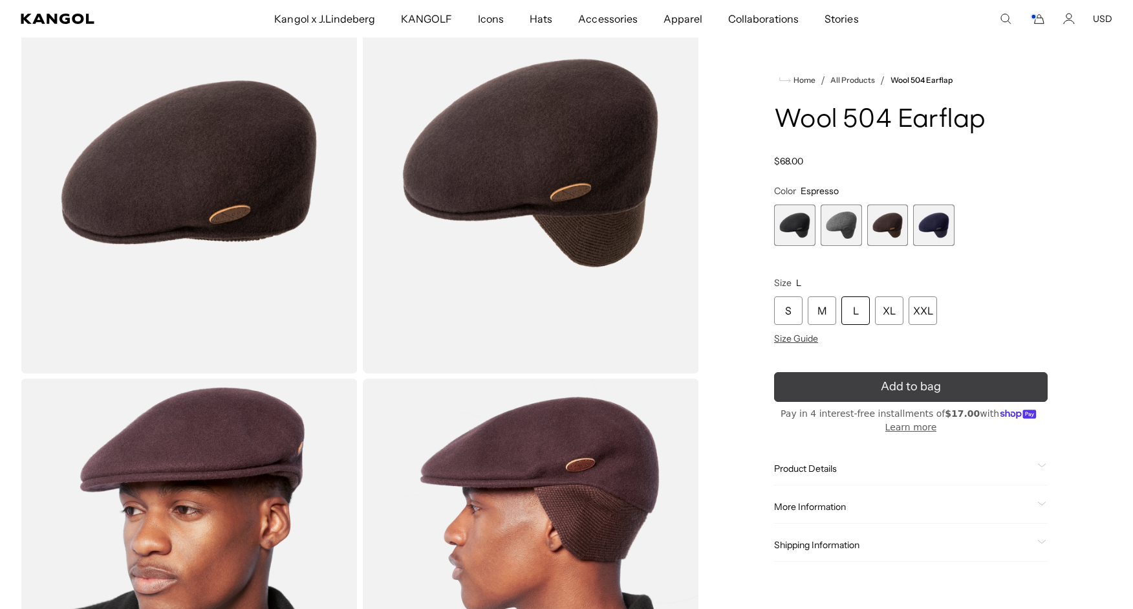
click at [920, 384] on button "Add to bag" at bounding box center [911, 387] width 274 height 30
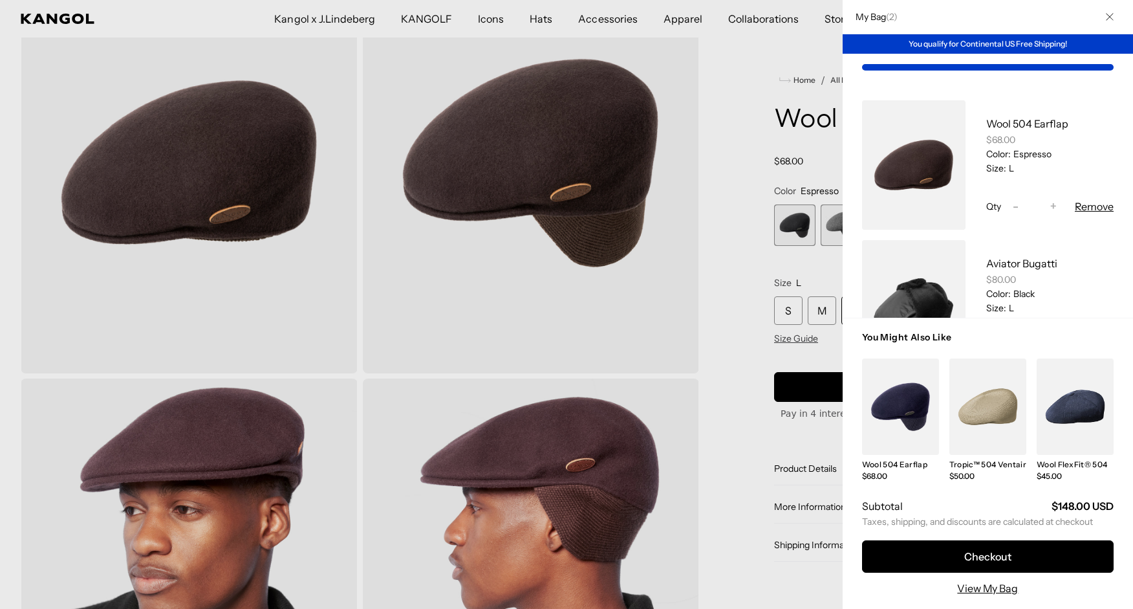
click at [725, 61] on div at bounding box center [566, 304] width 1133 height 609
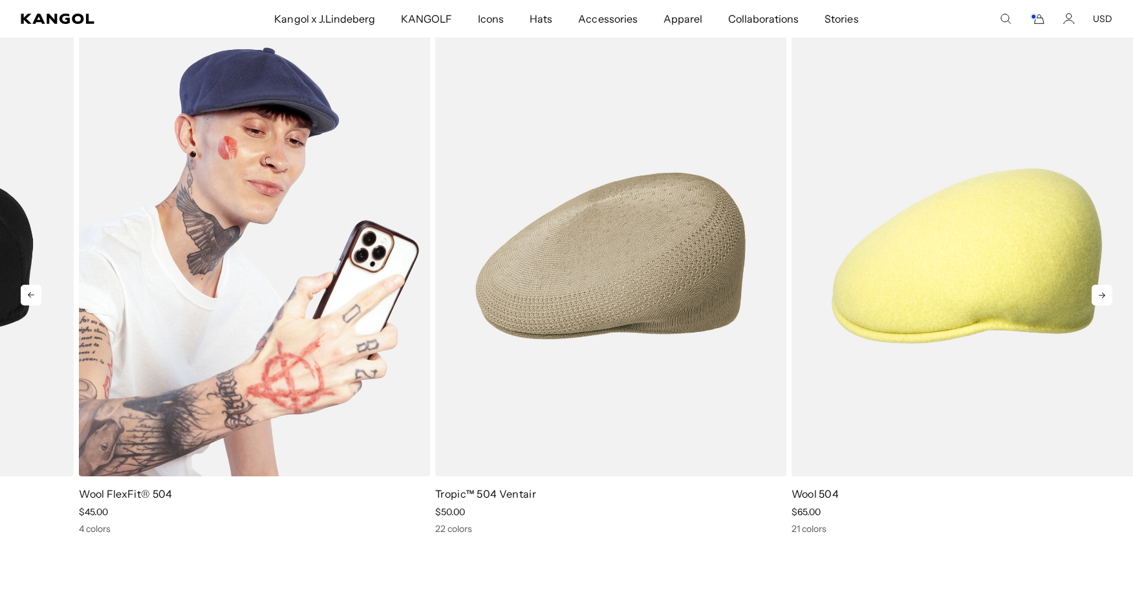
drag, startPoint x: 985, startPoint y: 250, endPoint x: 349, endPoint y: 248, distance: 636.4
click at [345, 250] on img "3 of 5" at bounding box center [254, 256] width 351 height 440
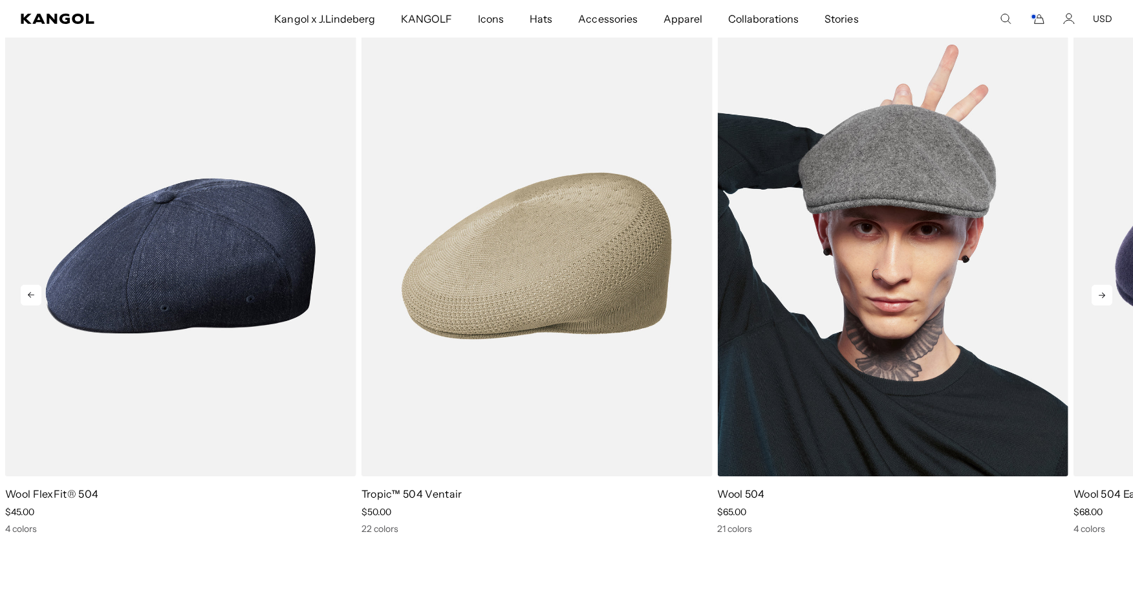
scroll to position [0, 266]
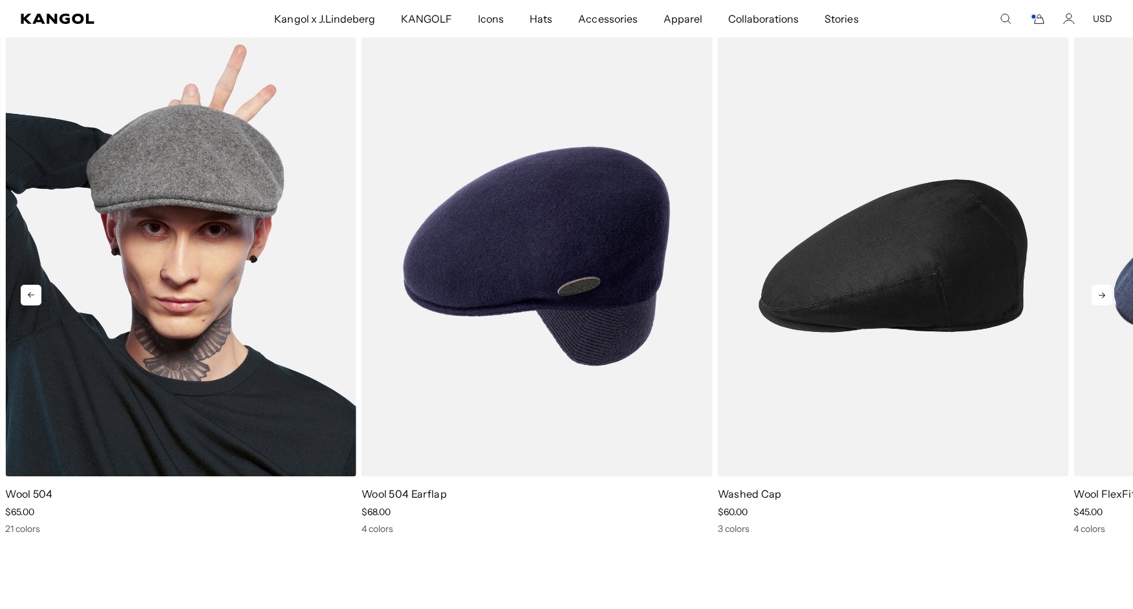
drag, startPoint x: 1044, startPoint y: 283, endPoint x: 270, endPoint y: 280, distance: 773.5
click at [270, 280] on img "5 of 5" at bounding box center [180, 256] width 351 height 440
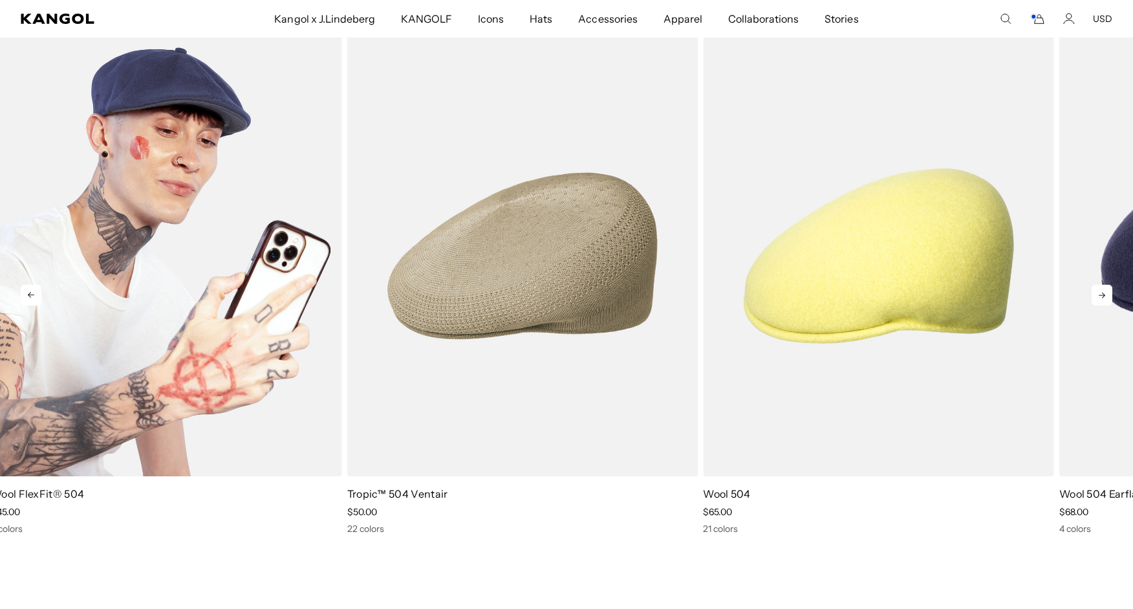
scroll to position [0, 0]
drag, startPoint x: 1092, startPoint y: 245, endPoint x: 5, endPoint y: 230, distance: 1087.9
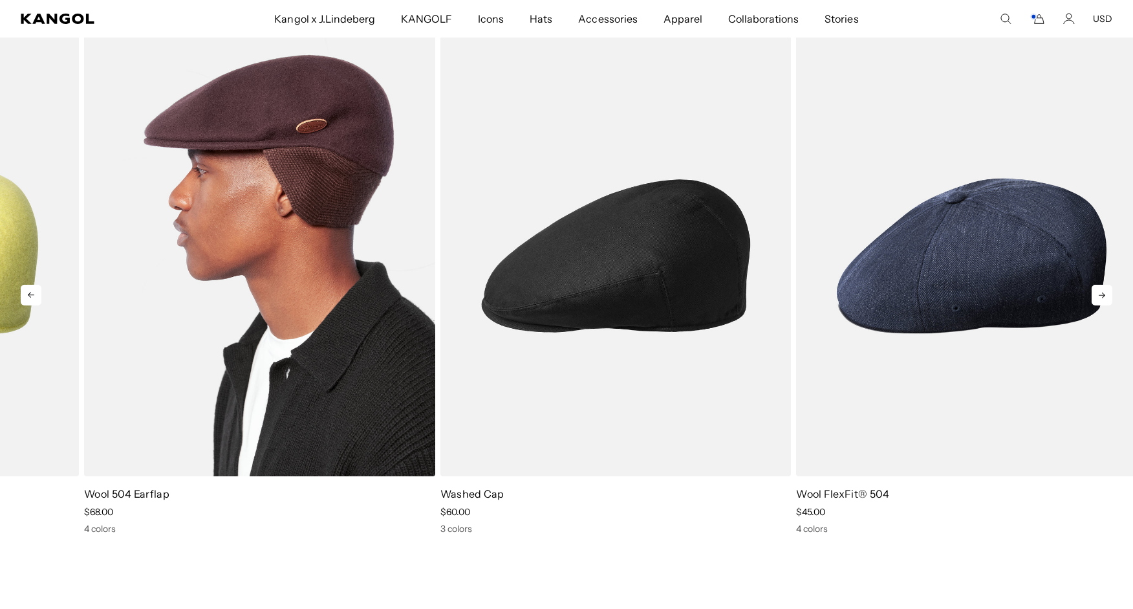
drag, startPoint x: 1085, startPoint y: 192, endPoint x: 100, endPoint y: 202, distance: 984.3
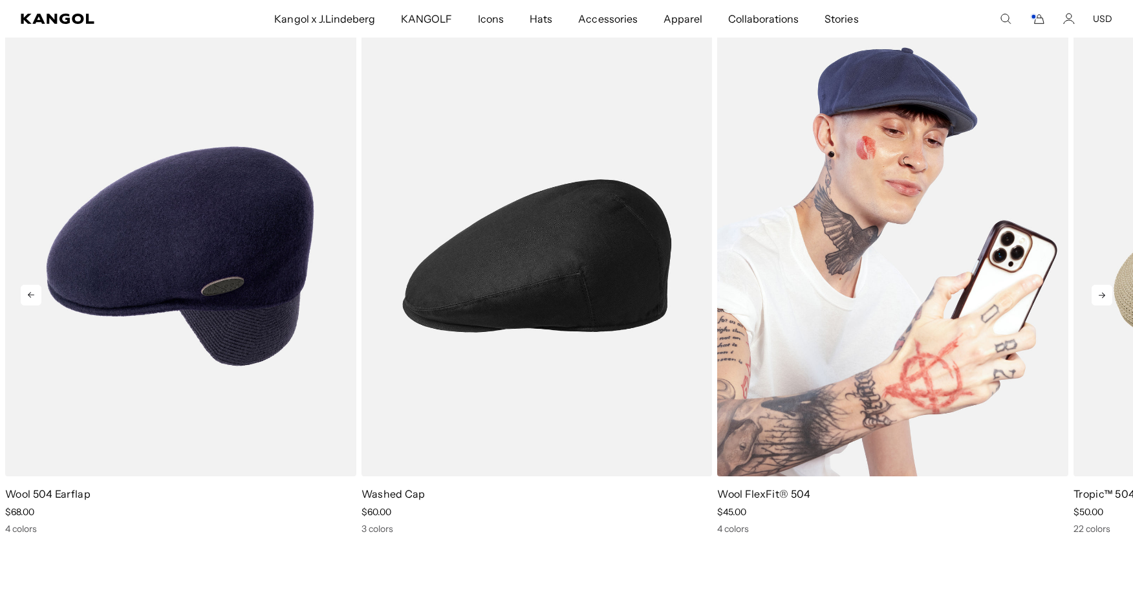
scroll to position [0, 266]
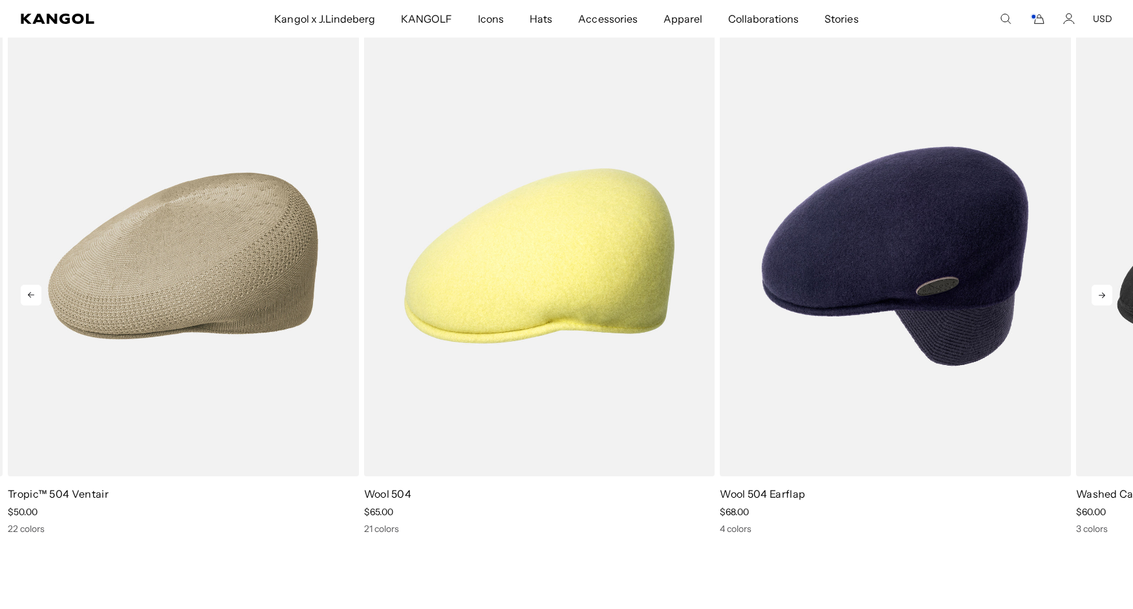
drag, startPoint x: 1066, startPoint y: 201, endPoint x: 0, endPoint y: 210, distance: 1065.8
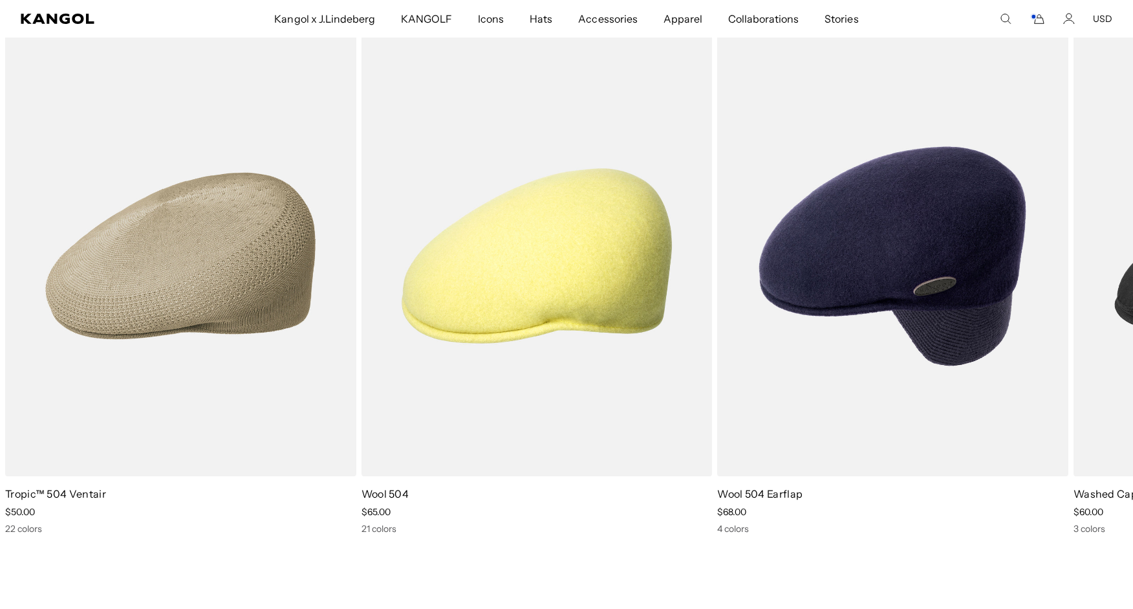
click at [1042, 20] on icon "Cart" at bounding box center [1038, 19] width 16 height 12
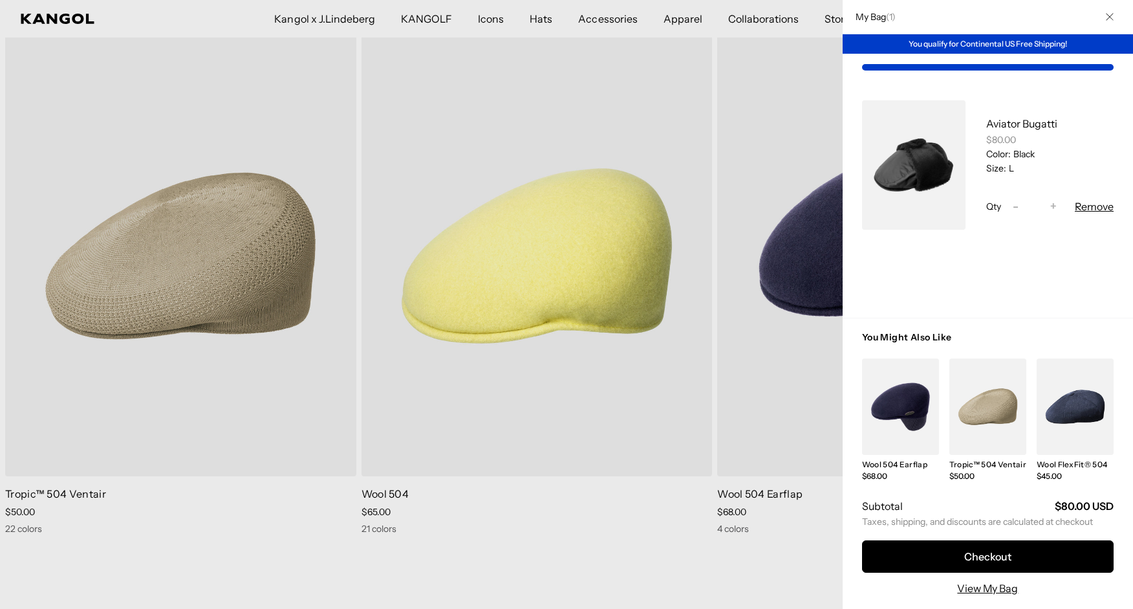
scroll to position [0, 0]
click at [1110, 17] on icon "Close" at bounding box center [1109, 17] width 7 height 7
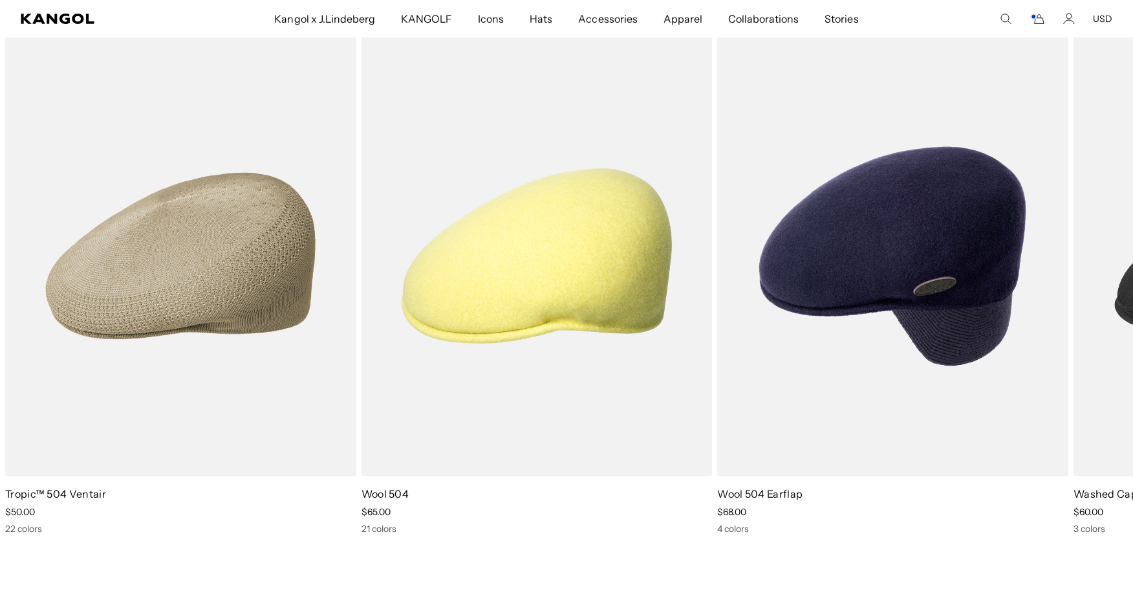
click at [1068, 21] on icon "Account" at bounding box center [1069, 19] width 12 height 12
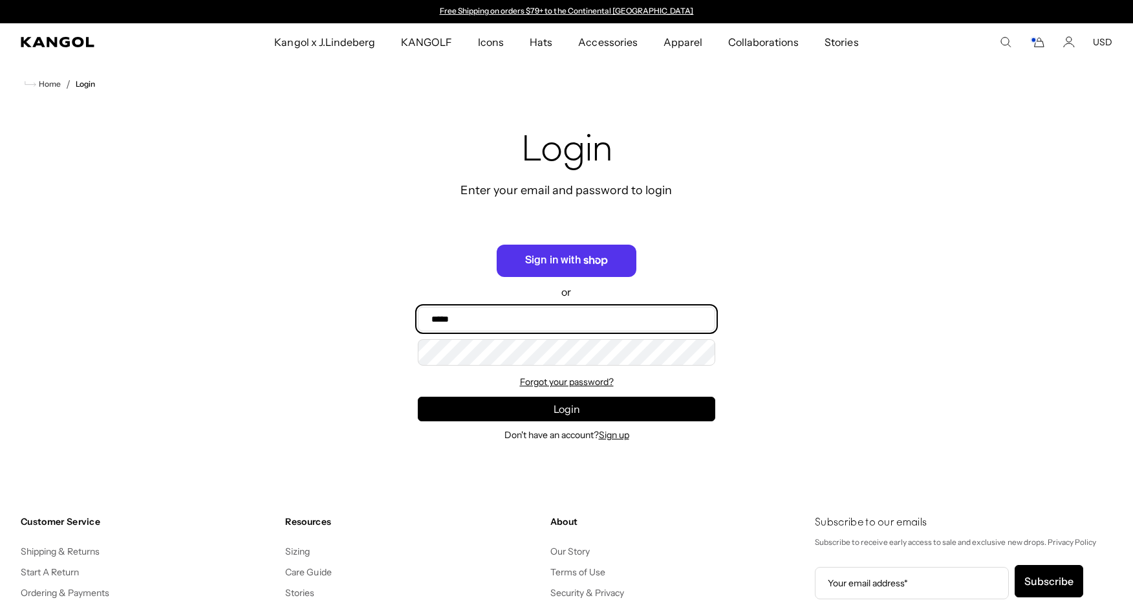
click at [468, 317] on input "Email" at bounding box center [566, 319] width 297 height 25
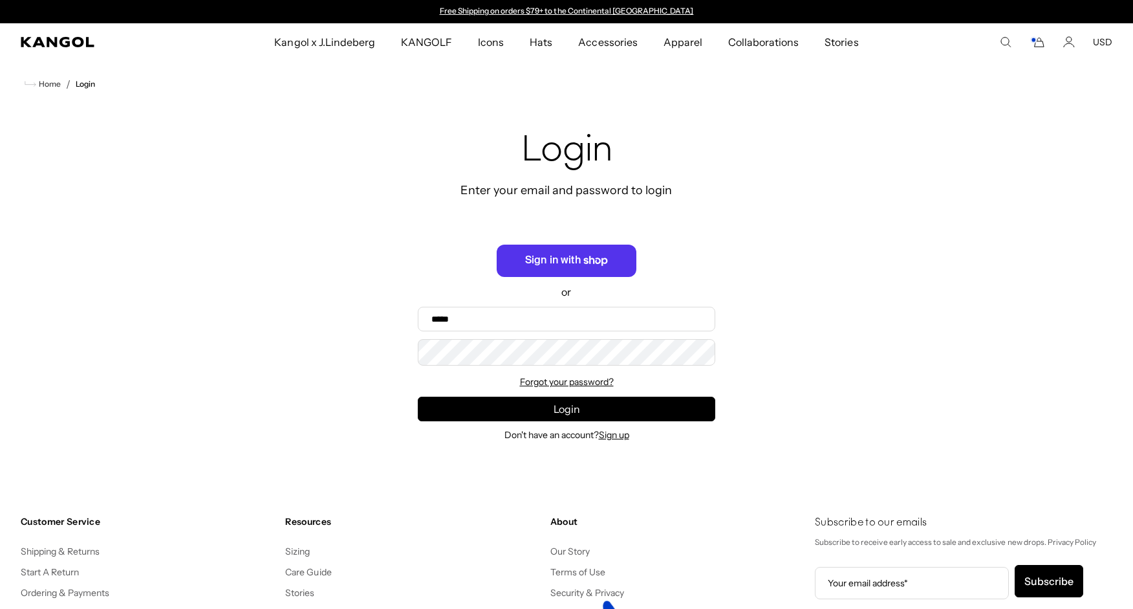
click at [0, 0] on div at bounding box center [0, 0] width 0 height 0
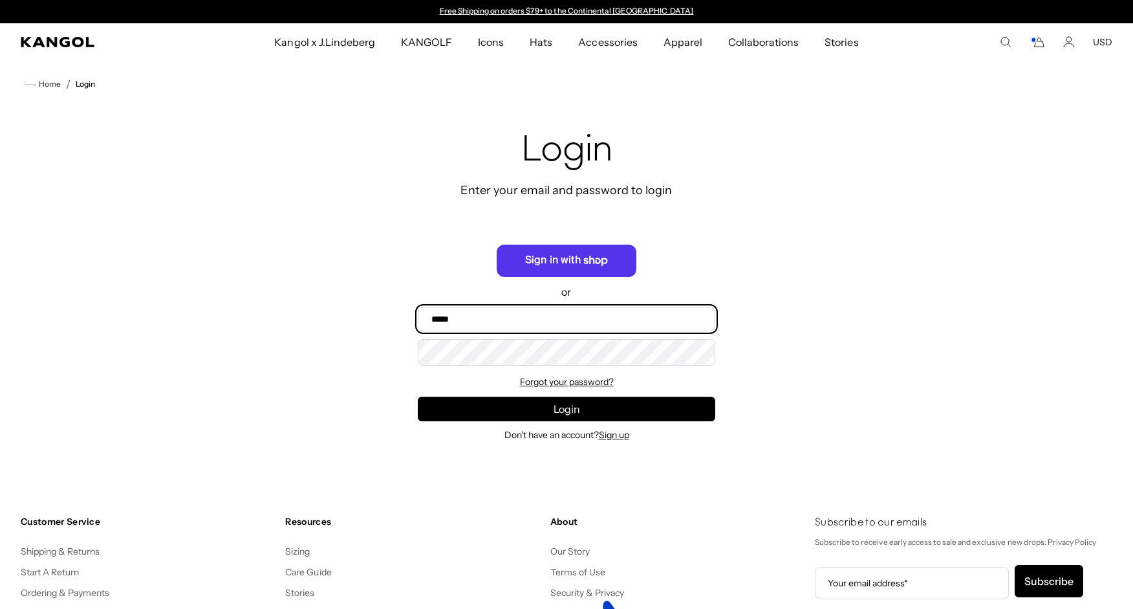
type input "**********"
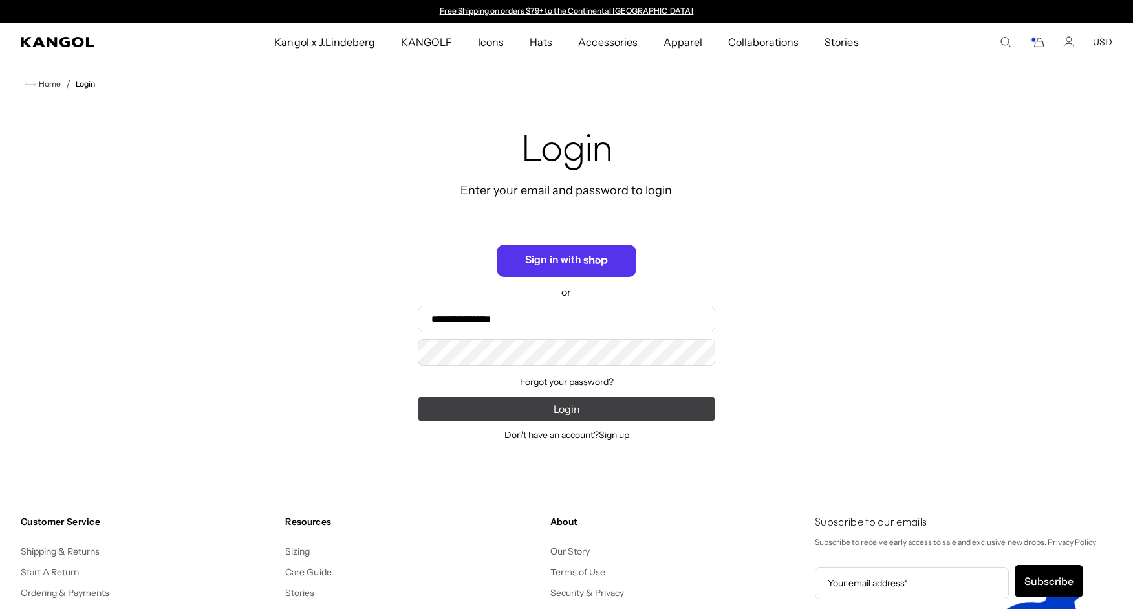
click at [572, 412] on button "Login" at bounding box center [566, 408] width 297 height 25
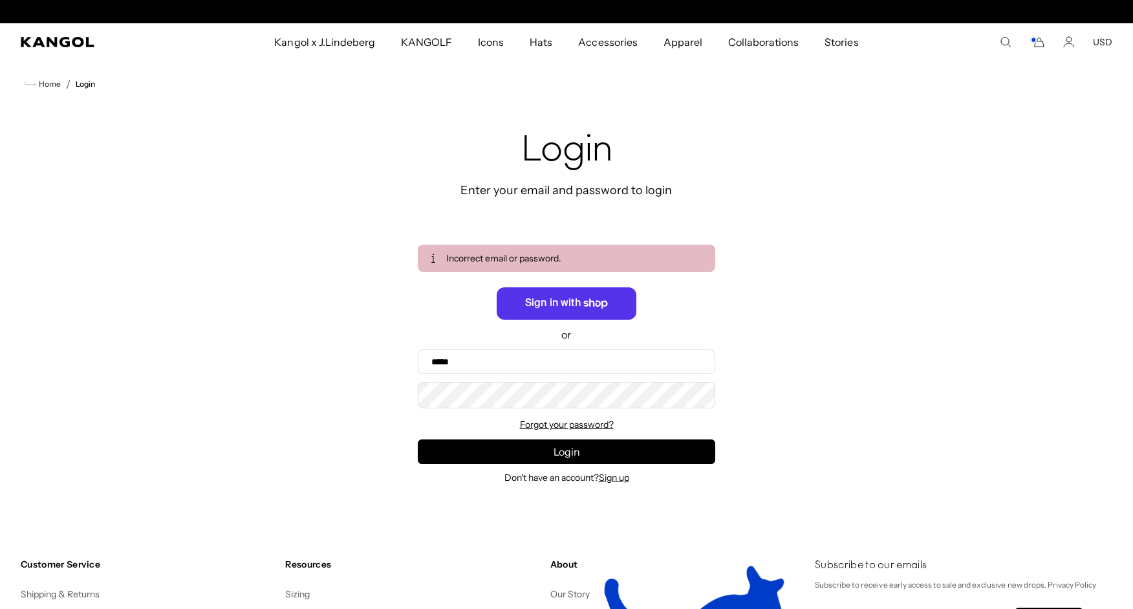
scroll to position [0, 266]
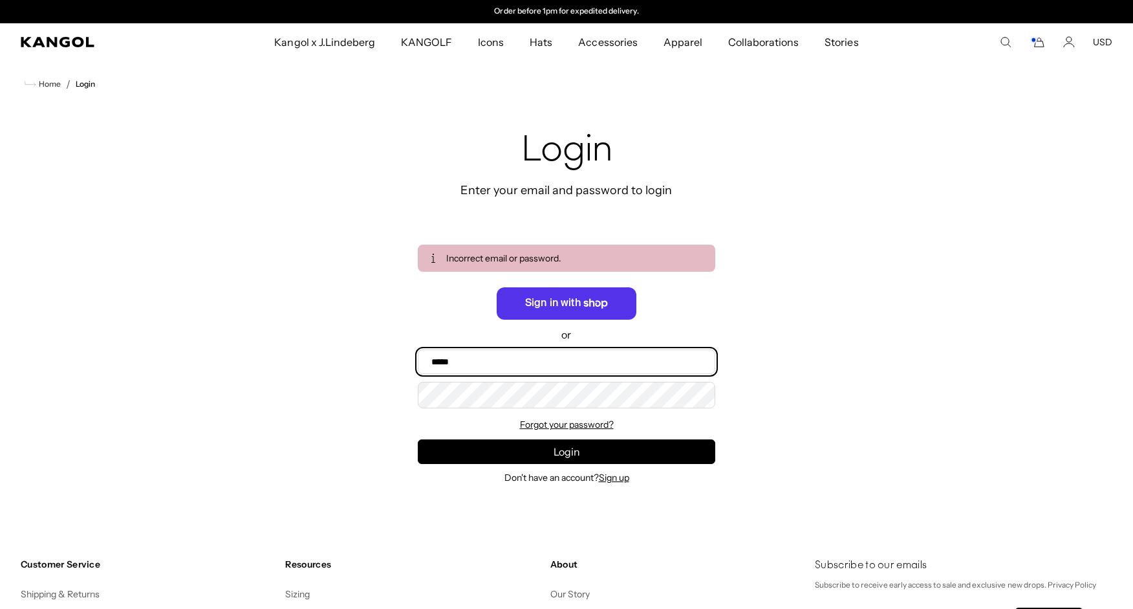
click at [482, 357] on input "Email" at bounding box center [566, 361] width 297 height 25
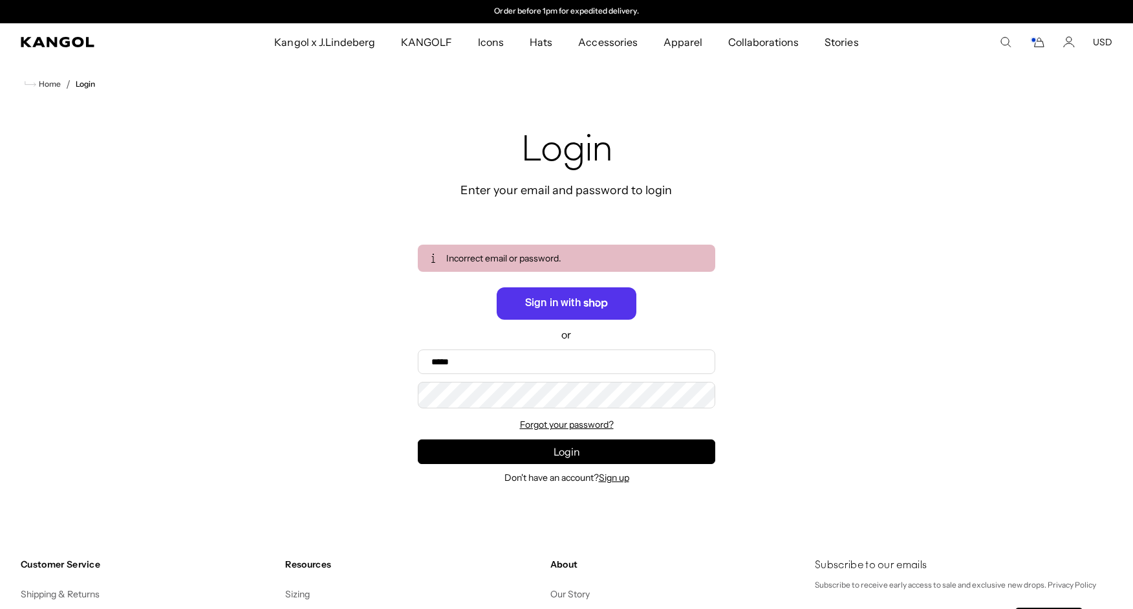
click at [0, 0] on div at bounding box center [0, 0] width 0 height 0
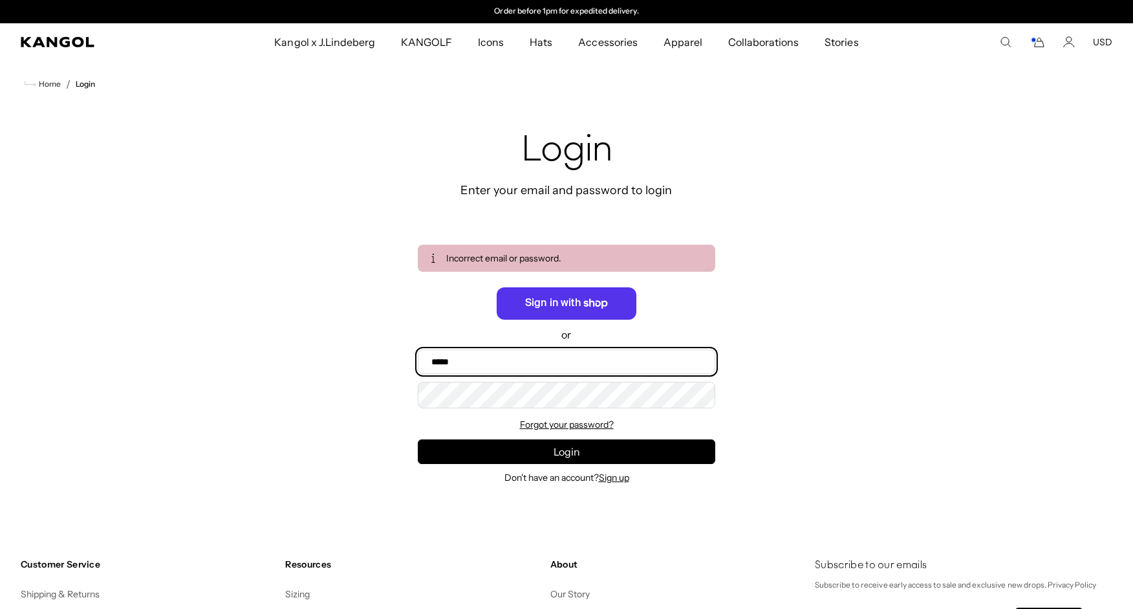
type input "**********"
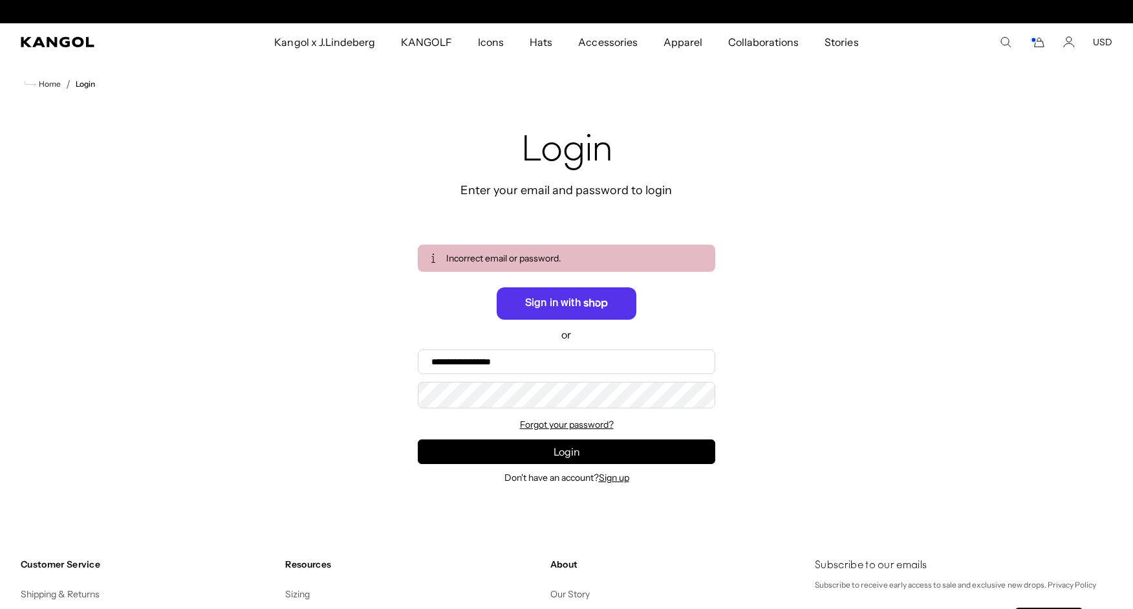
scroll to position [0, 266]
click at [789, 102] on nav "Home / Login" at bounding box center [566, 84] width 1133 height 47
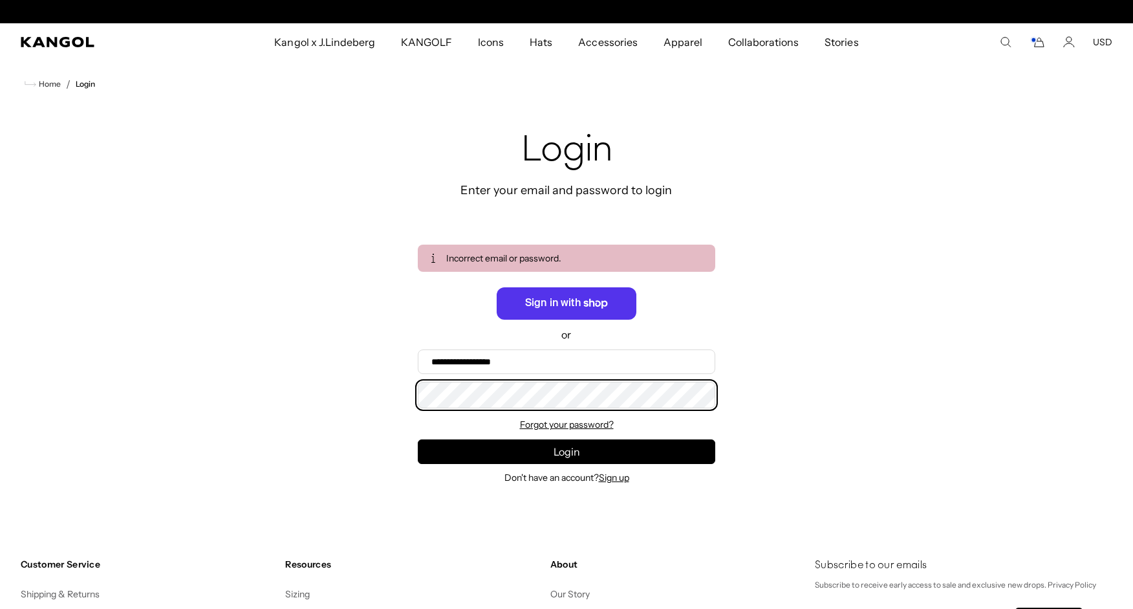
scroll to position [0, 0]
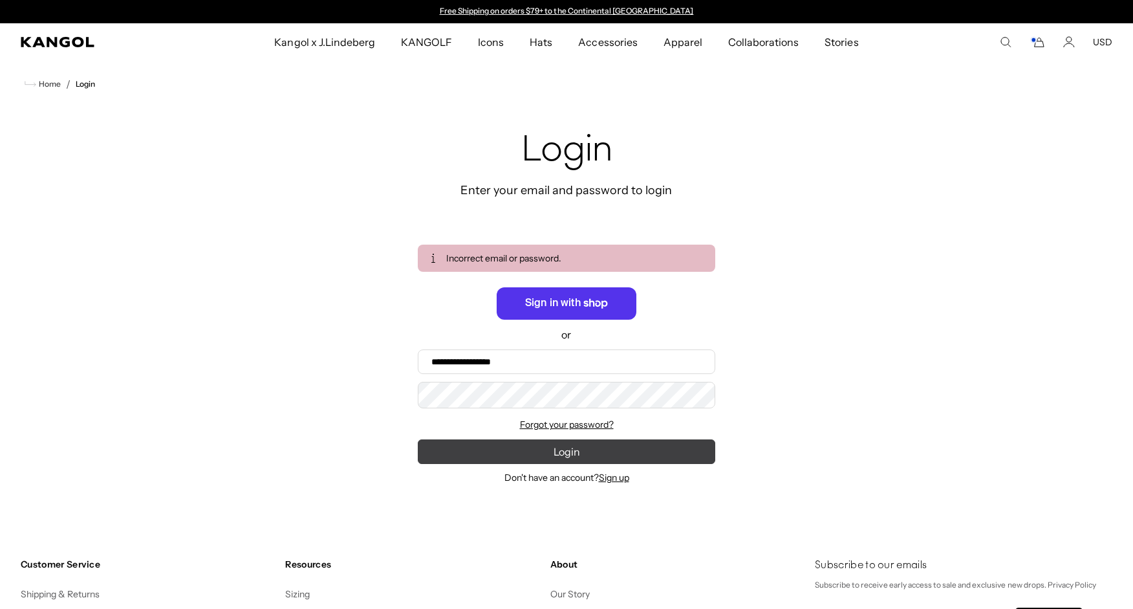
click at [572, 455] on button "Login" at bounding box center [566, 451] width 297 height 25
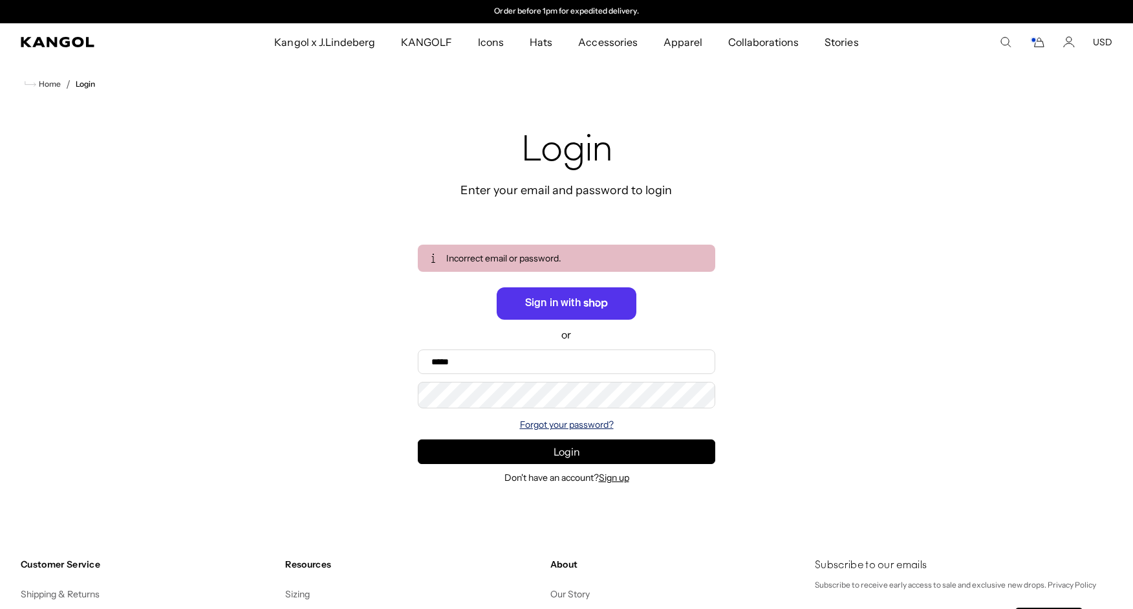
click at [583, 427] on link "Forgot your password?" at bounding box center [567, 424] width 94 height 12
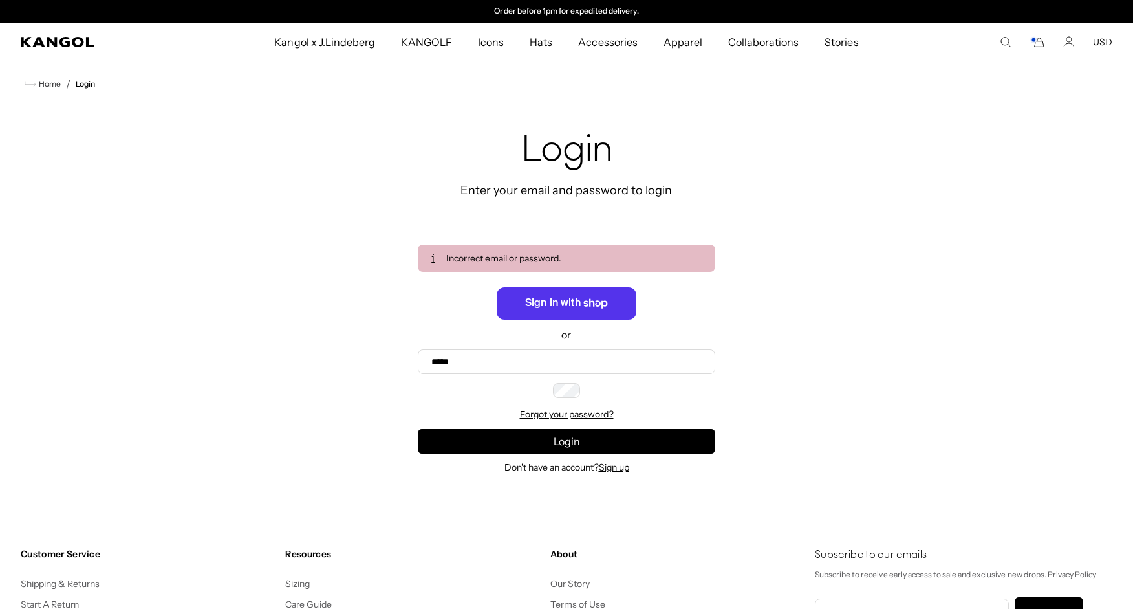
click at [0, 0] on input "Email" at bounding box center [0, 0] width 0 height 0
click at [0, 0] on div at bounding box center [0, 0] width 0 height 0
type input "**********"
click at [0, 0] on div at bounding box center [0, 0] width 0 height 0
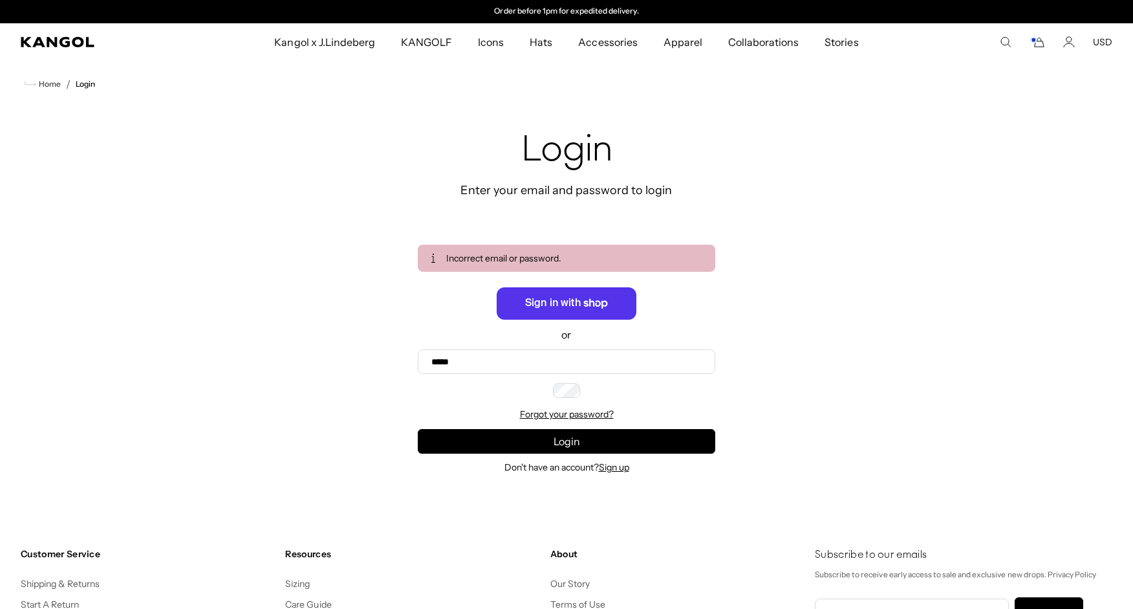
click at [0, 0] on div at bounding box center [0, 0] width 0 height 0
click at [0, 0] on button "Recover" at bounding box center [0, 0] width 0 height 0
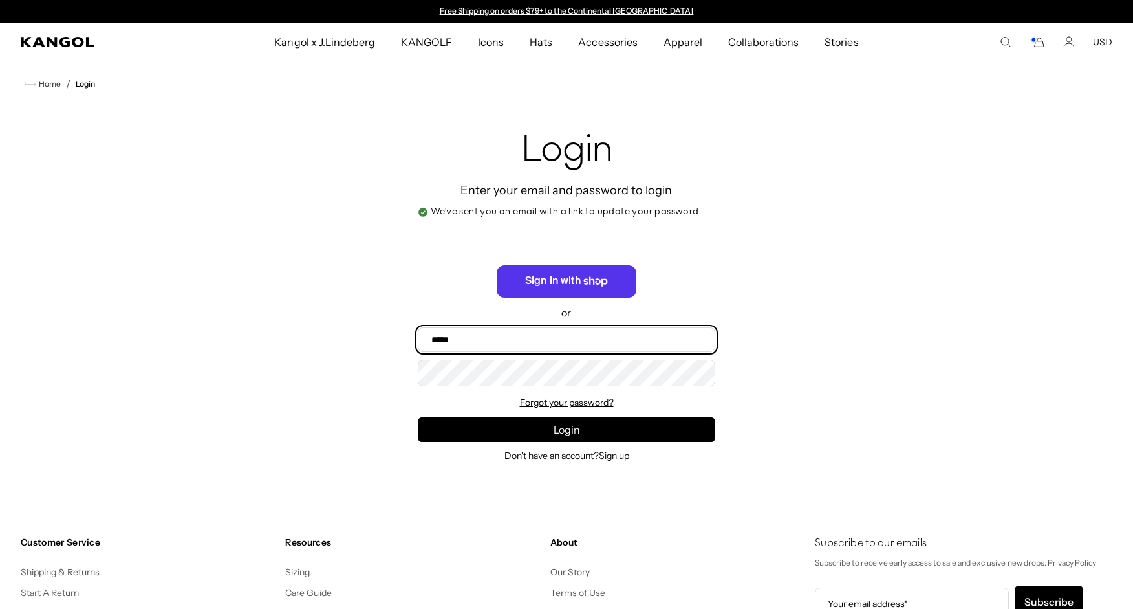
click at [458, 336] on input "Email" at bounding box center [566, 339] width 297 height 25
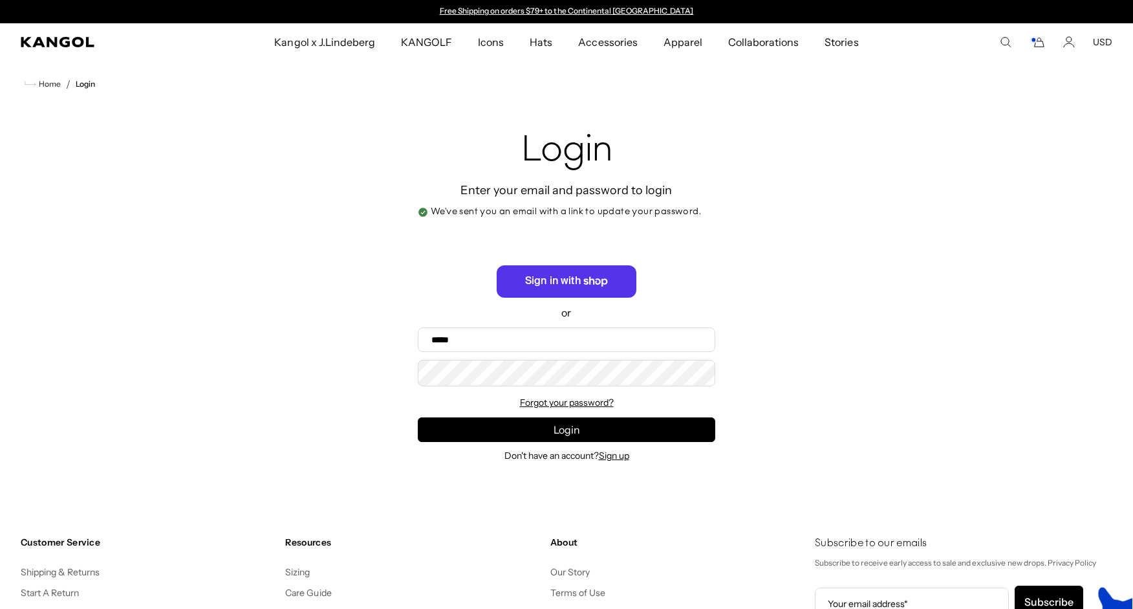
click at [0, 0] on div at bounding box center [0, 0] width 0 height 0
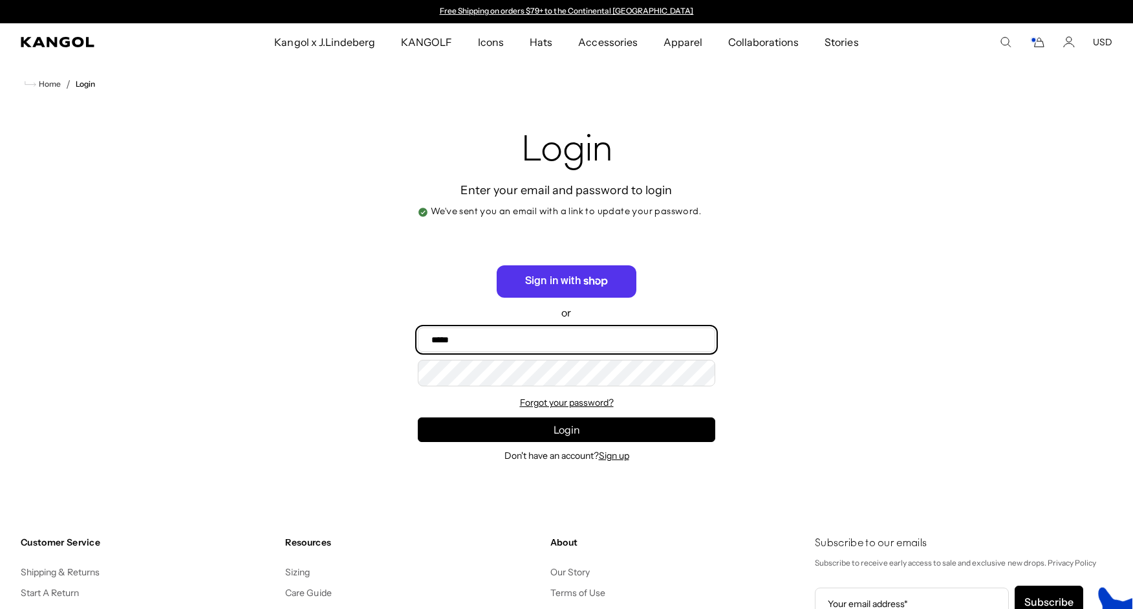
type input "**********"
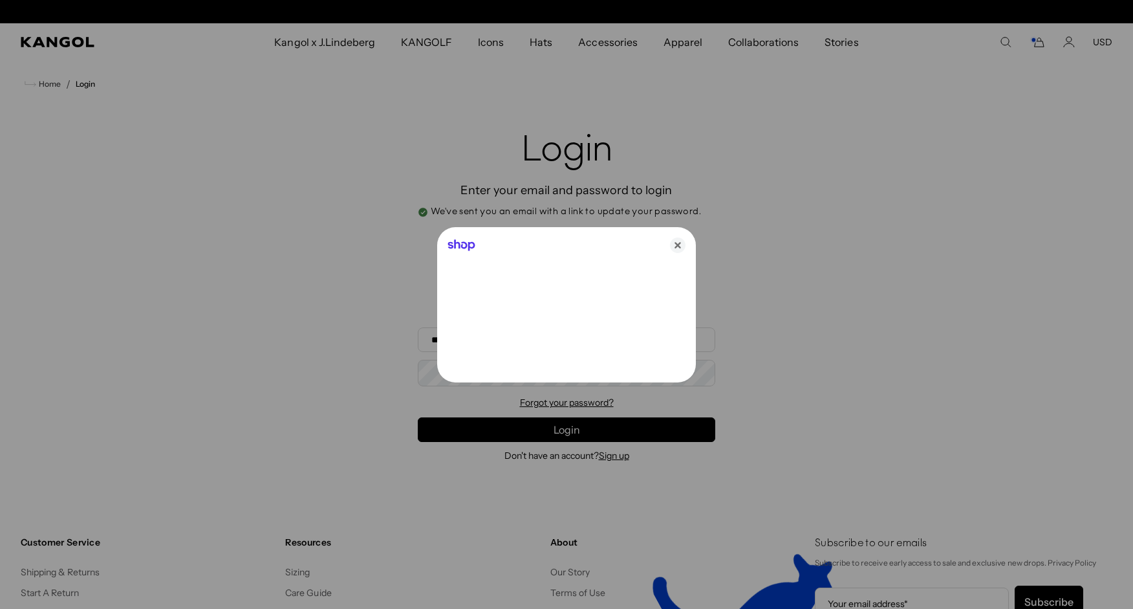
scroll to position [0, 266]
click at [377, 378] on div at bounding box center [566, 304] width 1133 height 609
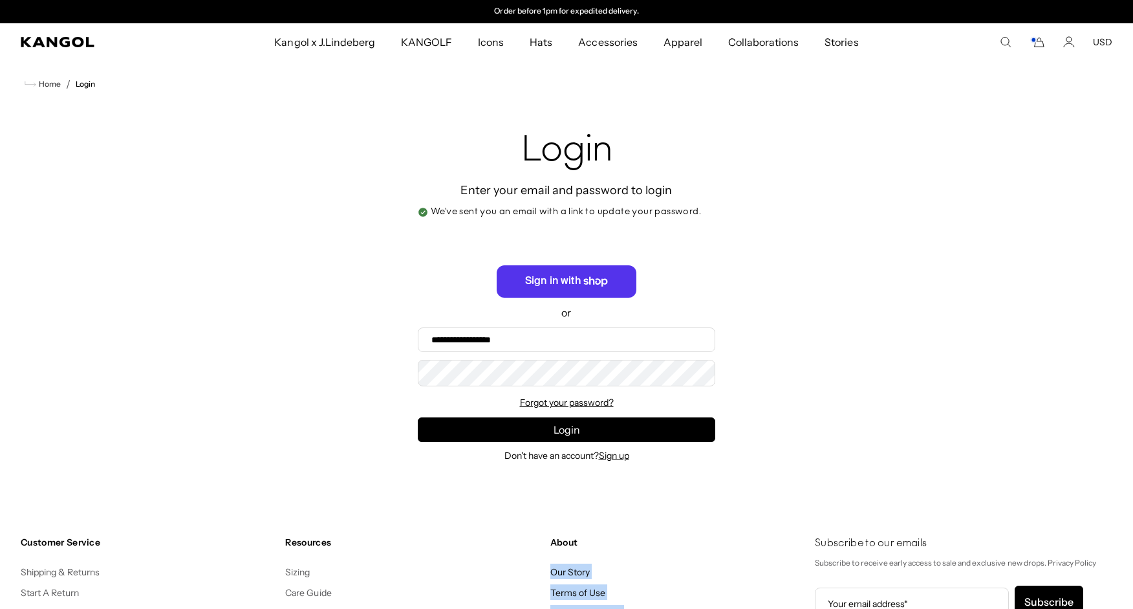
drag, startPoint x: 892, startPoint y: 608, endPoint x: 915, endPoint y: 608, distance: 23.3
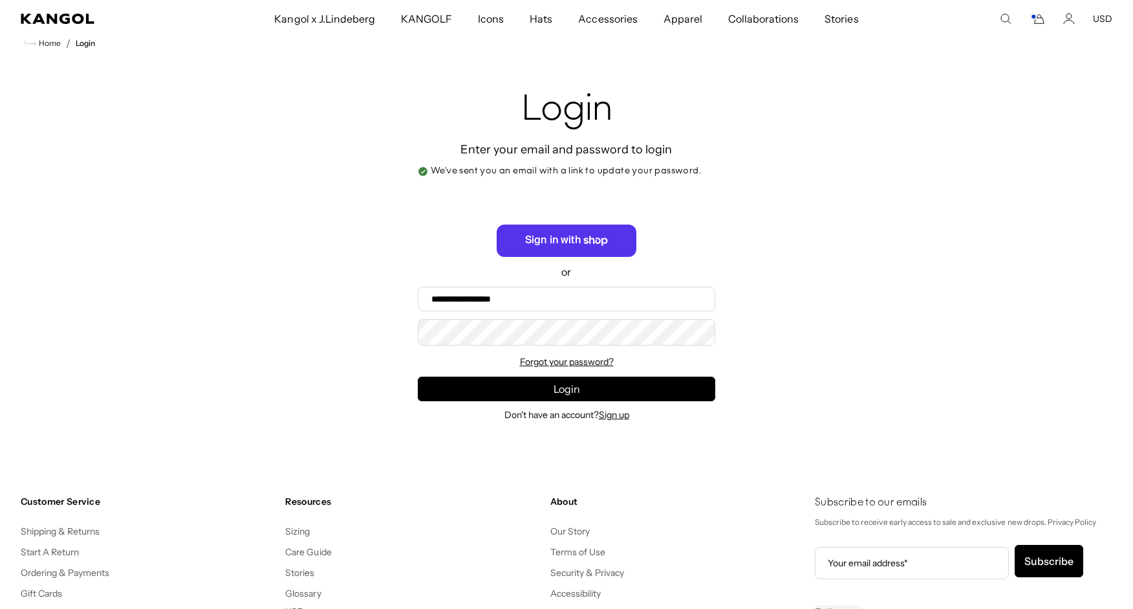
scroll to position [0, 0]
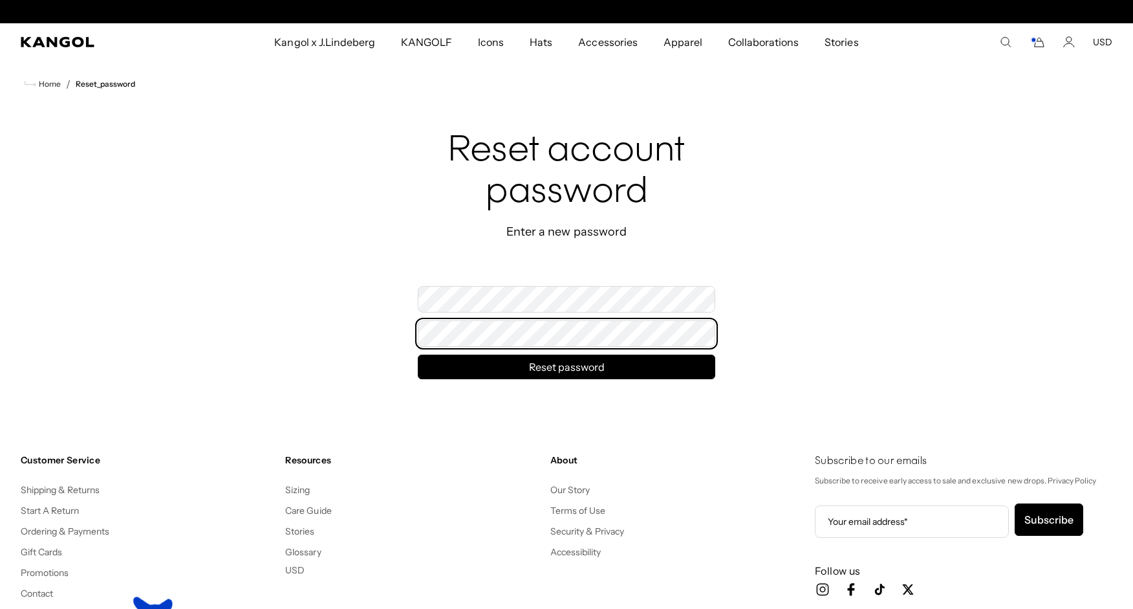
scroll to position [0, 266]
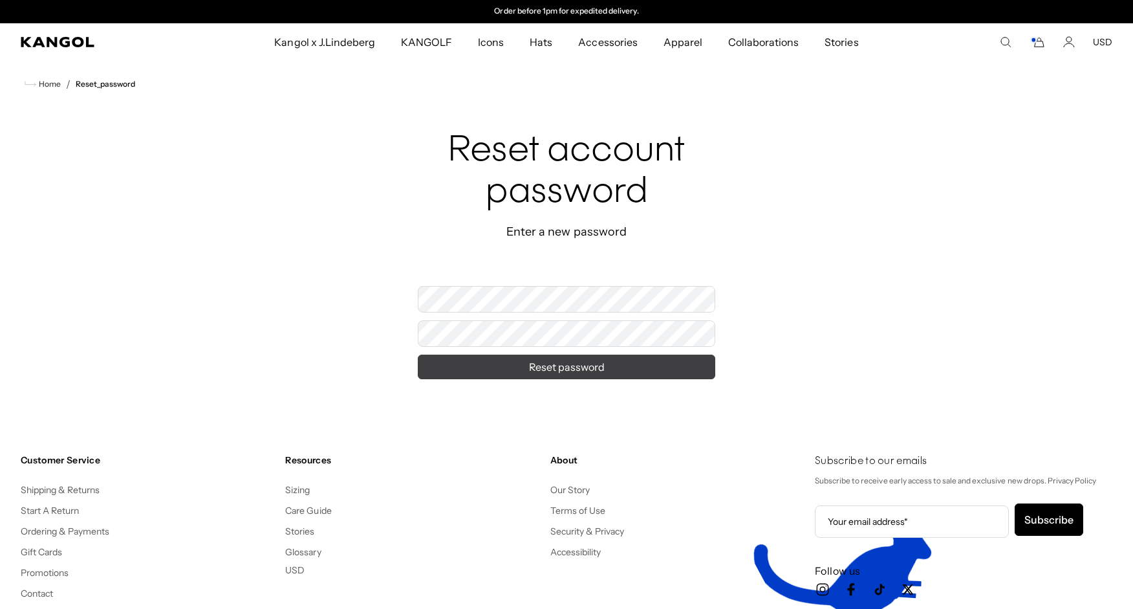
click at [567, 367] on button "Reset password" at bounding box center [566, 366] width 297 height 25
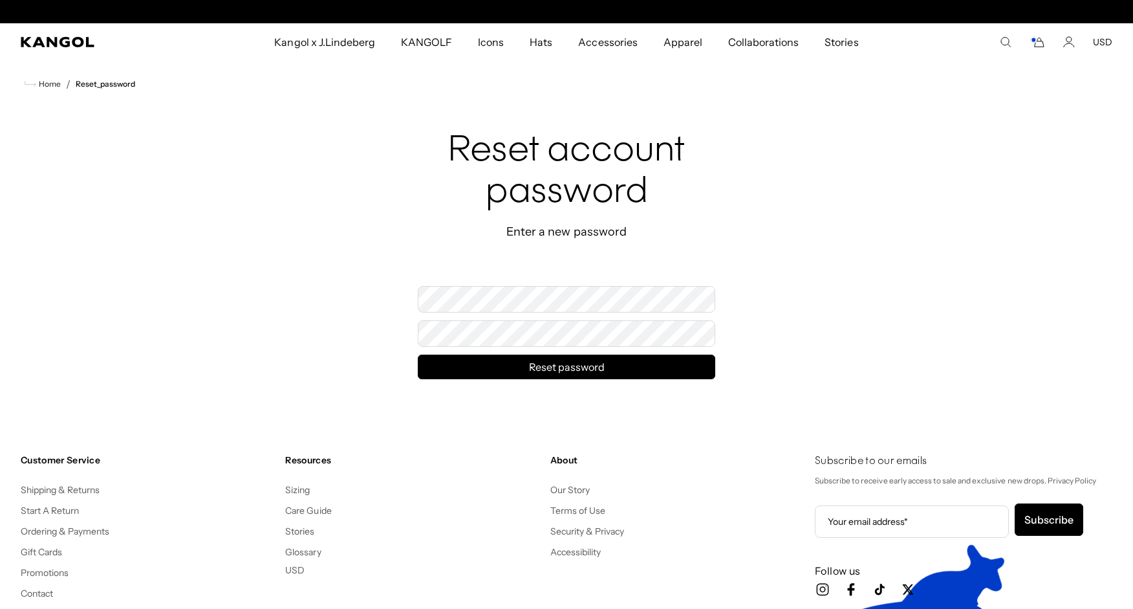
scroll to position [0, 0]
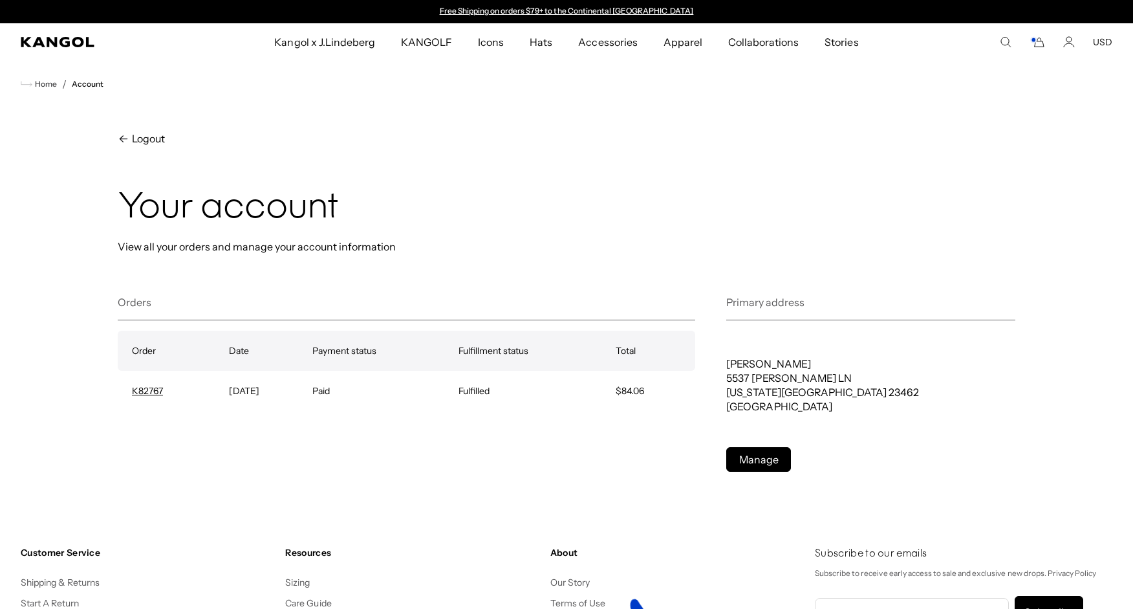
click at [1040, 45] on icon "Cart" at bounding box center [1038, 42] width 16 height 12
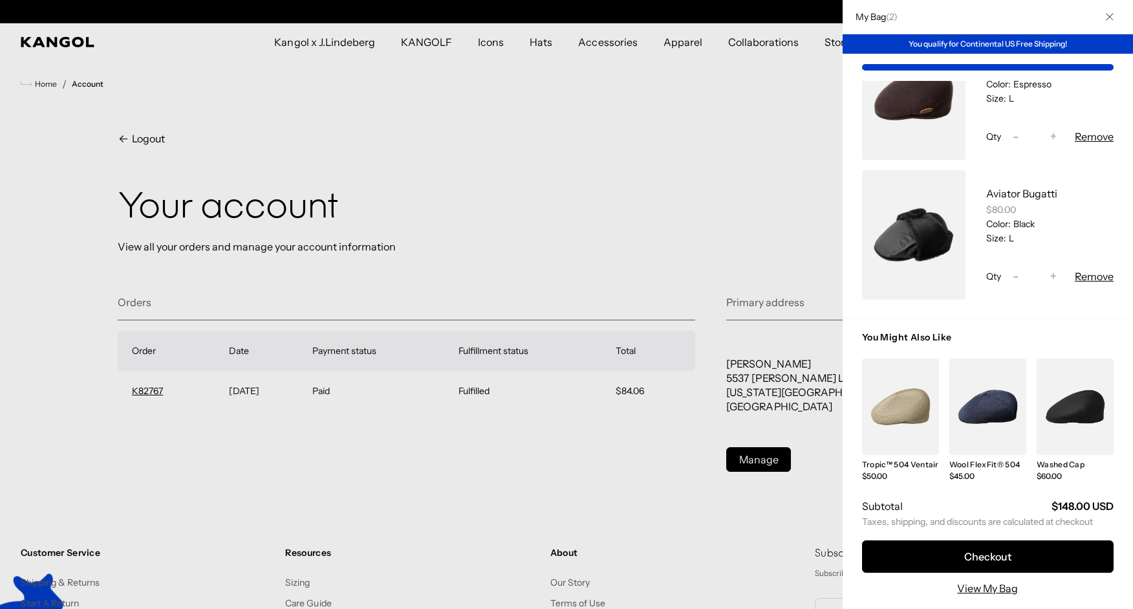
scroll to position [0, 266]
click at [991, 591] on link "View My Bag" at bounding box center [987, 588] width 61 height 16
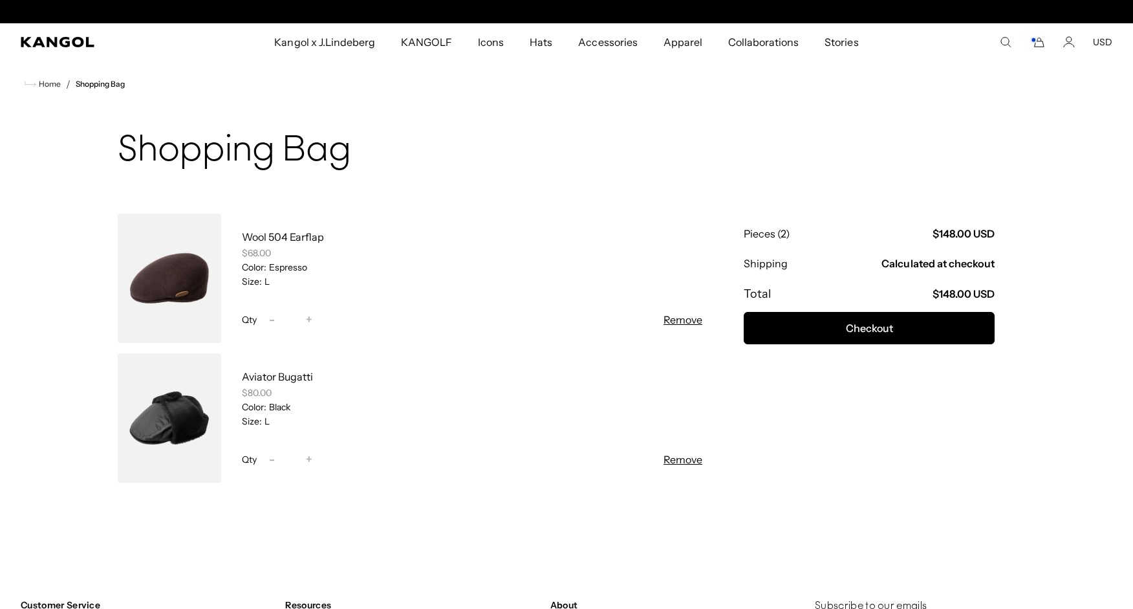
scroll to position [0, 266]
click at [1039, 43] on icon "Cart" at bounding box center [1038, 42] width 16 height 12
click at [1042, 40] on icon "Cart" at bounding box center [1039, 42] width 9 height 9
click at [1070, 43] on icon "Account" at bounding box center [1069, 45] width 10 height 4
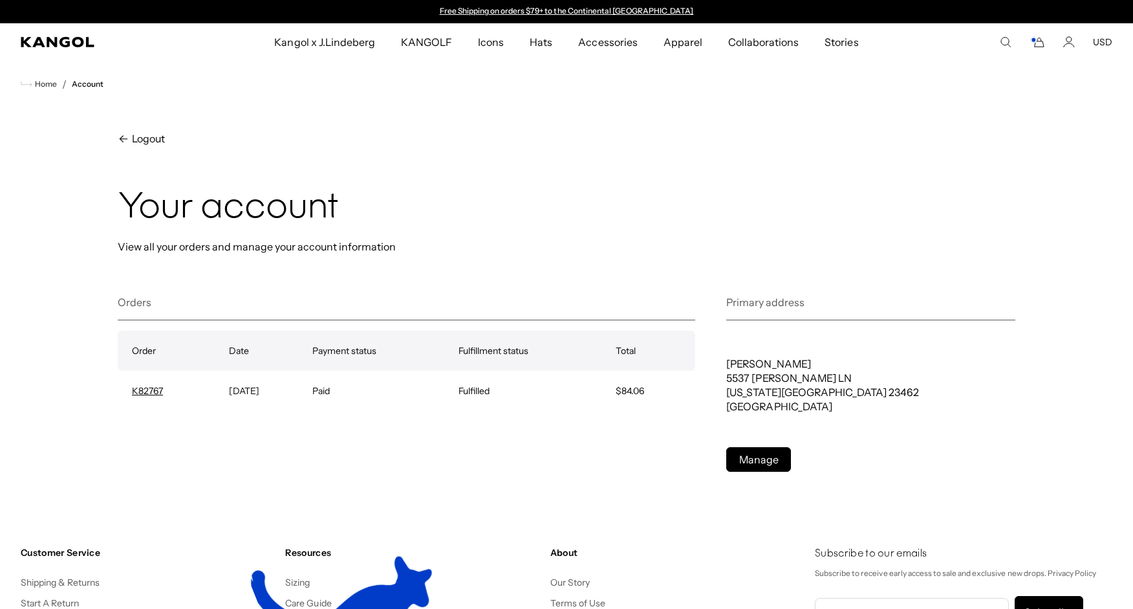
click at [1037, 45] on icon "Cart" at bounding box center [1038, 42] width 16 height 12
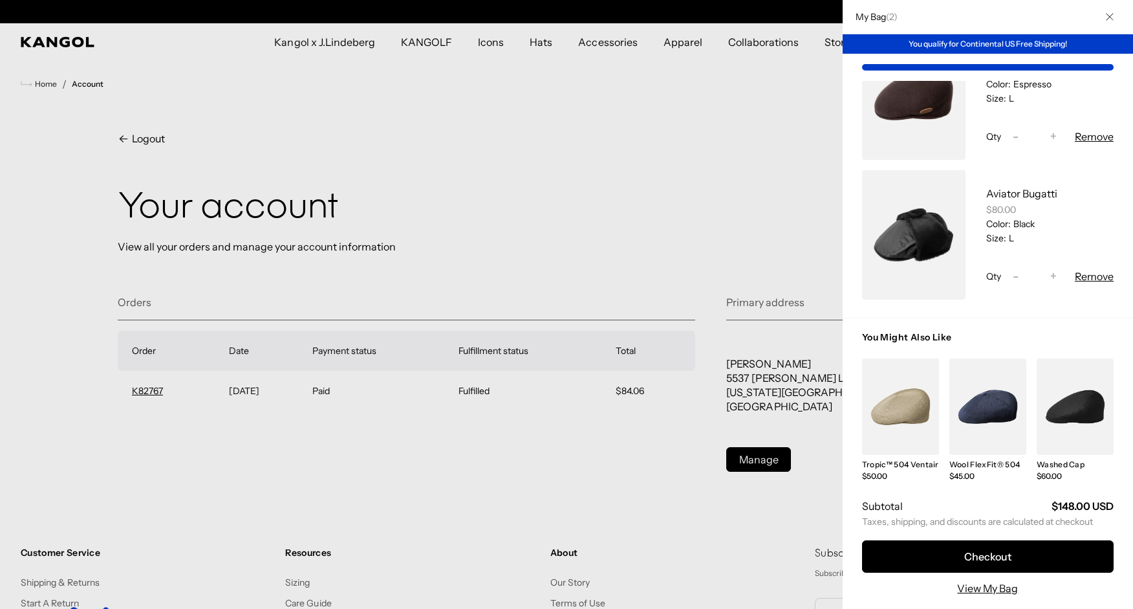
click at [677, 150] on div at bounding box center [566, 304] width 1133 height 609
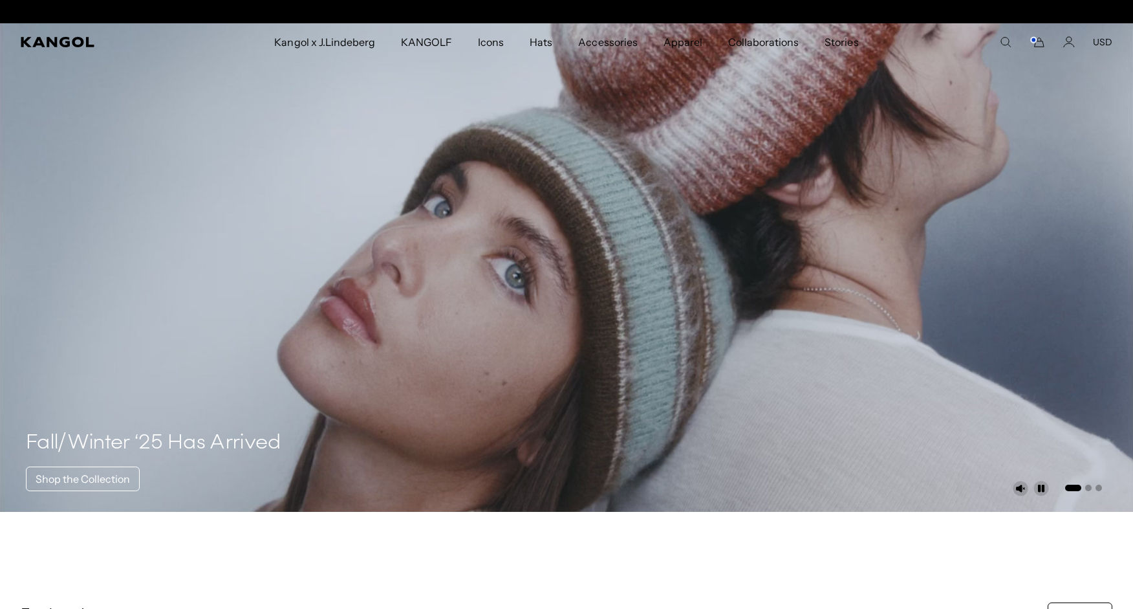
scroll to position [0, 266]
